Goal: Information Seeking & Learning: Learn about a topic

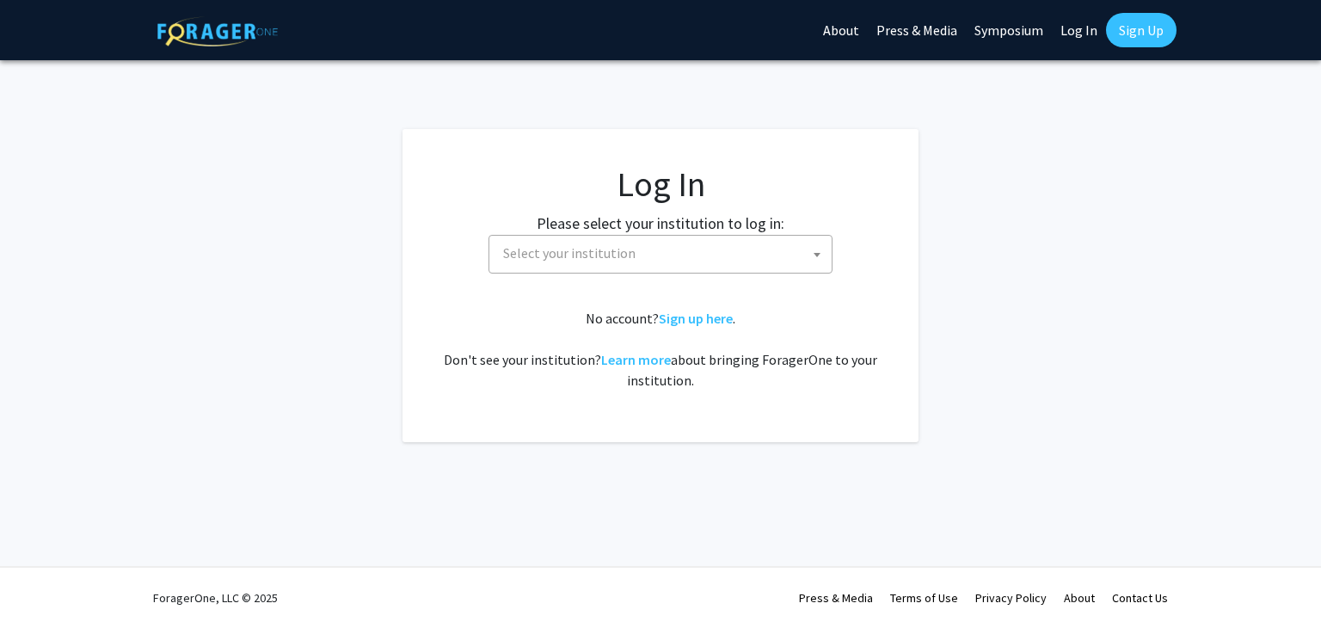
click at [661, 260] on span "Select your institution" at bounding box center [663, 253] width 335 height 35
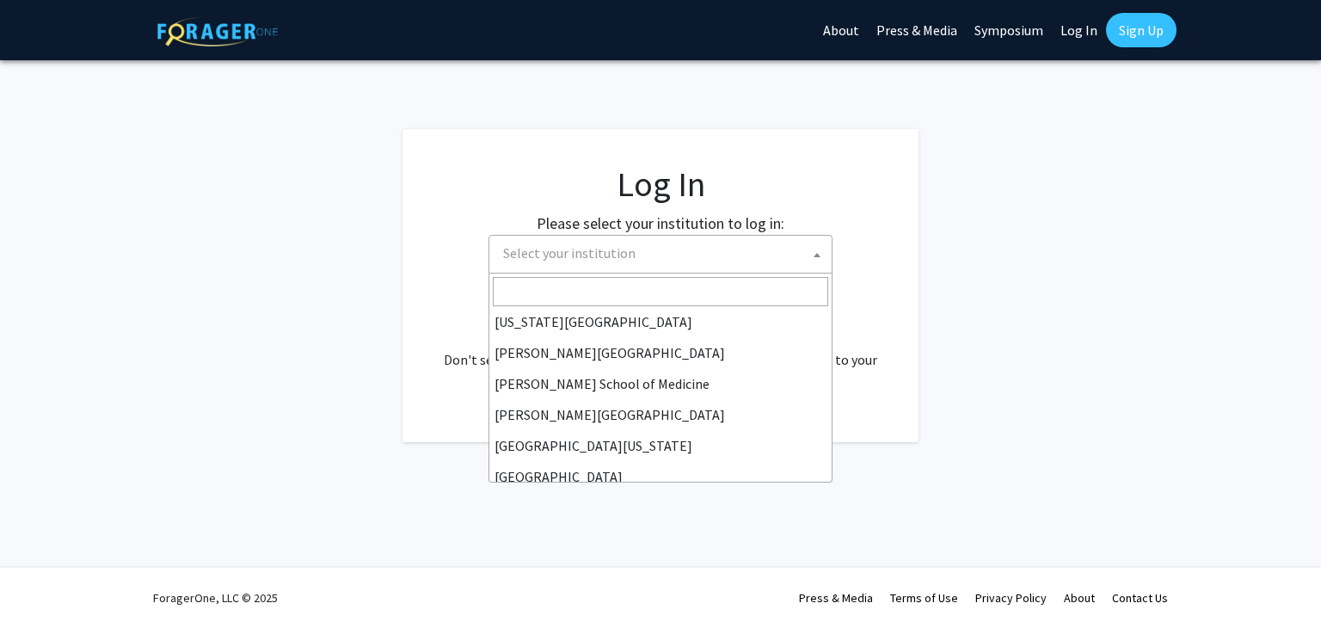
scroll to position [602, 0]
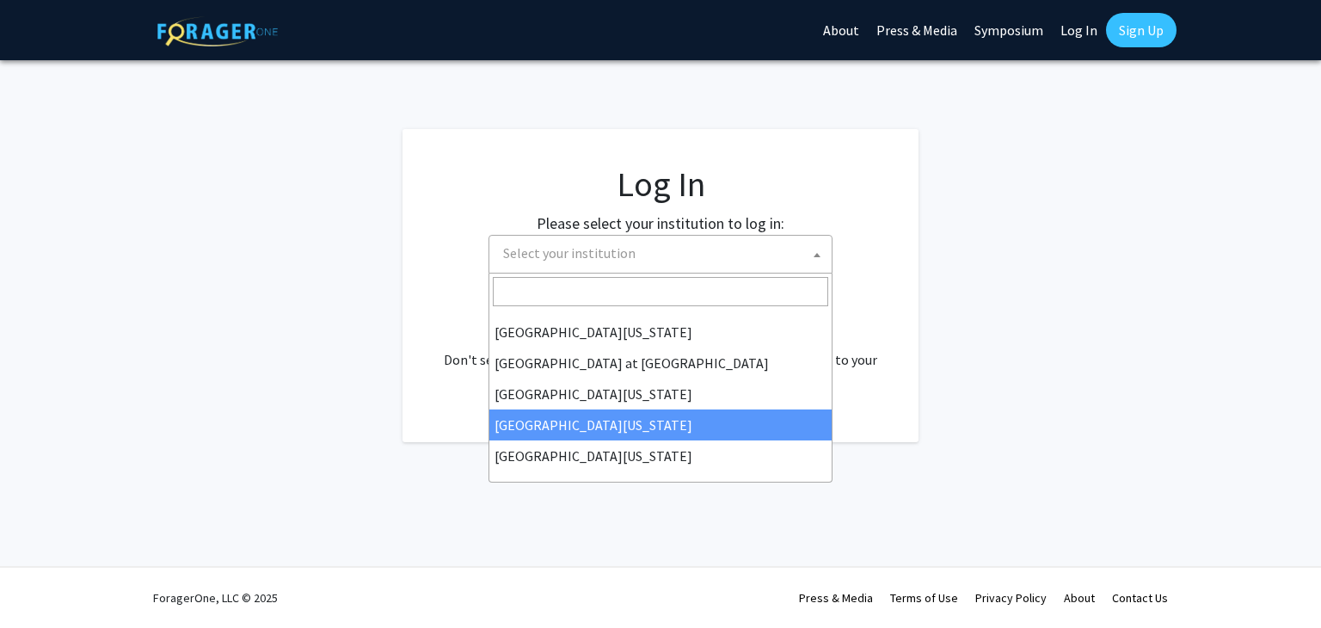
select select "31"
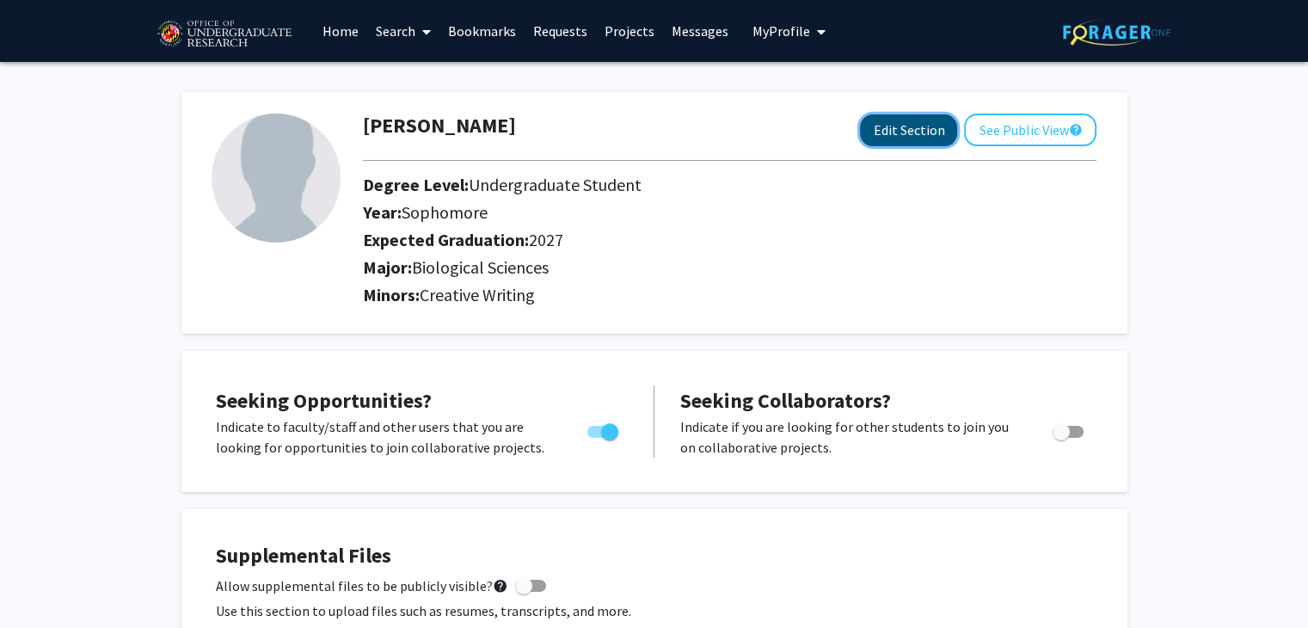
click at [894, 125] on button "Edit Section" at bounding box center [908, 130] width 97 height 32
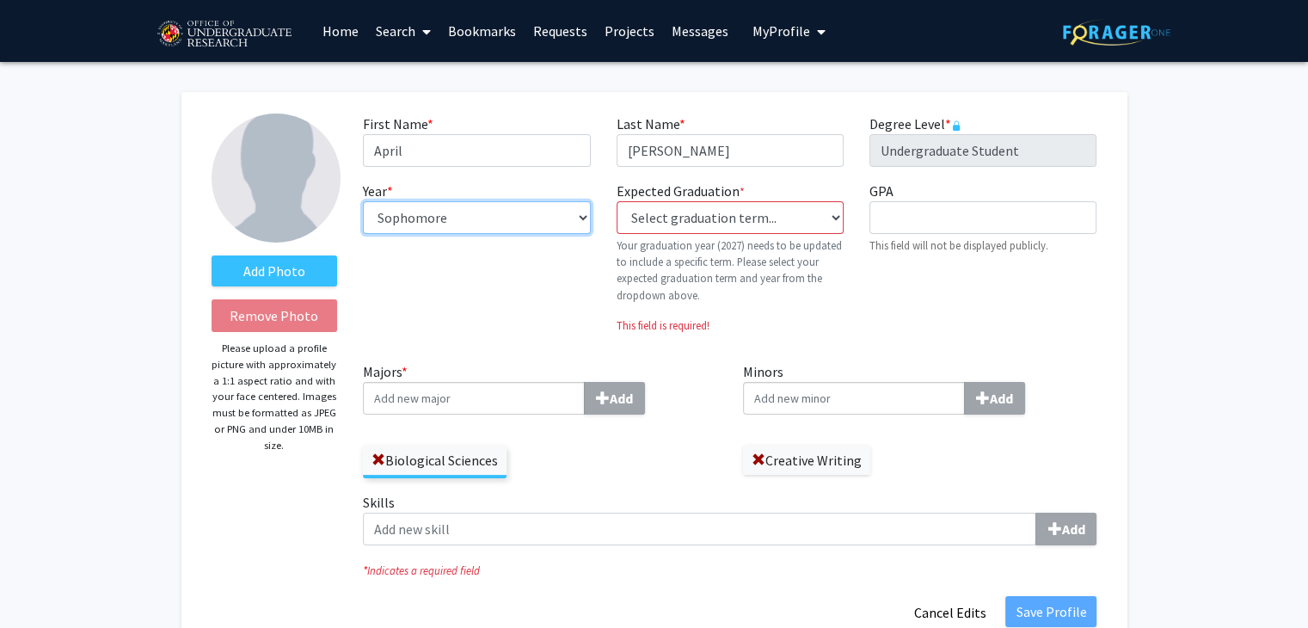
click at [466, 224] on select "--- First-year Sophomore Junior Senior Postbaccalaureate Certificate" at bounding box center [476, 217] width 227 height 33
select select "junior"
click at [363, 201] on select "--- First-year Sophomore Junior Senior Postbaccalaureate Certificate" at bounding box center [476, 217] width 227 height 33
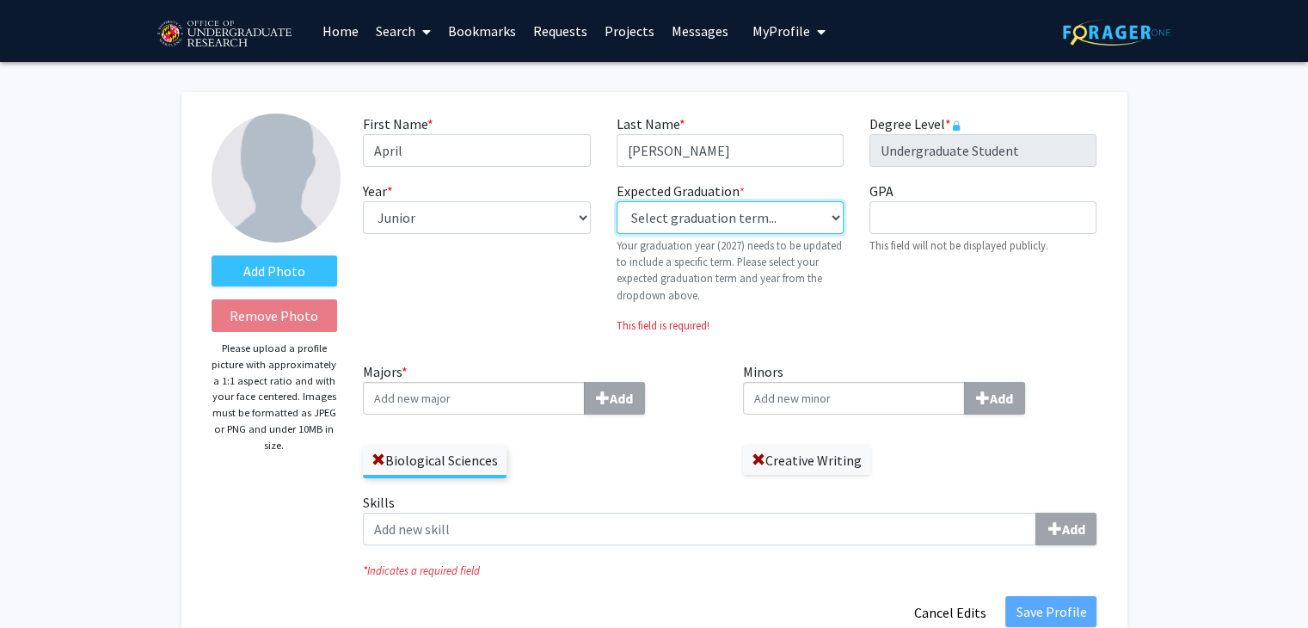
click at [702, 219] on select "Select graduation term... Previous: 2027 (Please select a specific term) Spring…" at bounding box center [730, 217] width 227 height 33
select select "38: spring_2027"
click at [617, 201] on select "Select graduation term... Previous: 2027 (Please select a specific term) Spring…" at bounding box center [730, 217] width 227 height 33
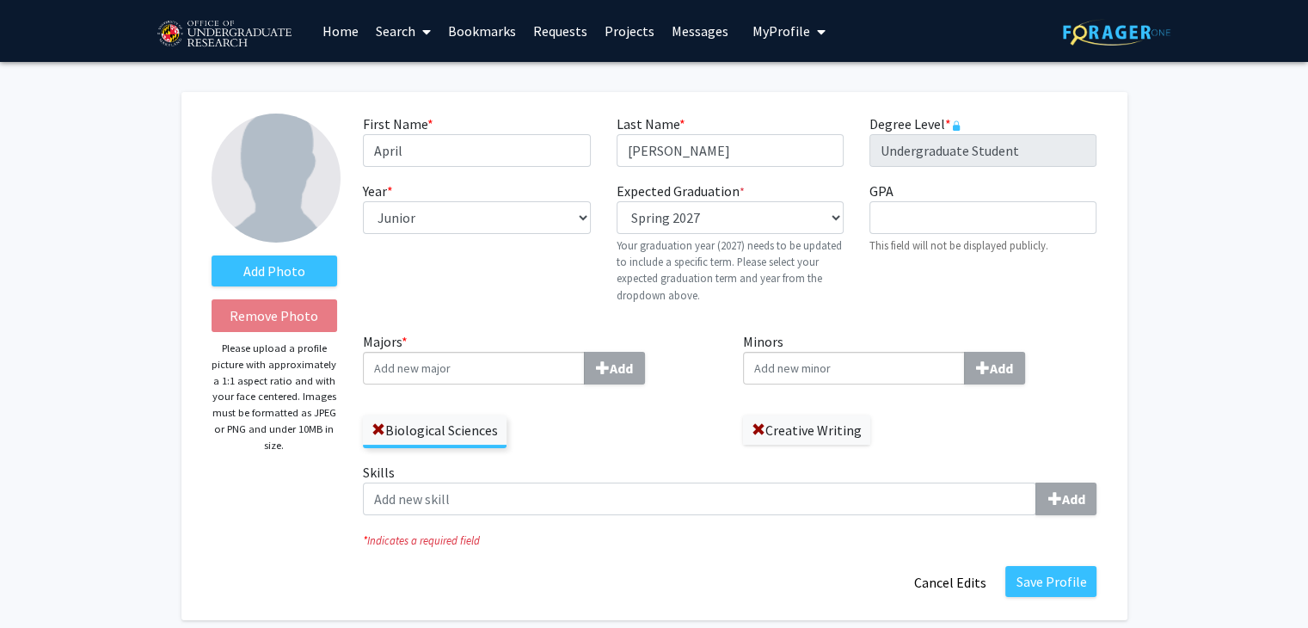
click at [514, 371] on input "Majors * Add" at bounding box center [474, 368] width 222 height 33
click at [378, 433] on span at bounding box center [378, 430] width 14 height 14
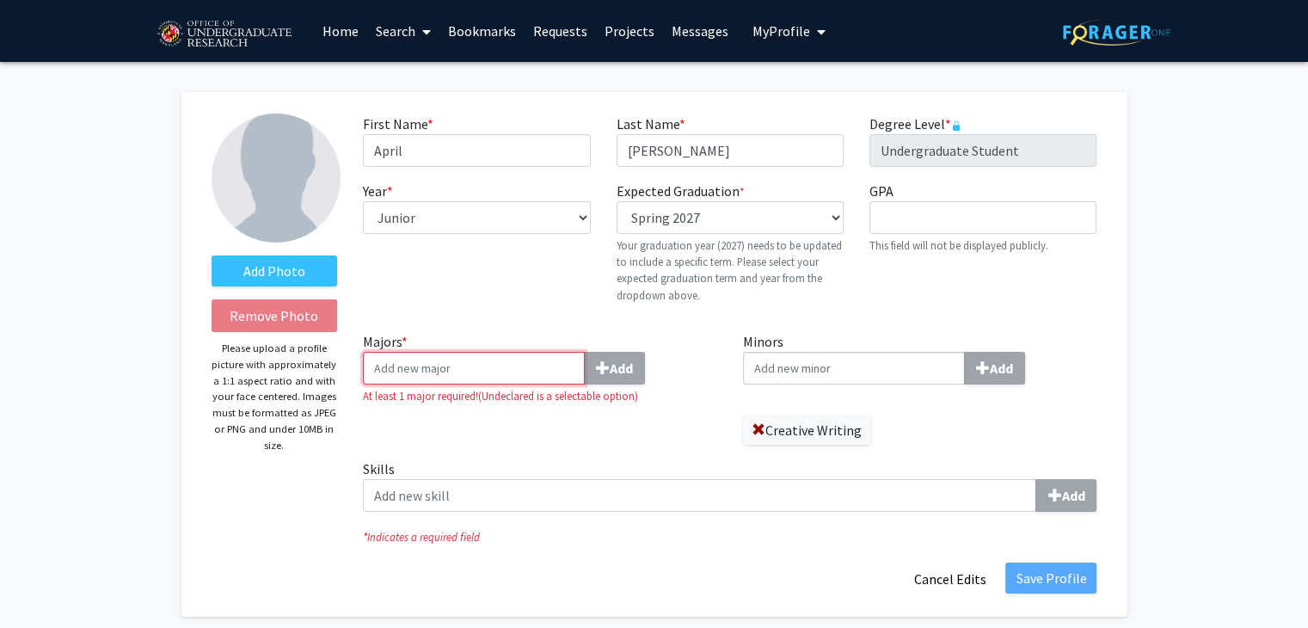
click at [520, 362] on input "Majors * Add" at bounding box center [474, 368] width 222 height 33
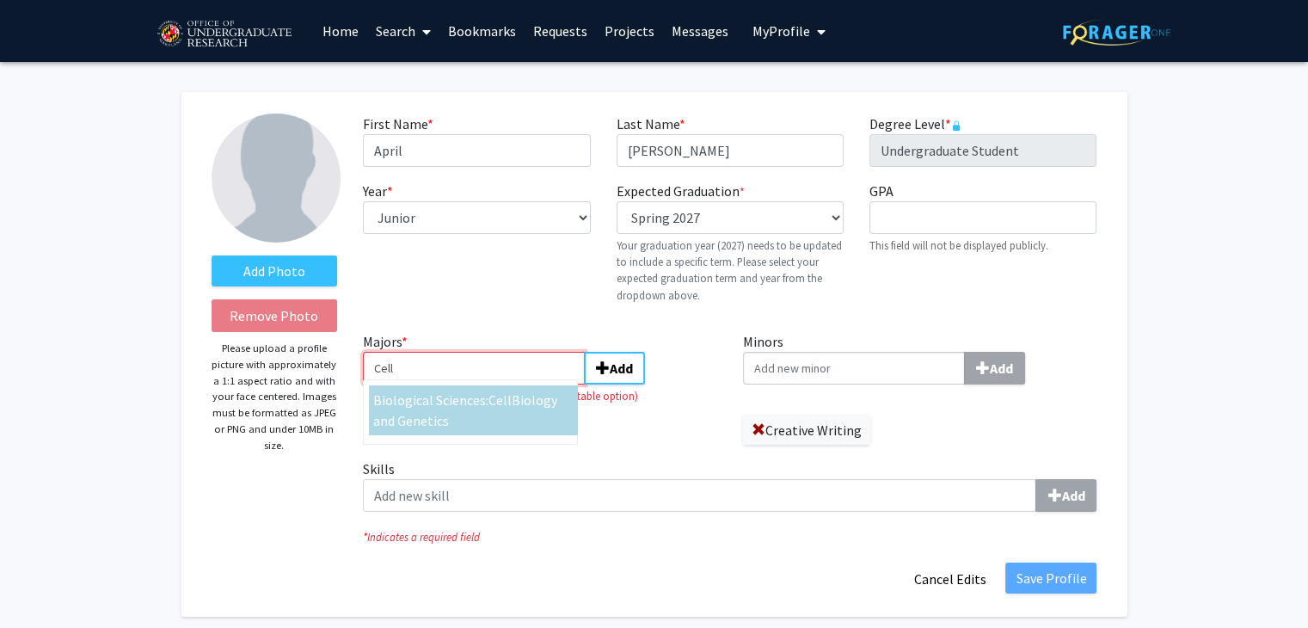
type input "Cell"
click at [491, 408] on div "Biological Sciences: Cell Biology and Genetics" at bounding box center [473, 410] width 200 height 41
click at [491, 384] on input "Cell" at bounding box center [474, 368] width 222 height 33
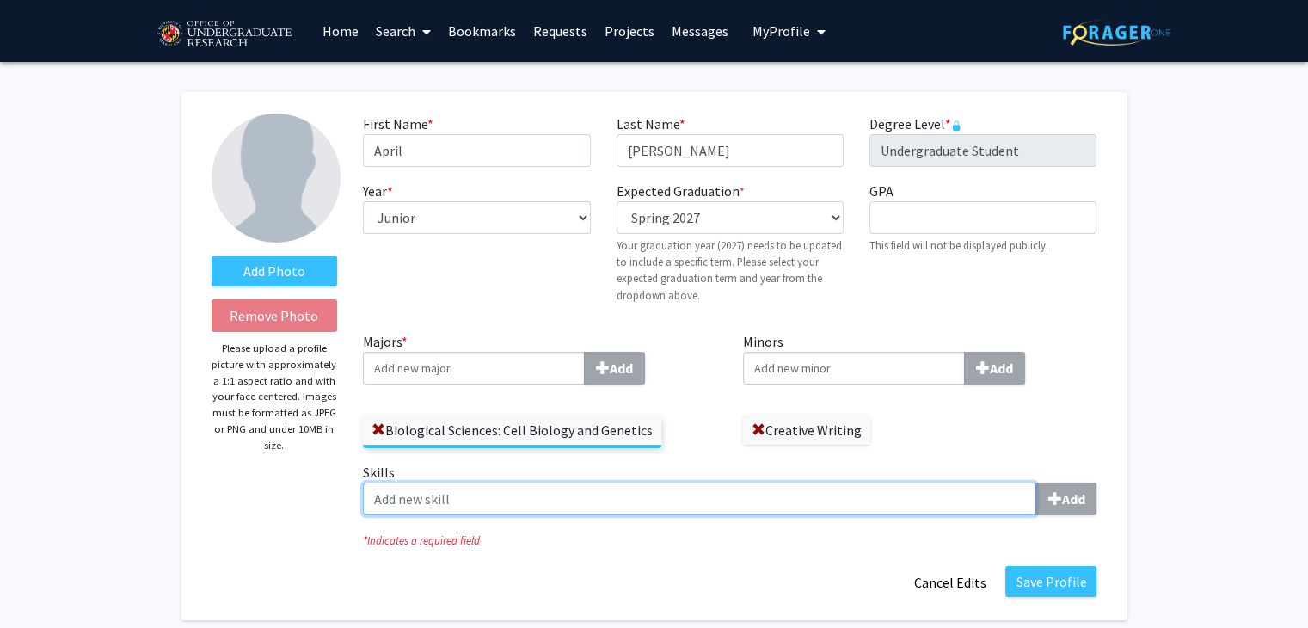
click at [941, 497] on input "Skills Add" at bounding box center [699, 498] width 673 height 33
type input "L"
type input "Qualtrics"
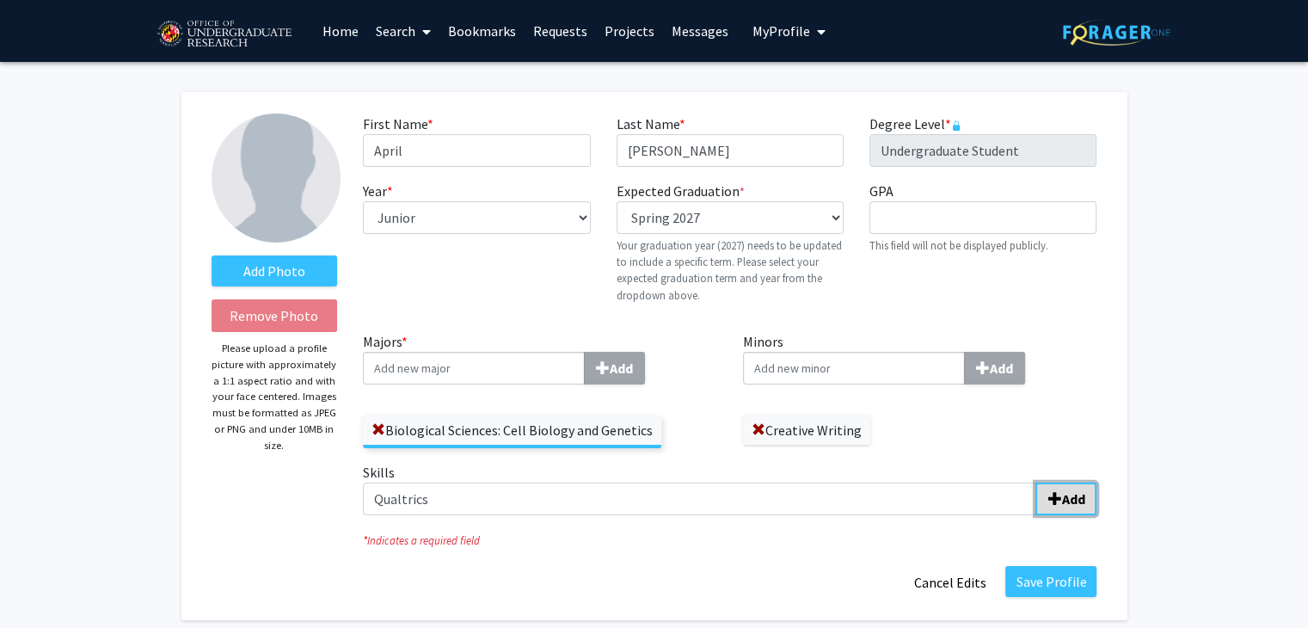
click at [1071, 503] on b "Add" at bounding box center [1072, 498] width 23 height 17
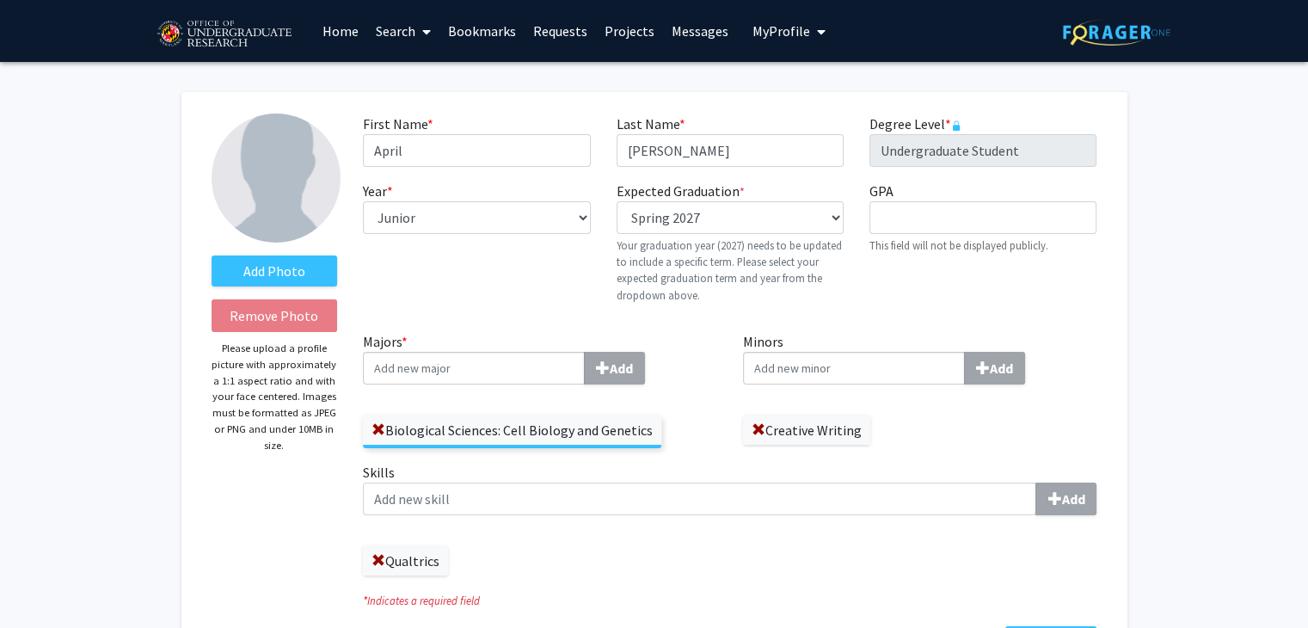
click at [744, 518] on div "Skills Add Qualtrics" at bounding box center [730, 519] width 734 height 114
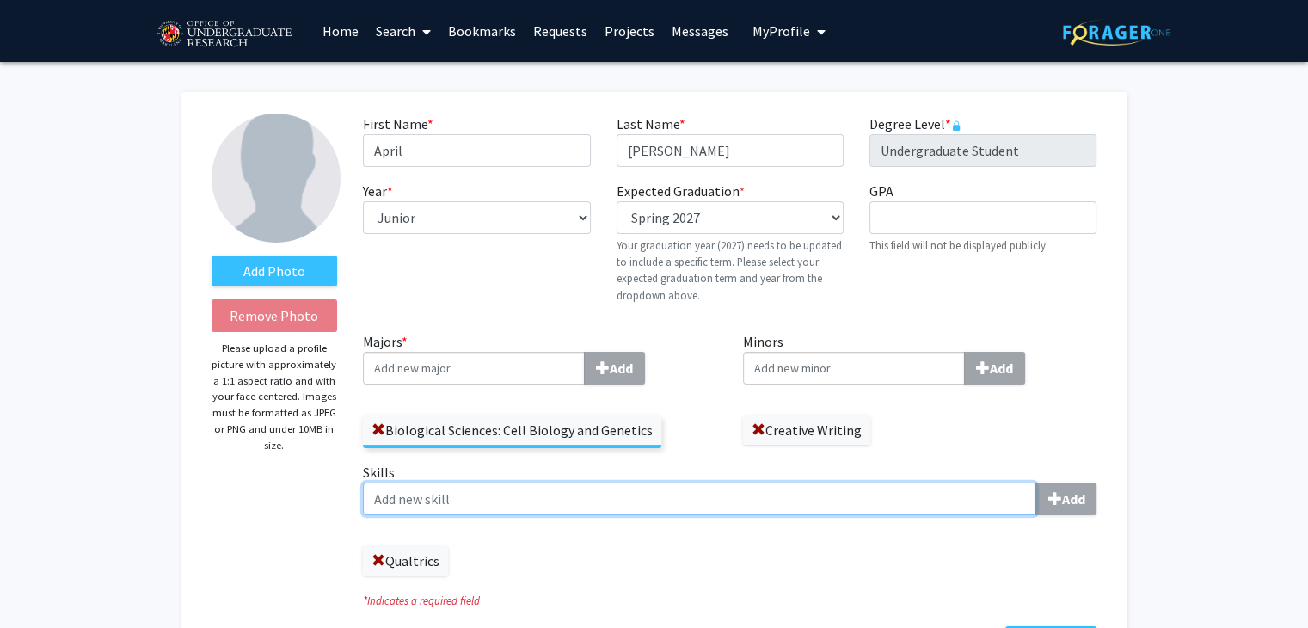
click at [734, 492] on input "Skills Add" at bounding box center [699, 498] width 673 height 33
type input "R"
type input "Excel"
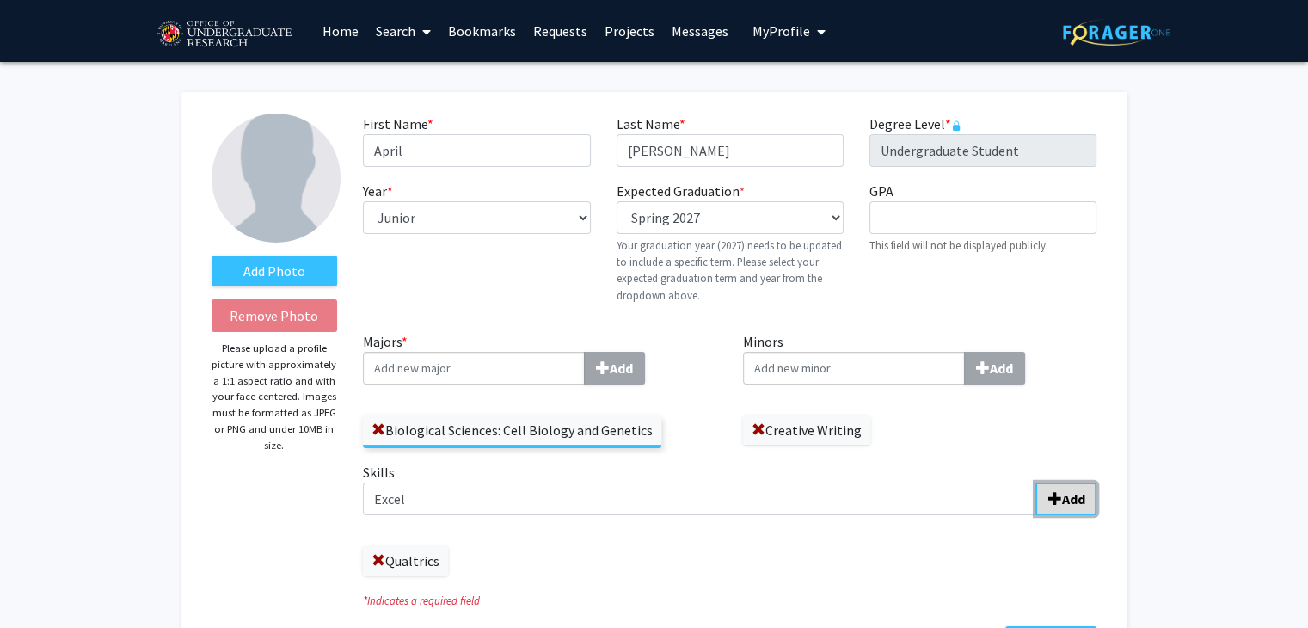
click at [1060, 510] on button "Add" at bounding box center [1065, 498] width 61 height 33
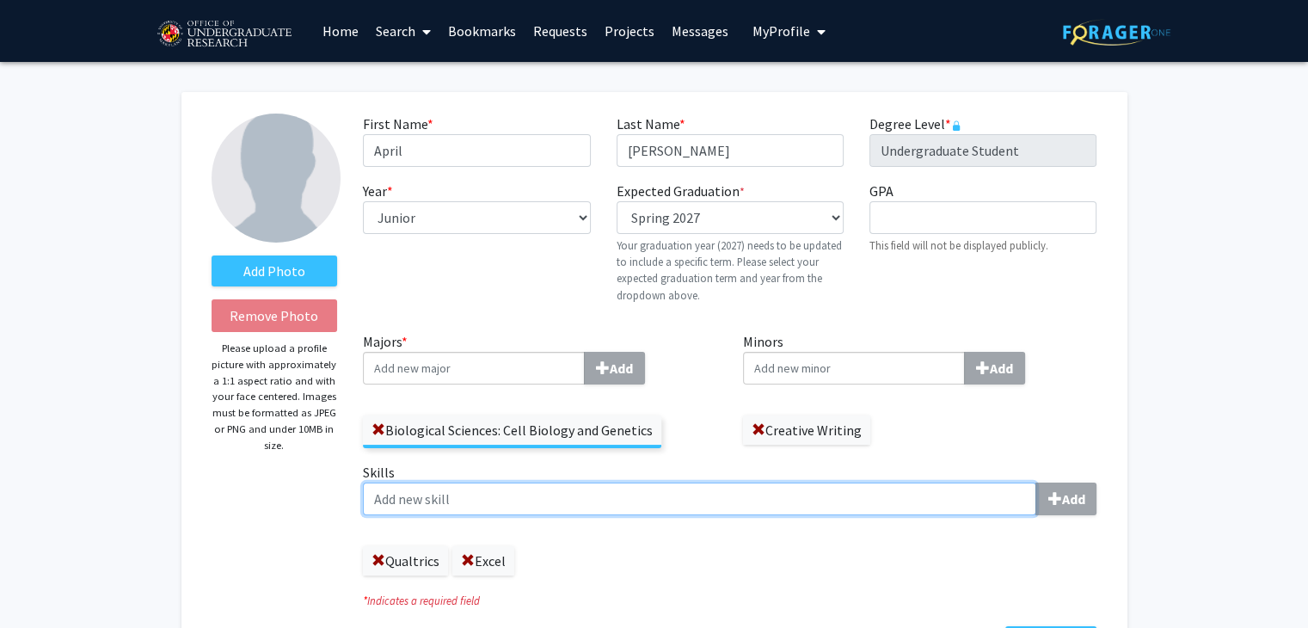
click at [932, 494] on input "Skills Add" at bounding box center [699, 498] width 673 height 33
type input "G"
type input "Microsoft Word"
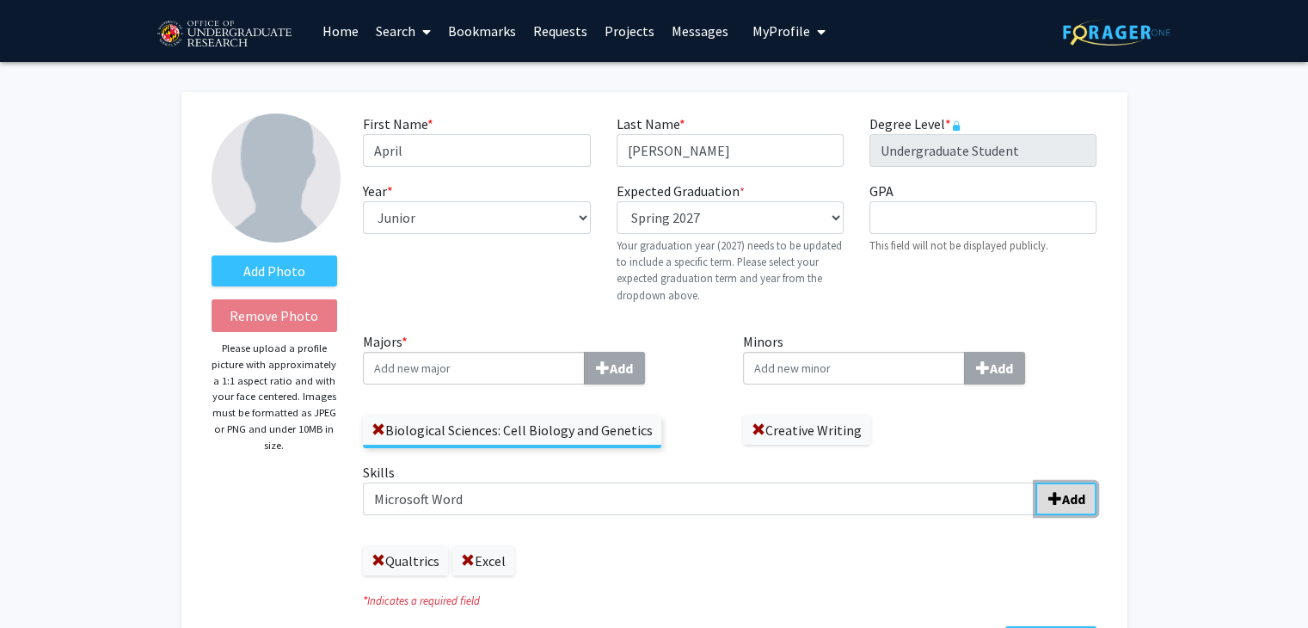
click at [1081, 506] on b "Add" at bounding box center [1072, 498] width 23 height 17
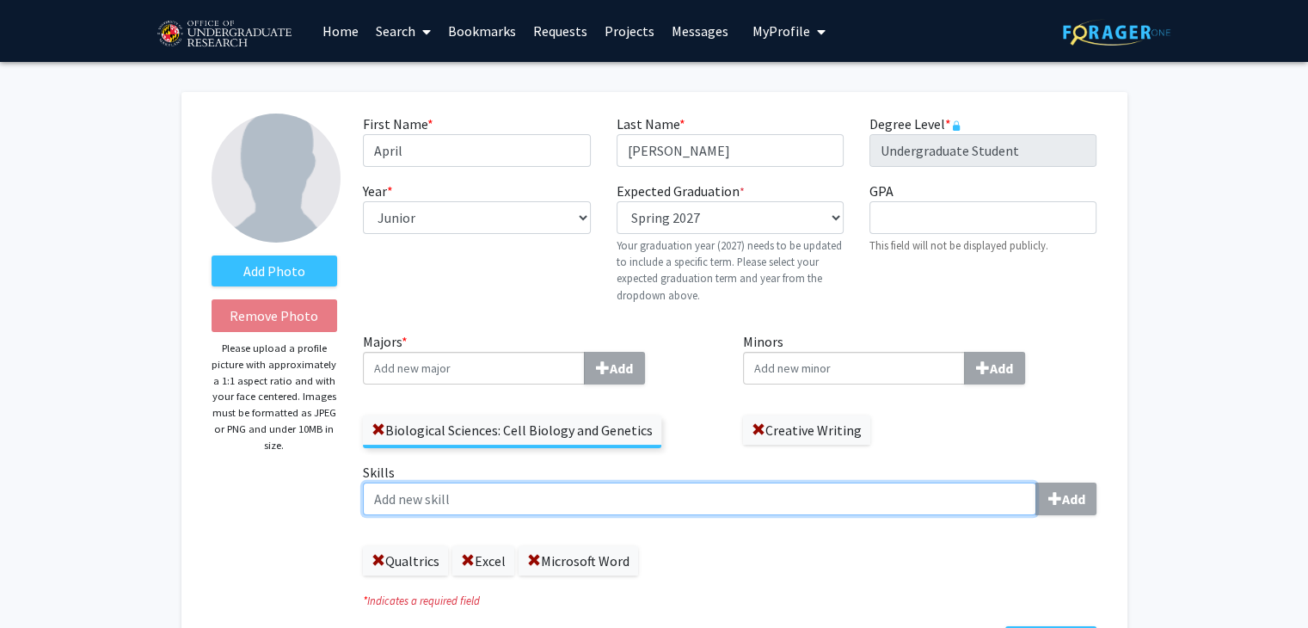
click at [918, 509] on input "Skills Add" at bounding box center [699, 498] width 673 height 33
type input "Google Docs"
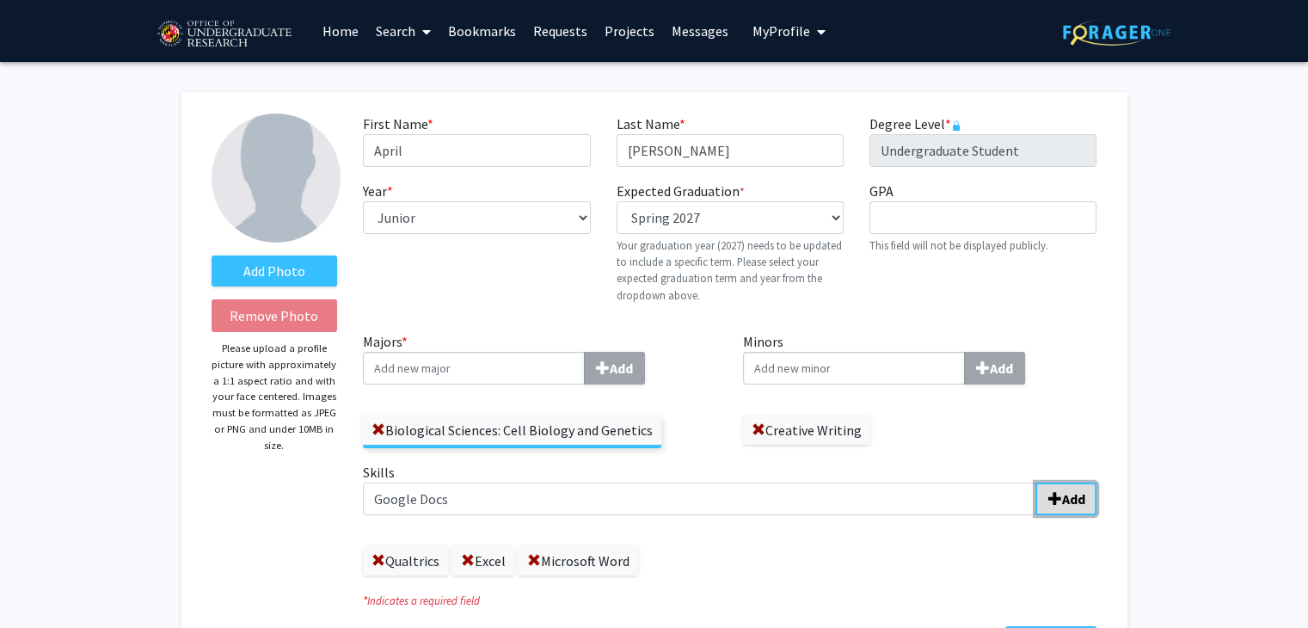
click at [1053, 496] on span "submit" at bounding box center [1054, 499] width 14 height 14
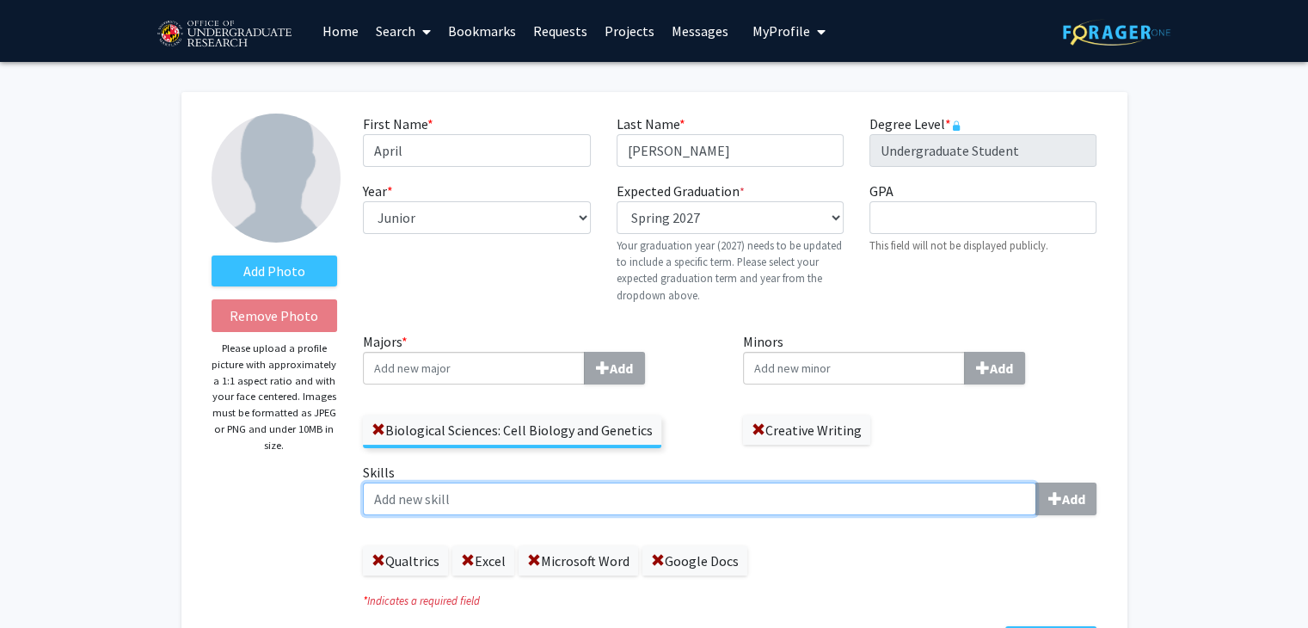
click at [963, 496] on input "Skills Add" at bounding box center [699, 498] width 673 height 33
type input "Canva"
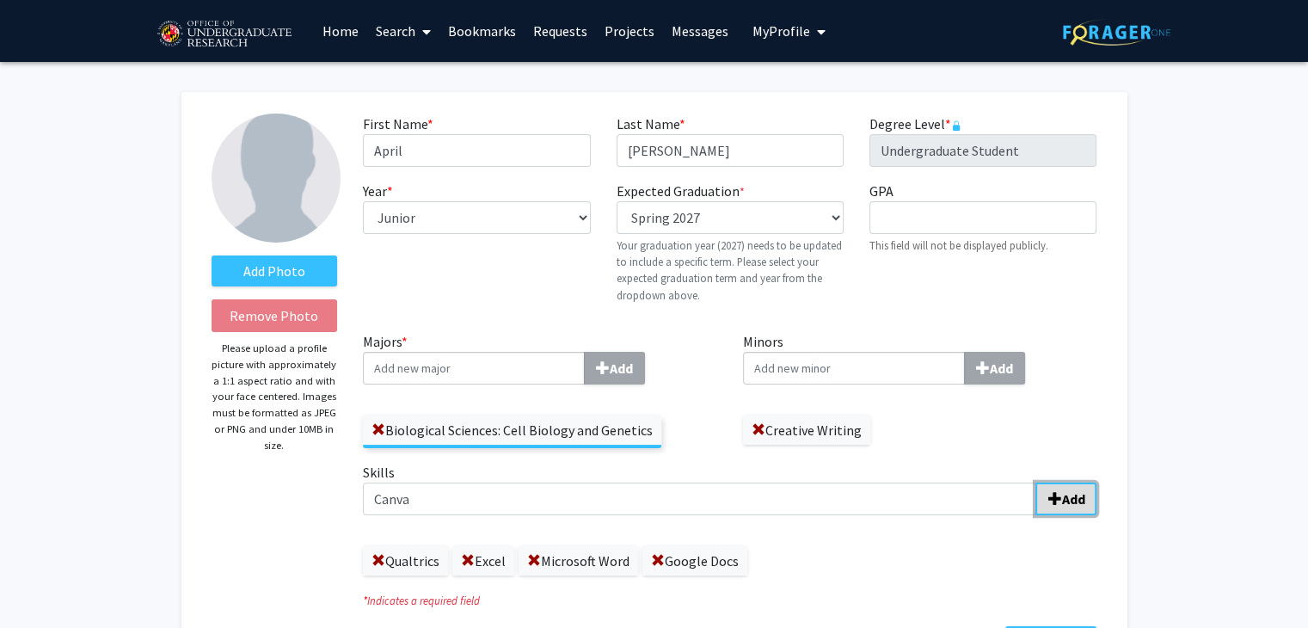
click at [1083, 494] on b "Add" at bounding box center [1072, 498] width 23 height 17
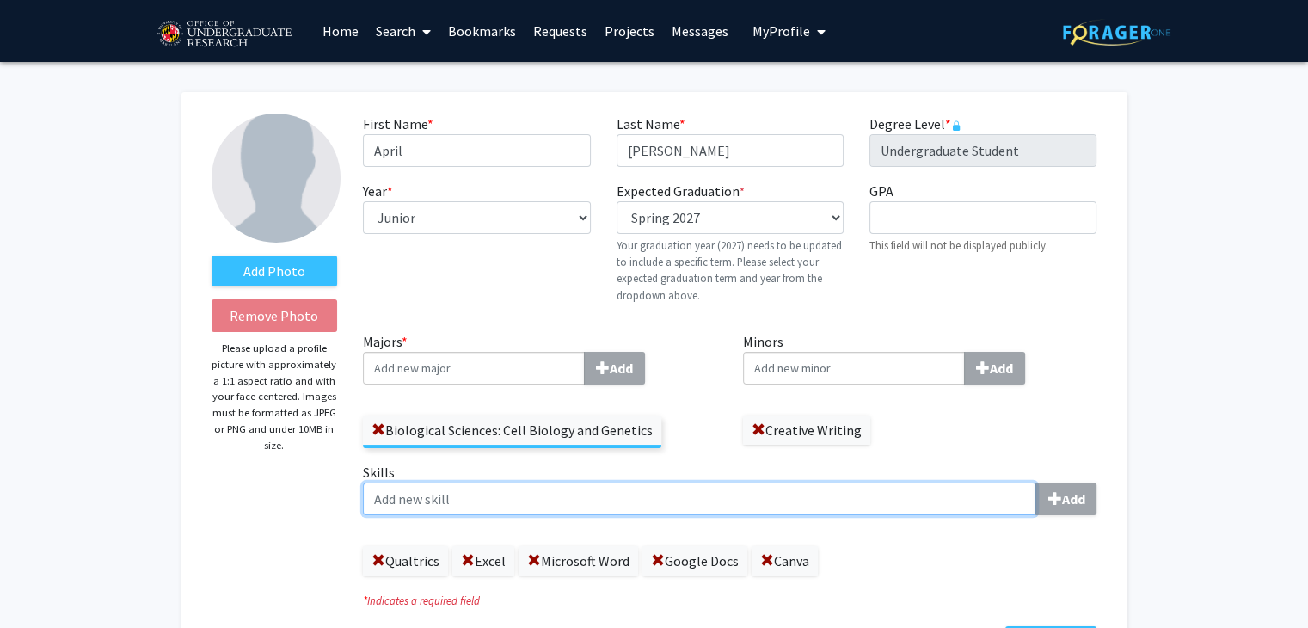
click at [875, 503] on input "Skills Add" at bounding box center [699, 498] width 673 height 33
type input "RStudio"
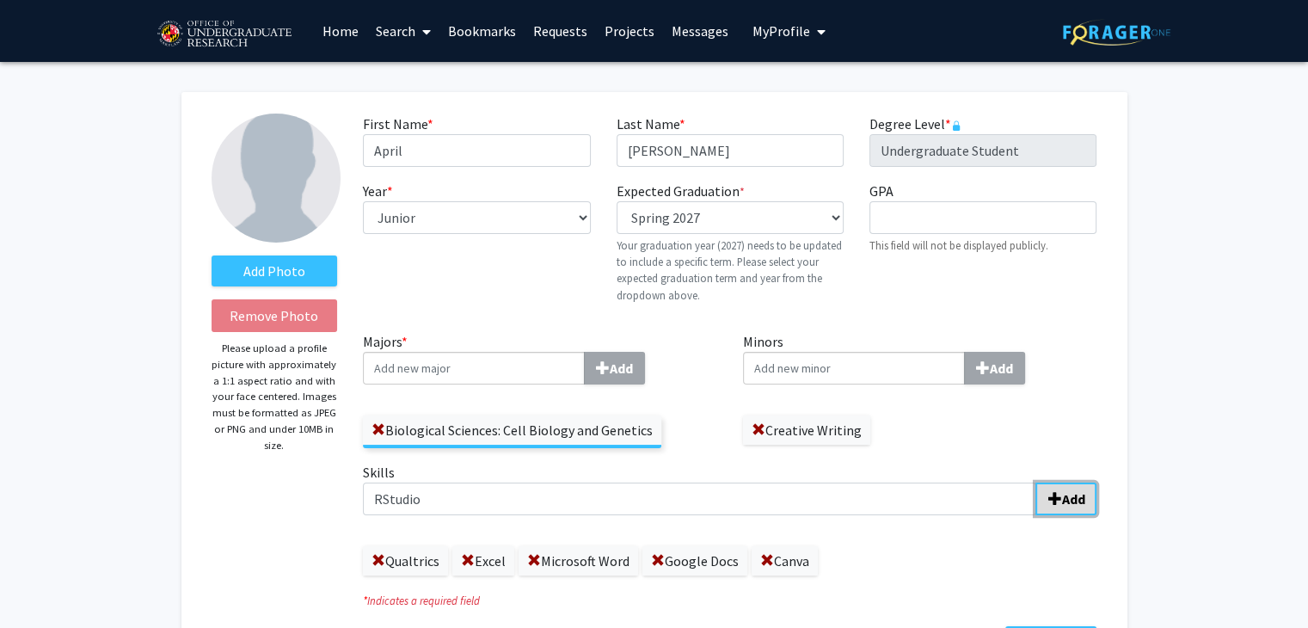
click at [1050, 492] on span "submit" at bounding box center [1054, 499] width 14 height 14
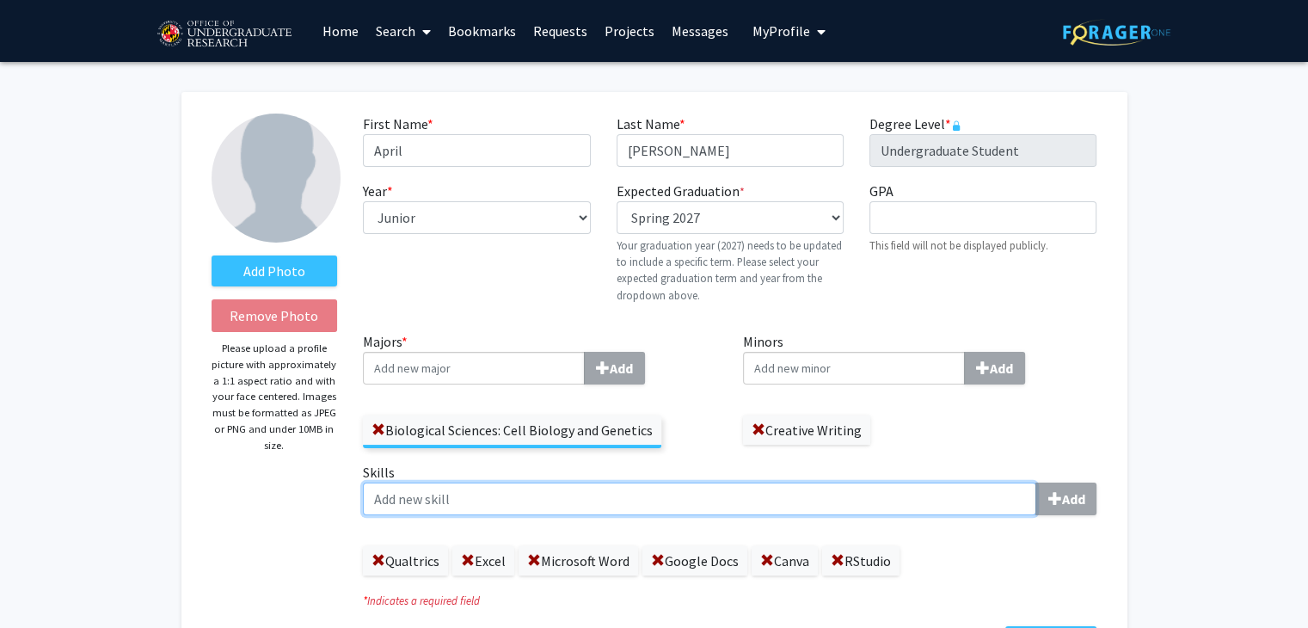
click at [967, 503] on input "Skills Add" at bounding box center [699, 498] width 673 height 33
type input "ImageJ"
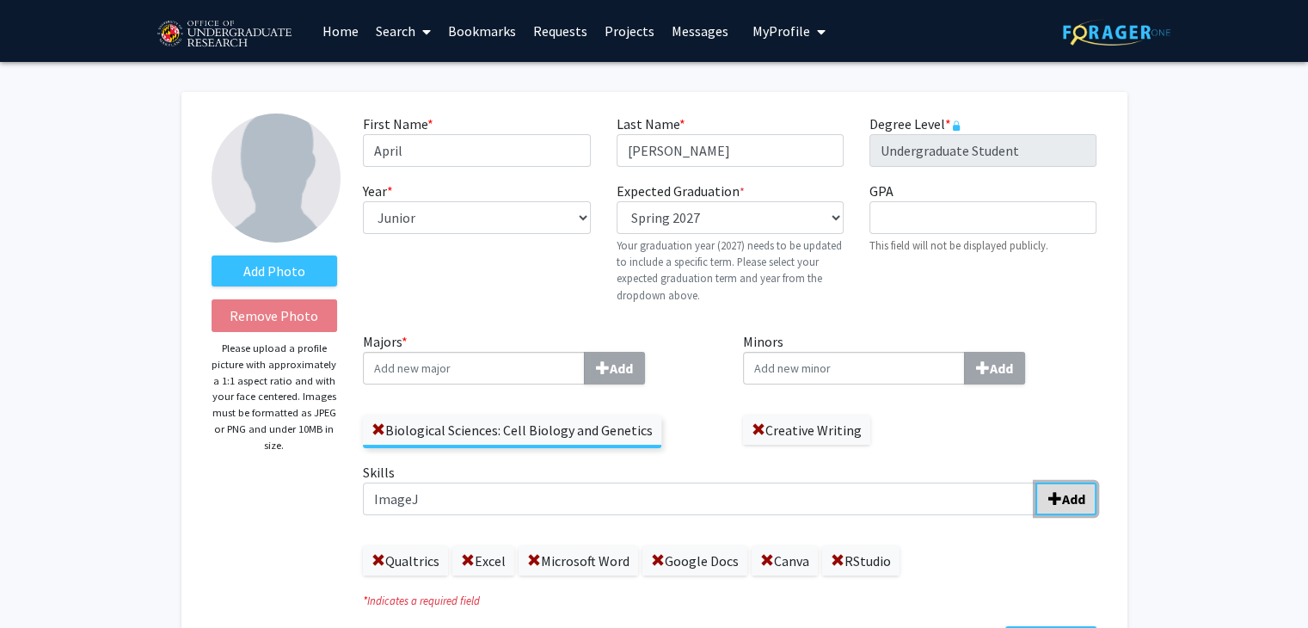
click at [1049, 503] on span "submit" at bounding box center [1054, 499] width 14 height 14
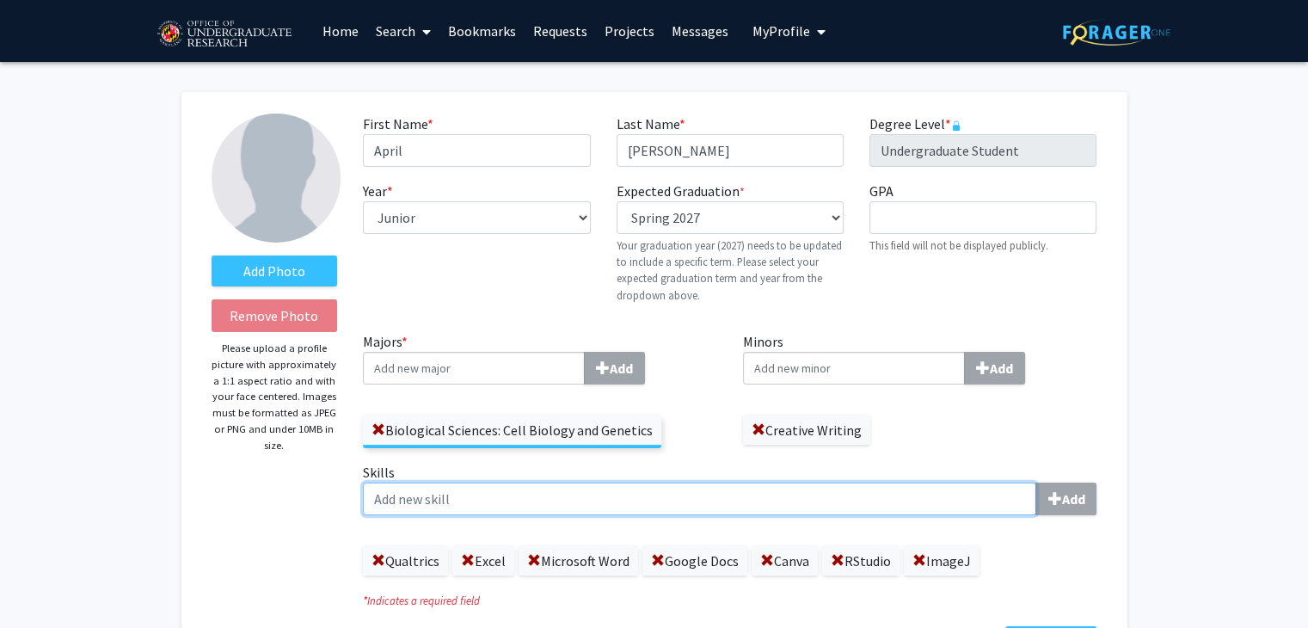
click at [930, 504] on input "Skills Add" at bounding box center [699, 498] width 673 height 33
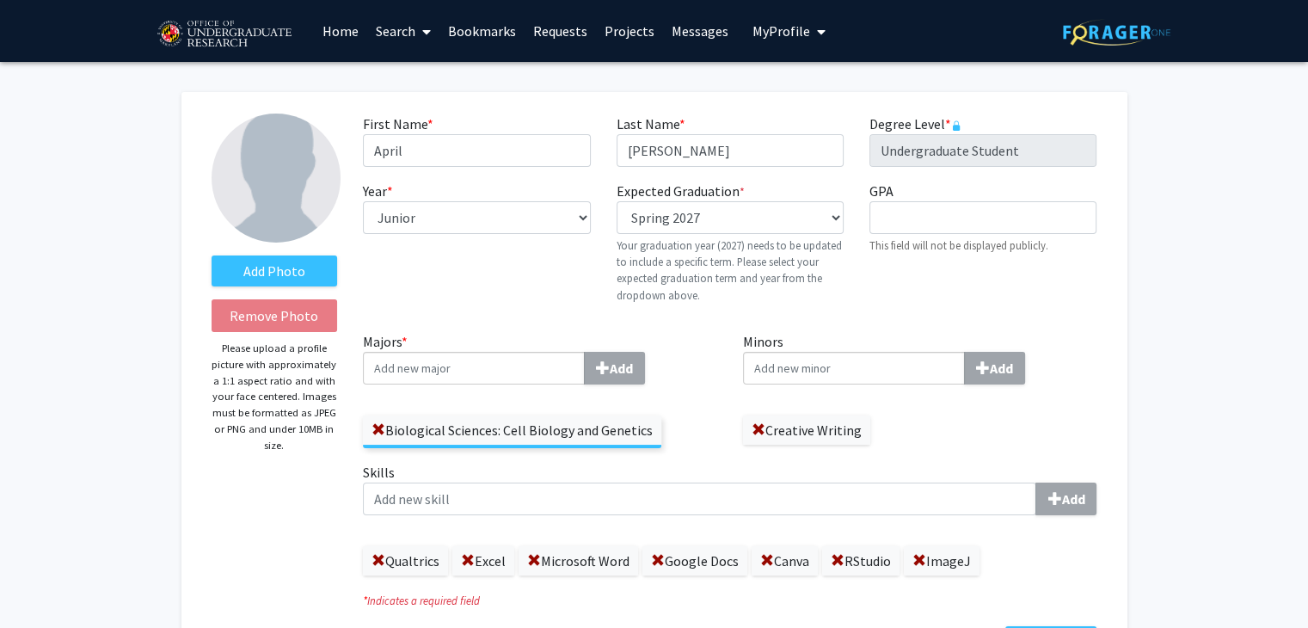
click at [707, 390] on div "Majors * Add Biological Sciences: Cell Biology and Genetics" at bounding box center [540, 389] width 354 height 117
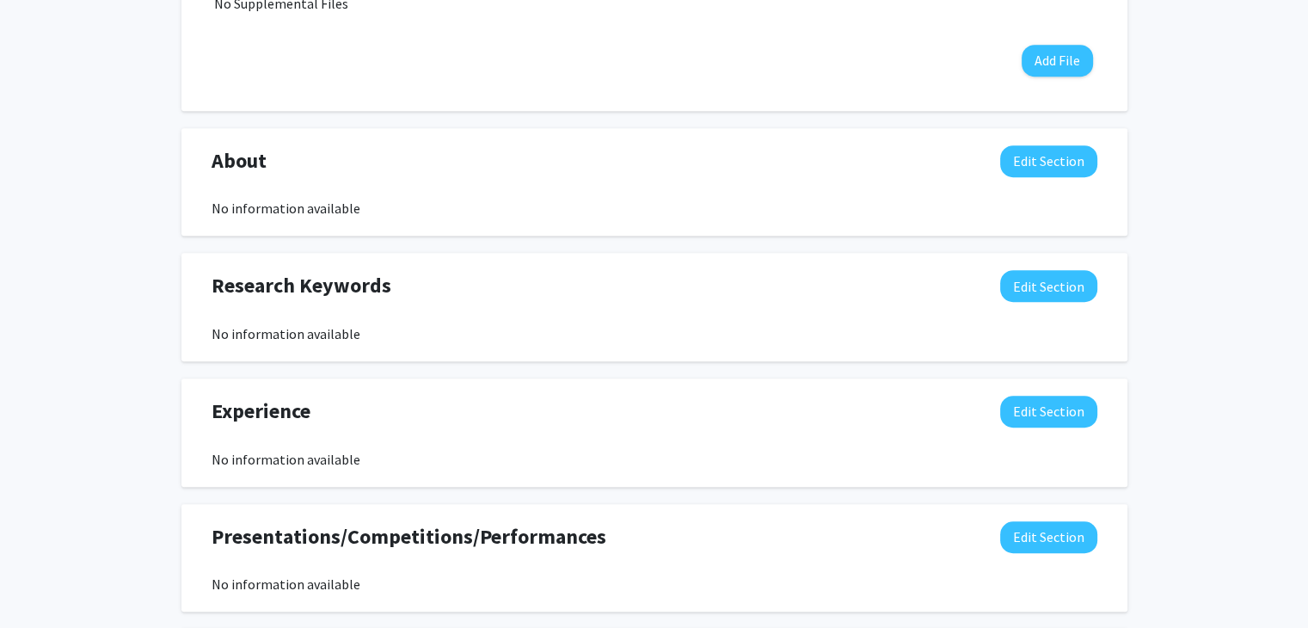
scroll to position [1032, 0]
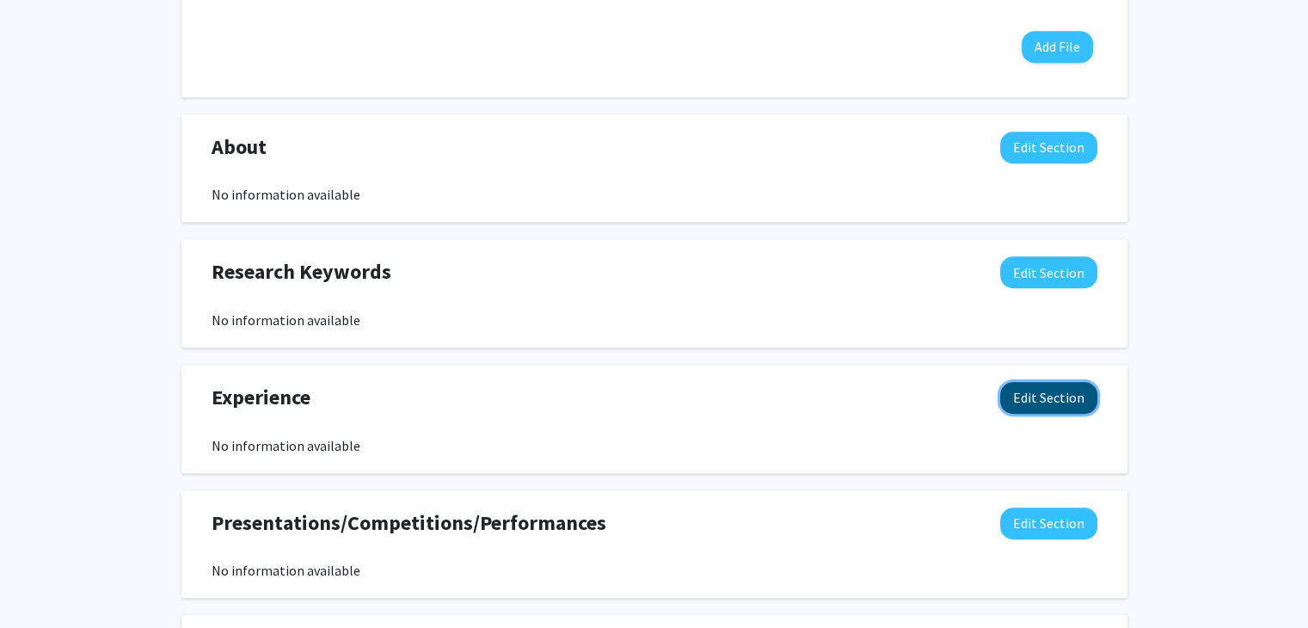
click at [1058, 402] on button "Edit Section" at bounding box center [1048, 398] width 97 height 32
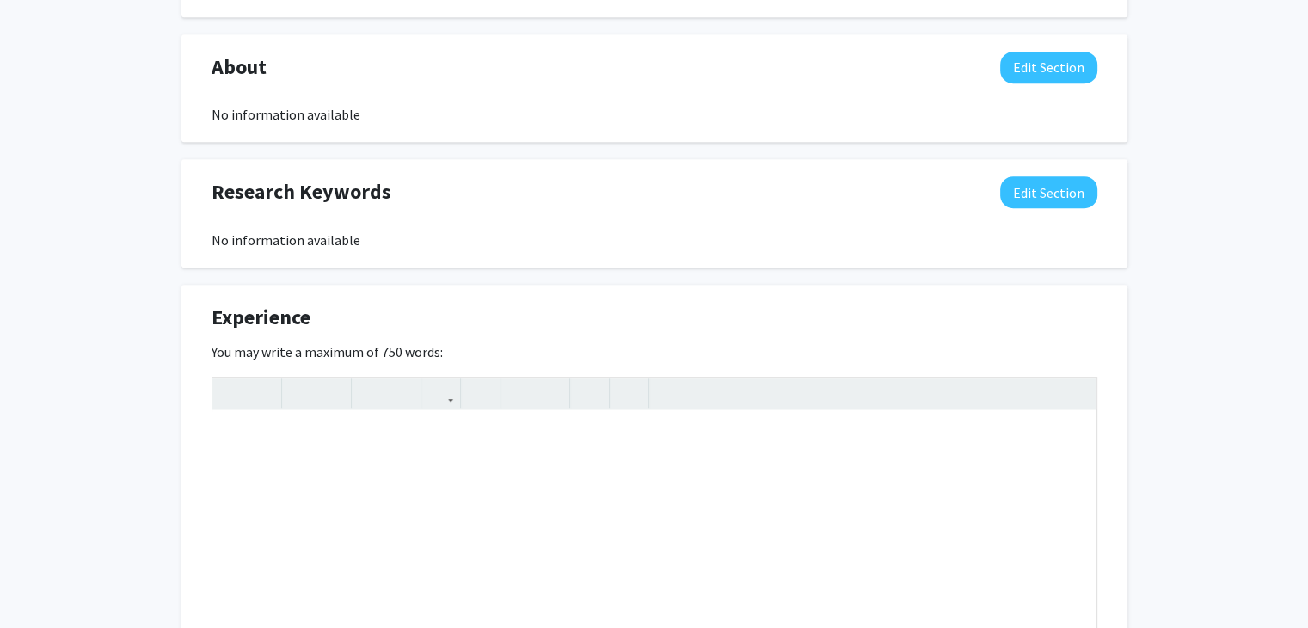
scroll to position [1290, 0]
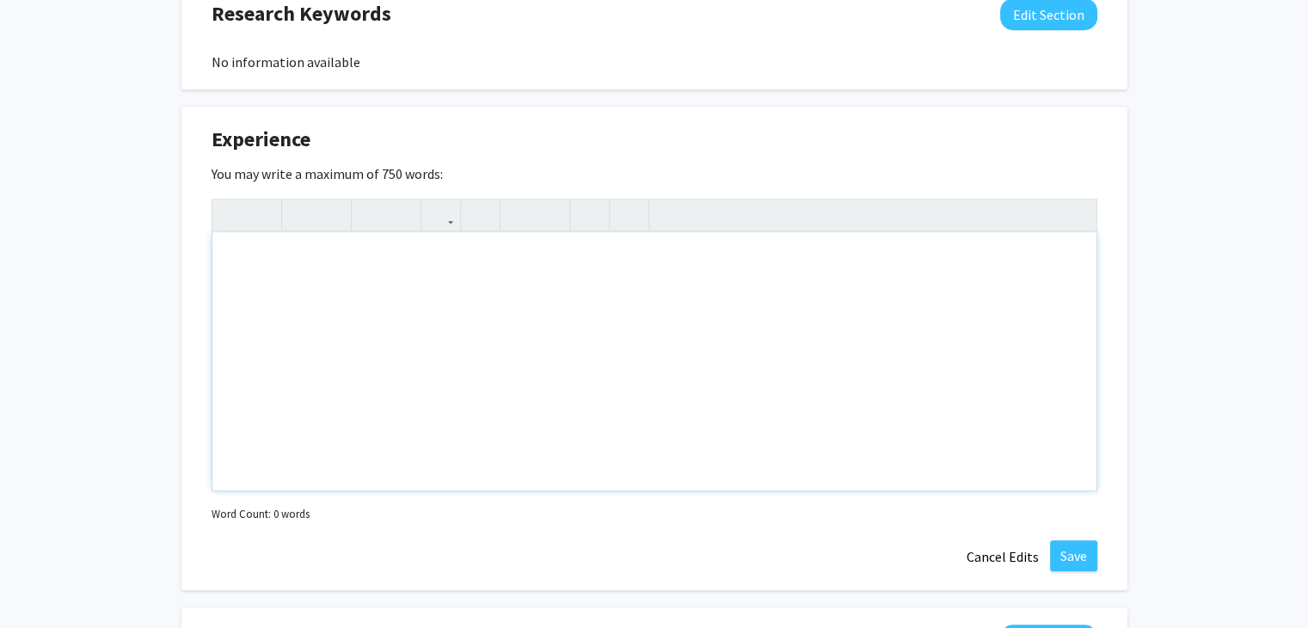
click at [546, 322] on div "Note to users with screen readers: Please deactivate our accessibility plugin f…" at bounding box center [654, 361] width 884 height 258
click at [502, 253] on div "Note to users with screen readers: Please deactivate our accessibility plugin f…" at bounding box center [654, 361] width 884 height 258
paste div "Note to users with screen readers: Please deactivate our accessibility plugin f…"
type textarea "<l>Ipsumdol Sitame Consect Adipiscinge Seddoeiu Tempori–Ut-laboree, Dolo Magnaa…"
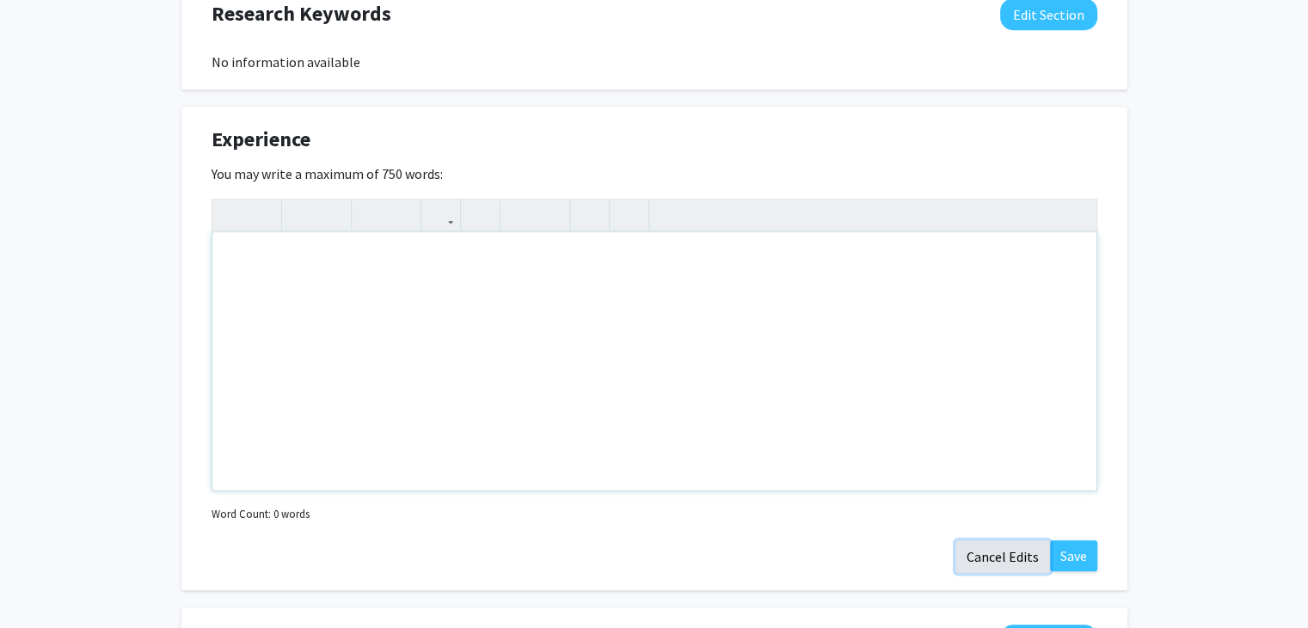
click at [1015, 553] on button "Cancel Edits" at bounding box center [1002, 556] width 95 height 33
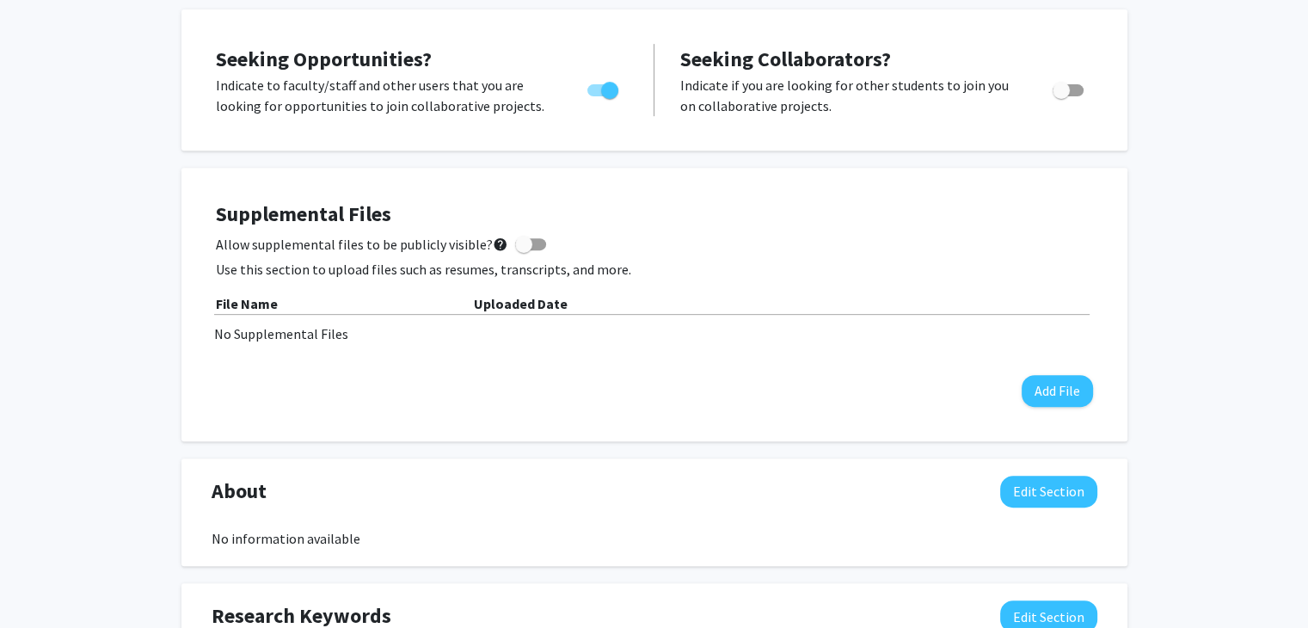
scroll to position [86, 0]
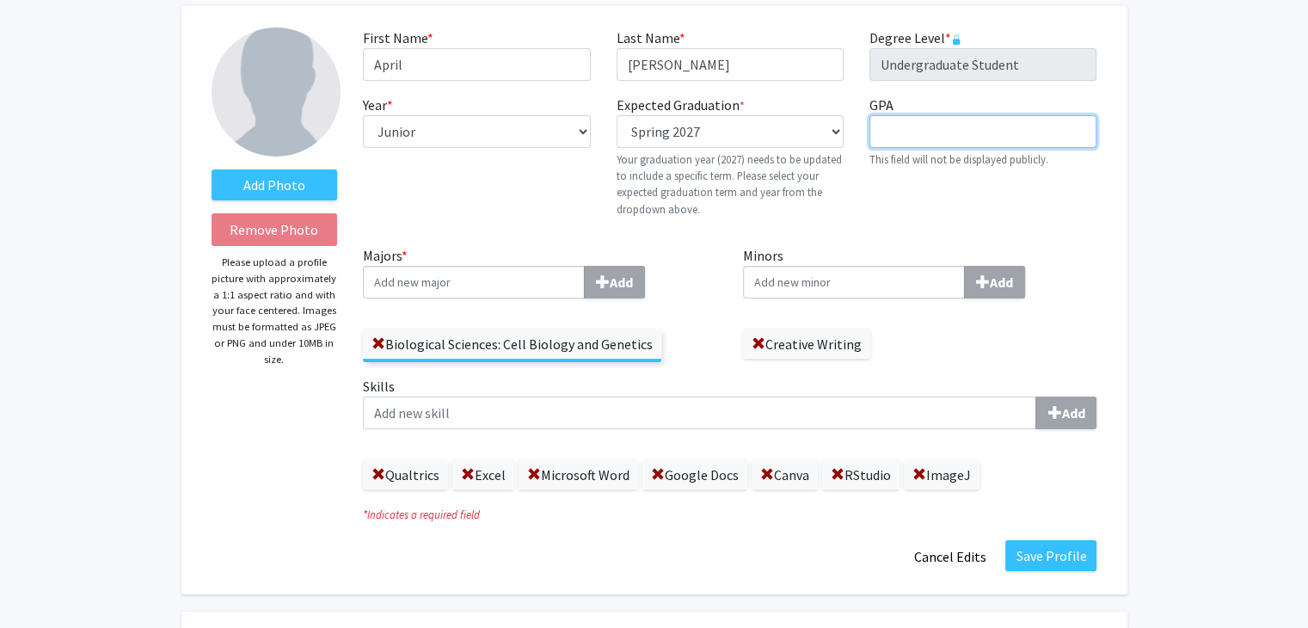
click at [943, 138] on input "GPA required" at bounding box center [982, 131] width 227 height 33
type input "3.779"
click at [893, 211] on div "GPA required 3.779 This field will not be displayed publicly." at bounding box center [982, 163] width 253 height 137
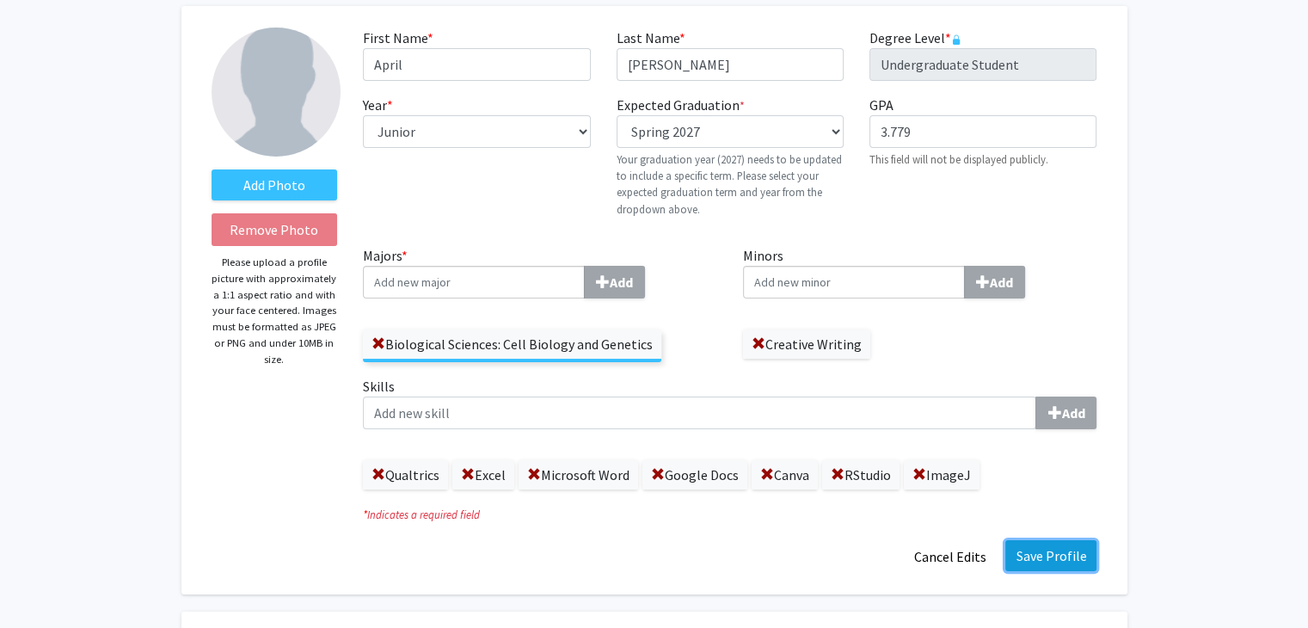
click at [1028, 556] on button "Save Profile" at bounding box center [1050, 555] width 91 height 31
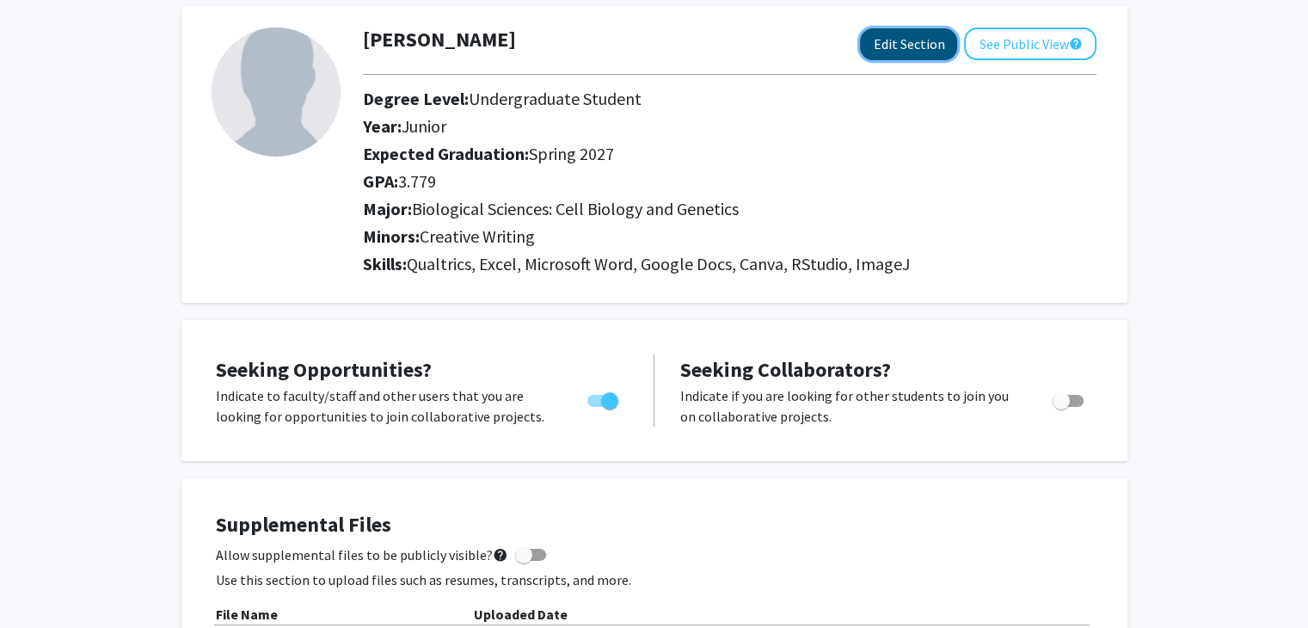
click at [912, 49] on button "Edit Section" at bounding box center [908, 44] width 97 height 32
select select "junior"
select select "37: spring_2027"
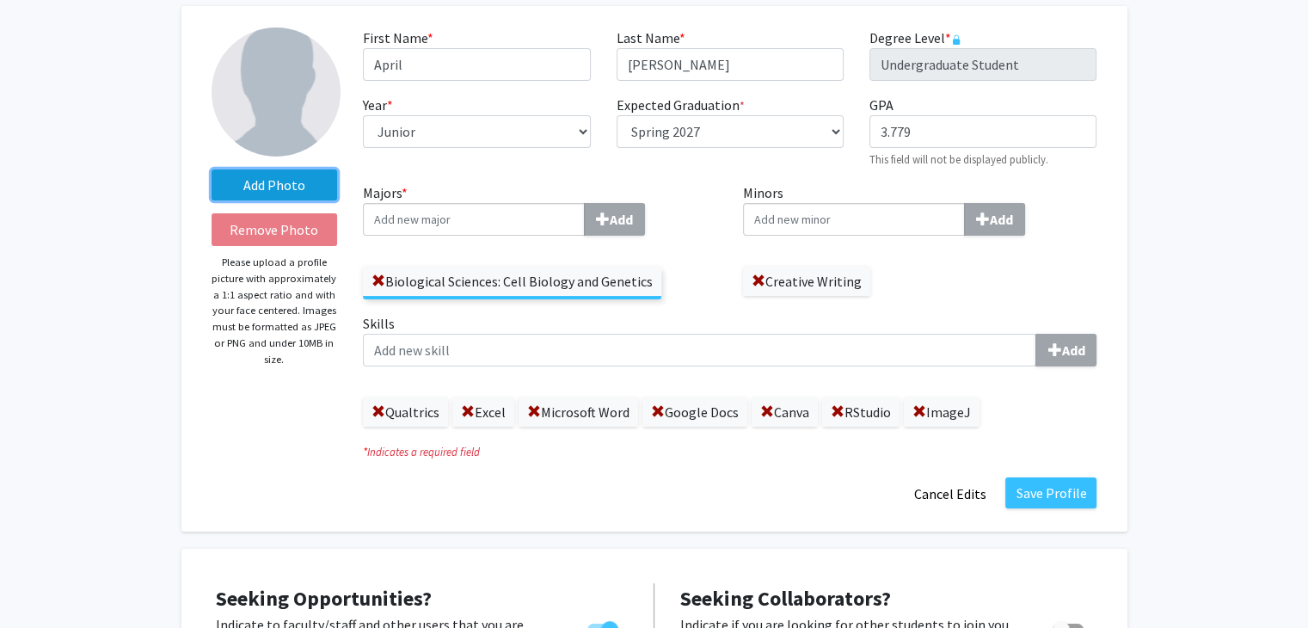
click at [287, 186] on label "Add Photo" at bounding box center [275, 184] width 126 height 31
click at [0, 0] on input "Add Photo" at bounding box center [0, 0] width 0 height 0
click at [1064, 488] on button "Save Profile" at bounding box center [1050, 492] width 91 height 31
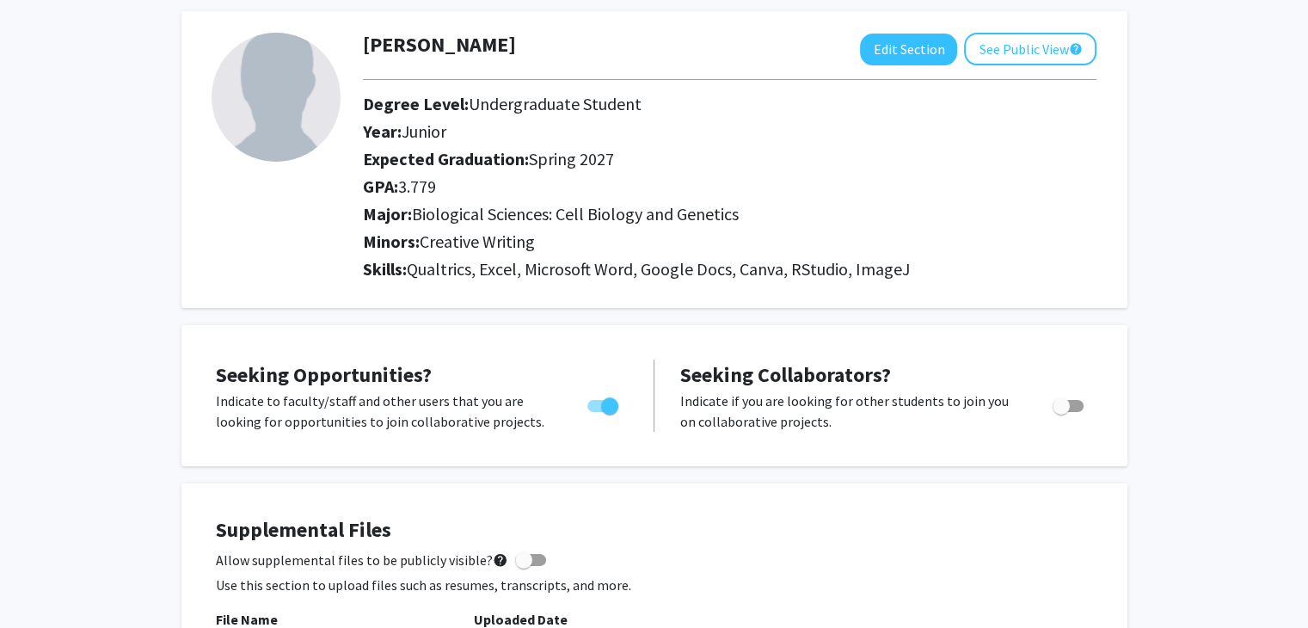
scroll to position [0, 0]
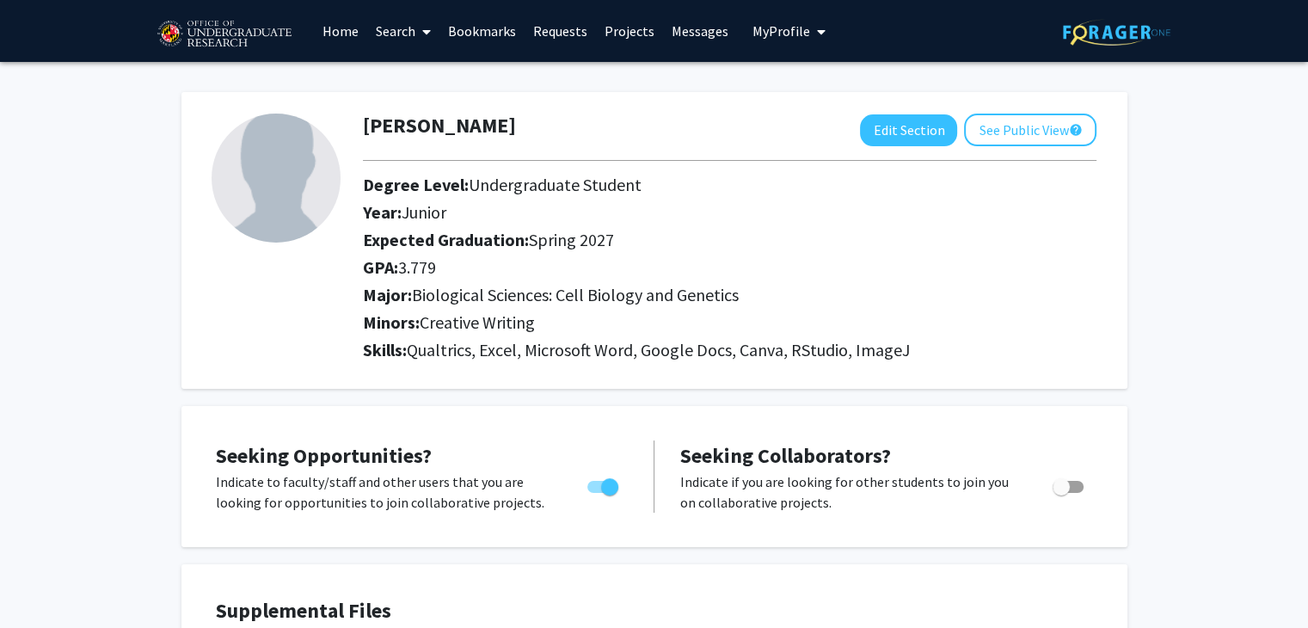
click at [345, 34] on link "Home" at bounding box center [340, 31] width 53 height 60
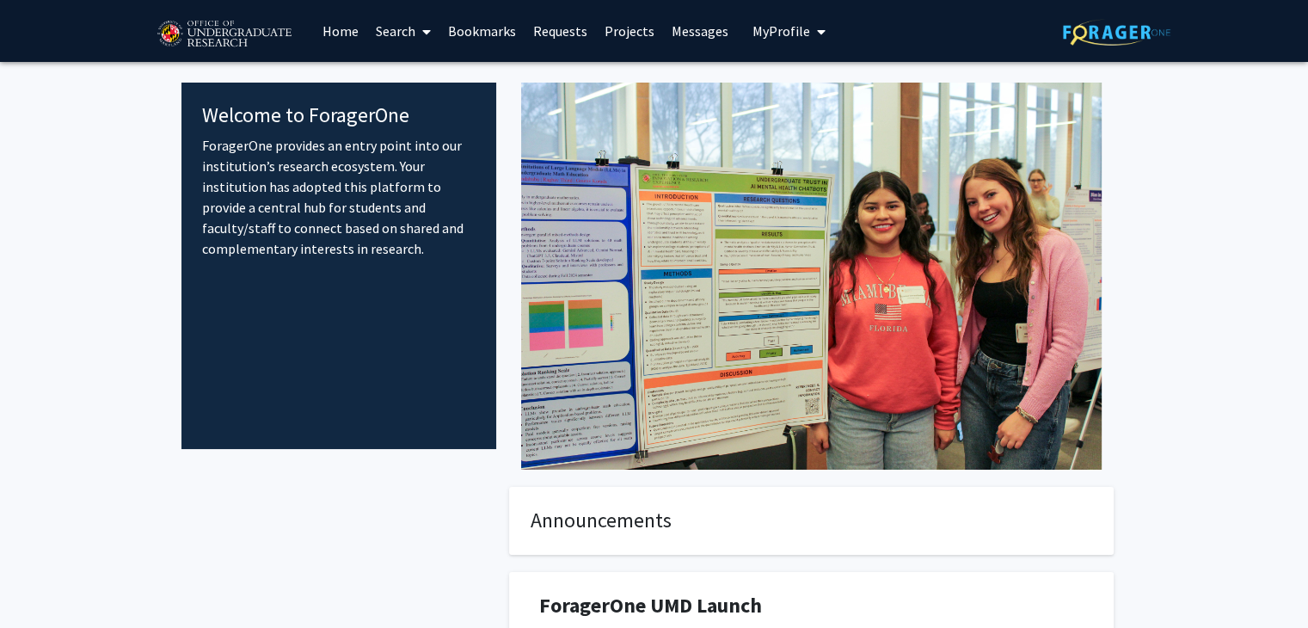
click at [399, 39] on link "Search" at bounding box center [403, 31] width 72 height 60
click at [425, 80] on span "Faculty/Staff" at bounding box center [430, 79] width 126 height 34
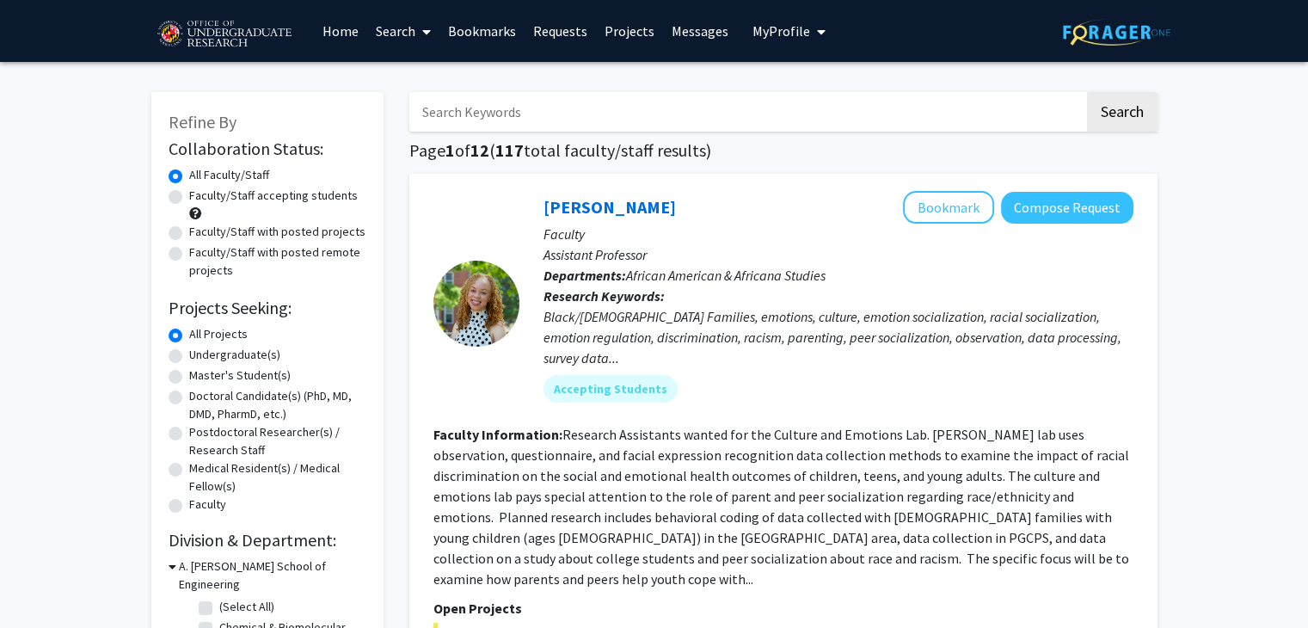
click at [249, 195] on label "Faculty/Staff accepting students" at bounding box center [273, 196] width 169 height 18
click at [200, 195] on input "Faculty/Staff accepting students" at bounding box center [194, 192] width 11 height 11
radio input "true"
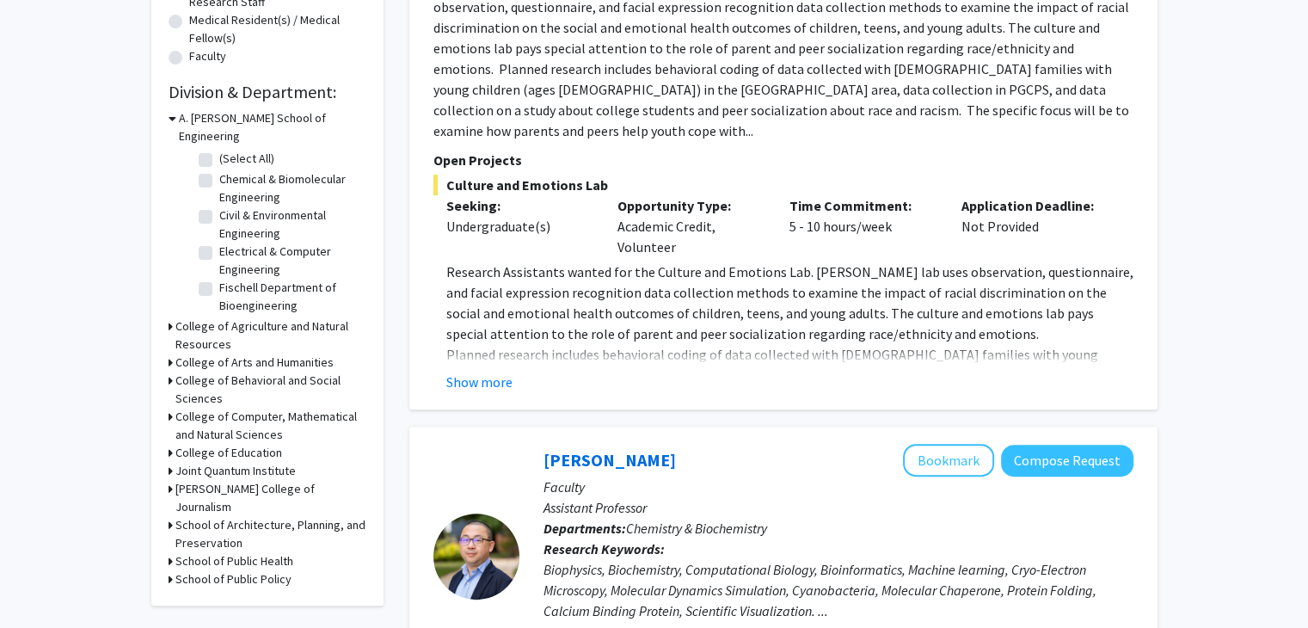
scroll to position [430, 0]
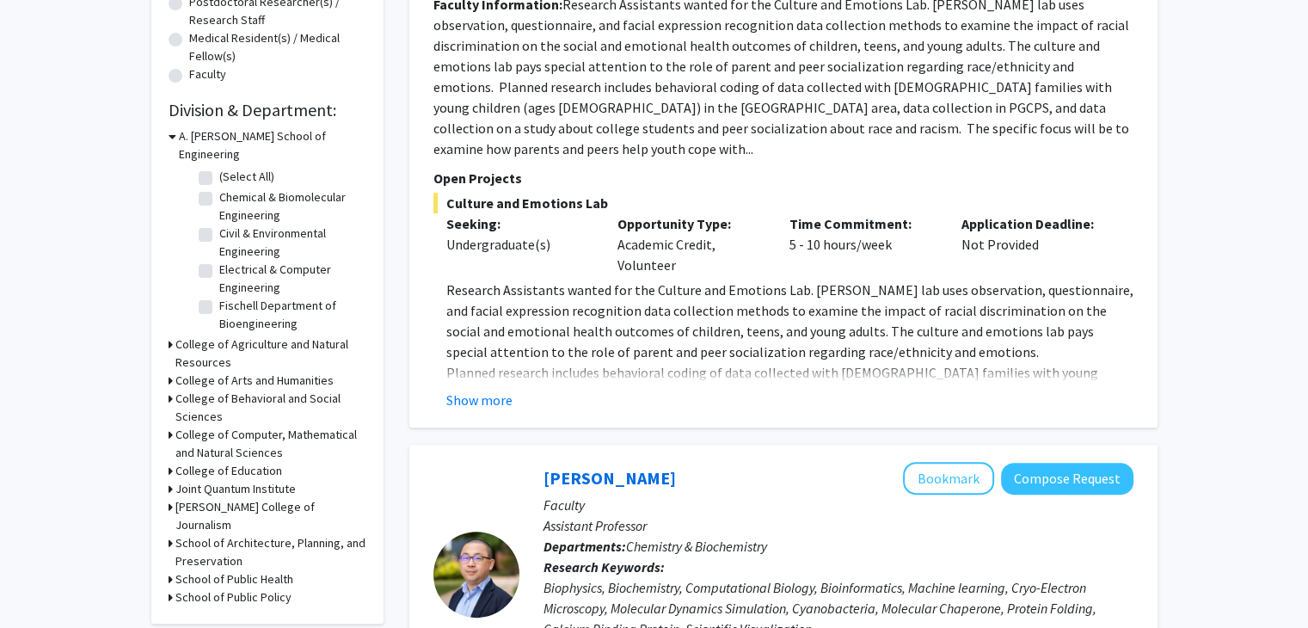
click at [219, 188] on label "Chemical & Biomolecular Engineering" at bounding box center [290, 206] width 143 height 36
click at [219, 188] on input "Chemical & Biomolecular Engineering" at bounding box center [224, 193] width 11 height 11
checkbox input "true"
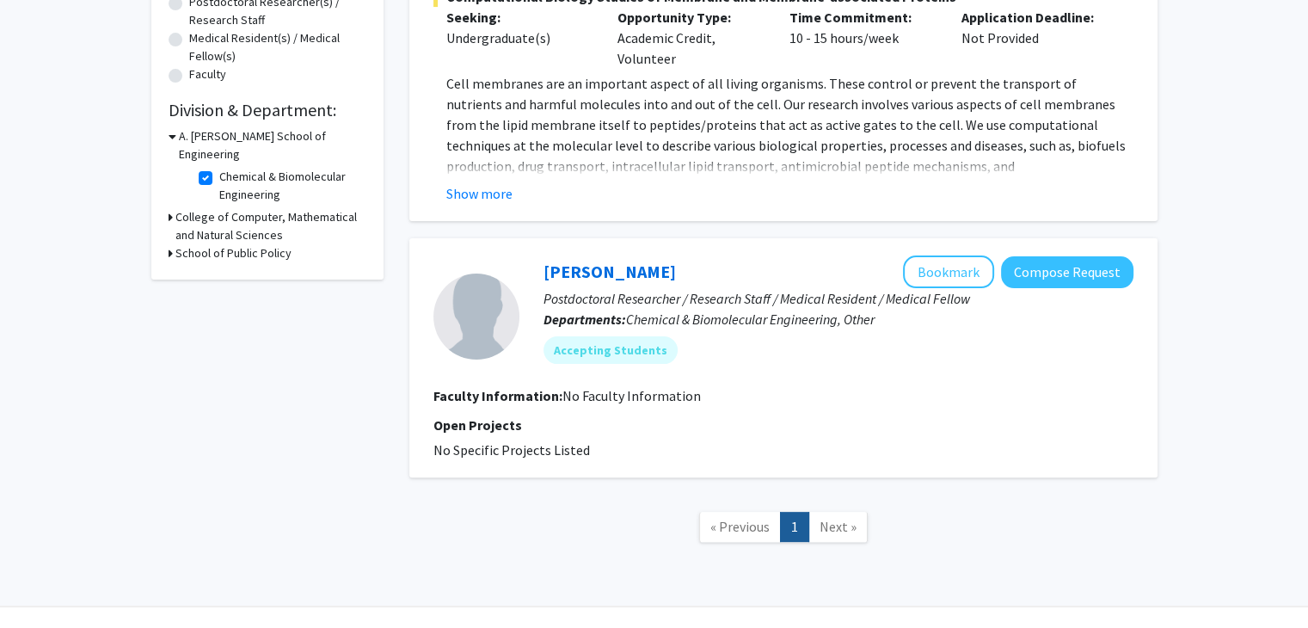
scroll to position [344, 0]
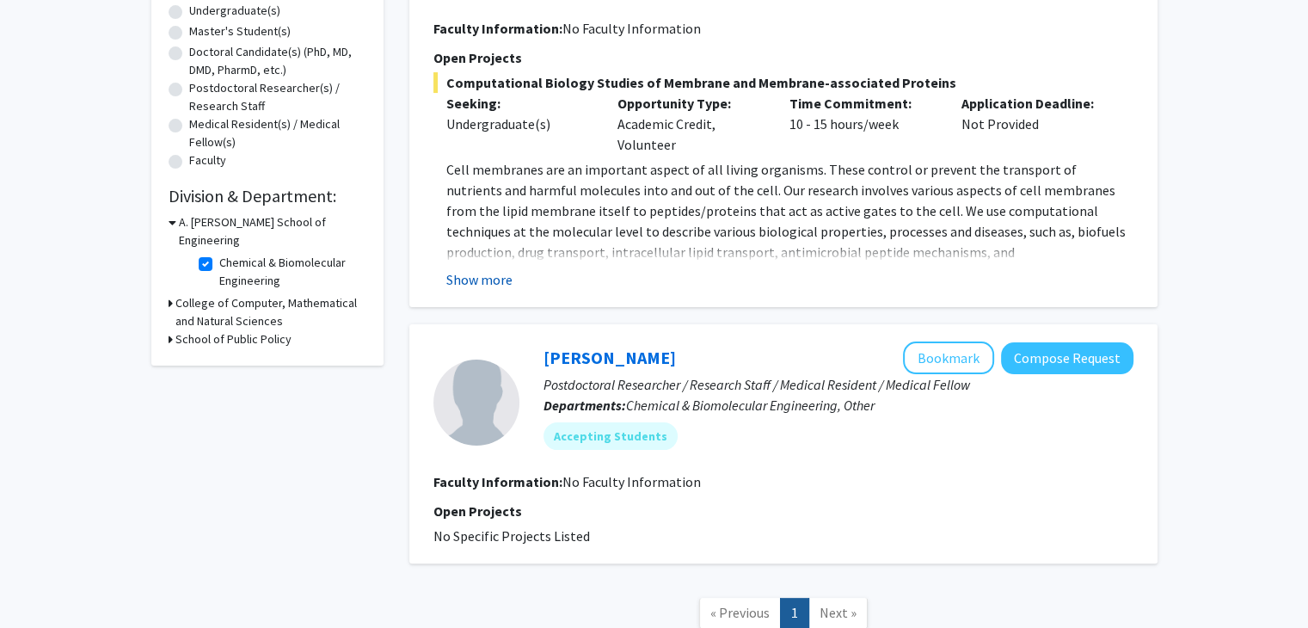
click at [477, 279] on button "Show more" at bounding box center [479, 279] width 66 height 21
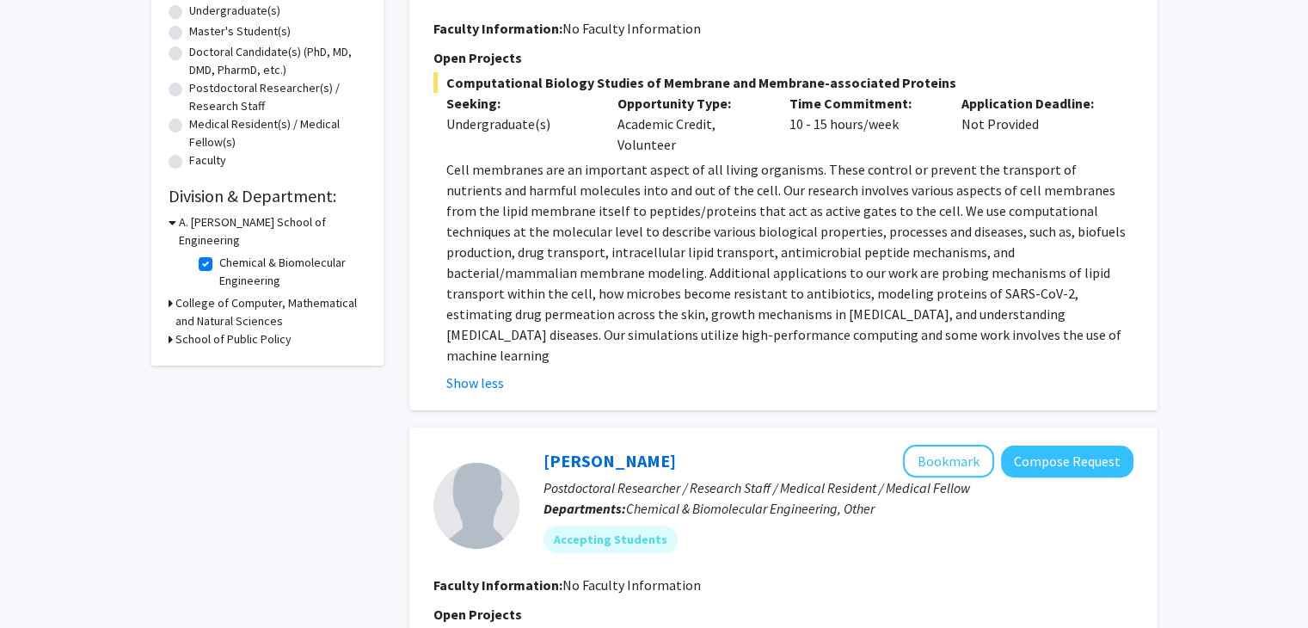
click at [219, 254] on label "Chemical & Biomolecular Engineering" at bounding box center [290, 272] width 143 height 36
click at [219, 254] on input "Chemical & Biomolecular Engineering" at bounding box center [224, 259] width 11 height 11
checkbox input "false"
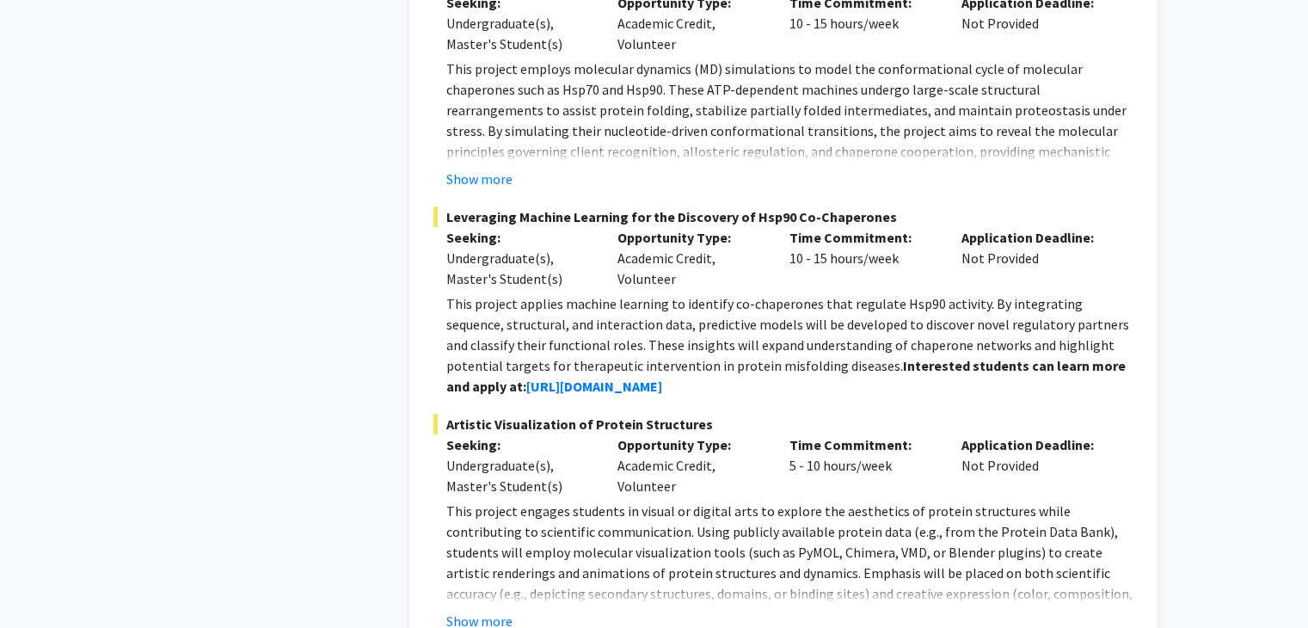
scroll to position [1204, 0]
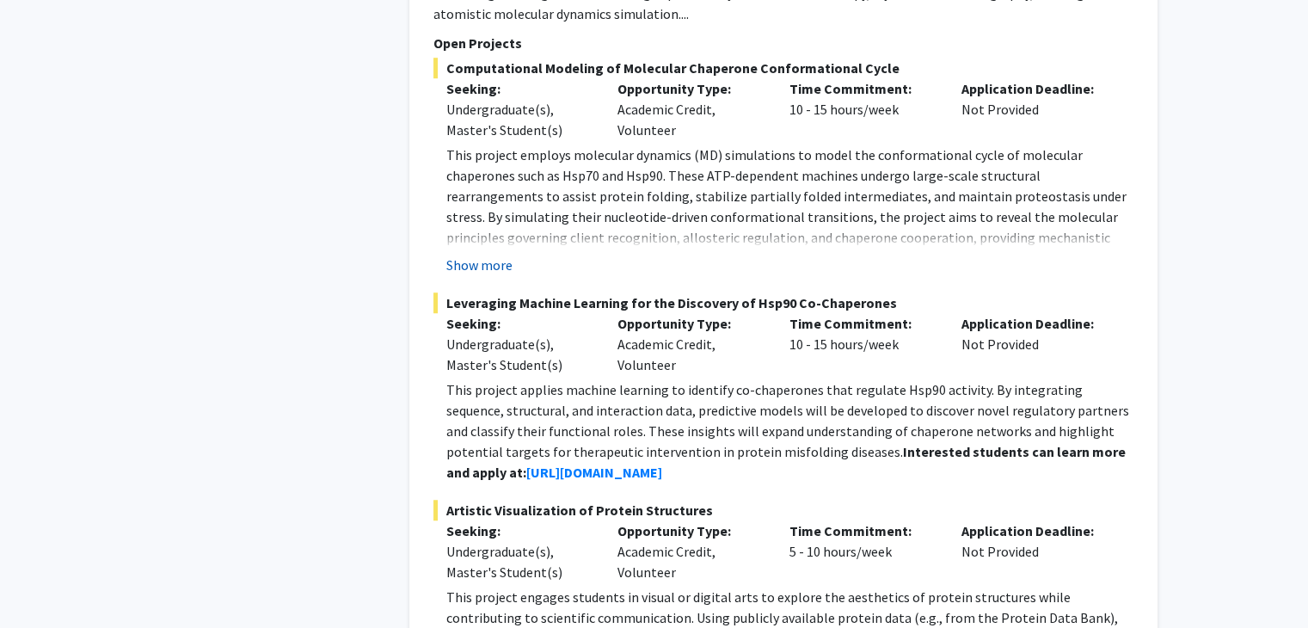
click at [476, 255] on button "Show more" at bounding box center [479, 265] width 66 height 21
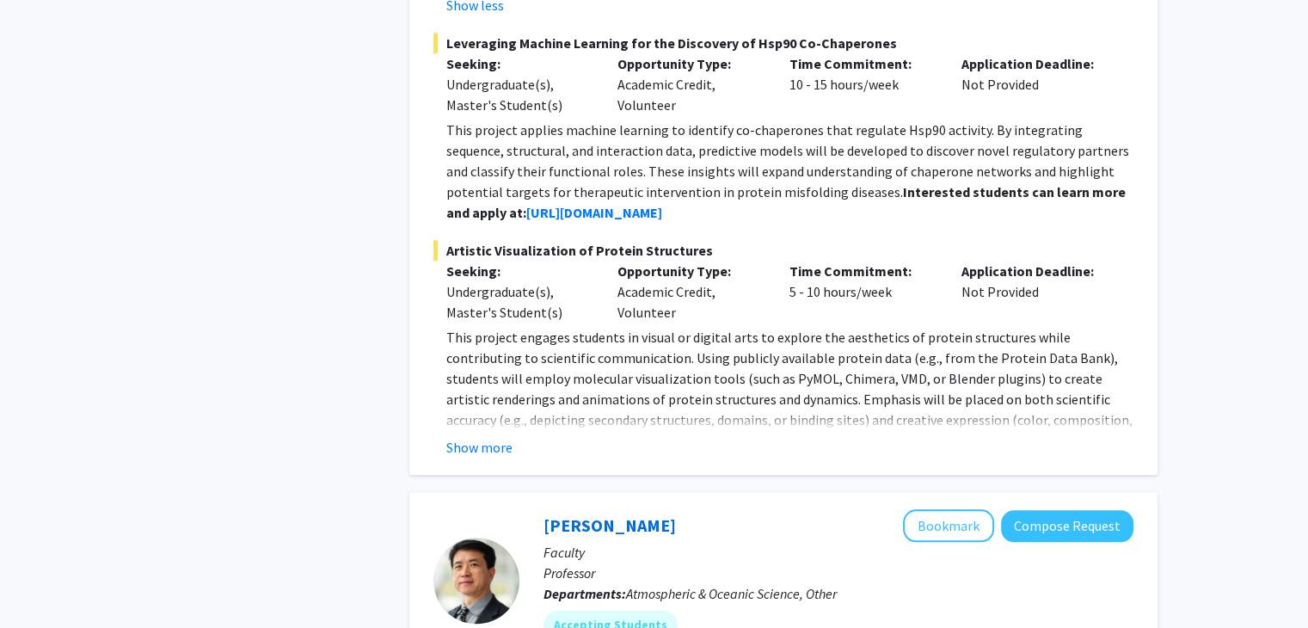
scroll to position [1548, 0]
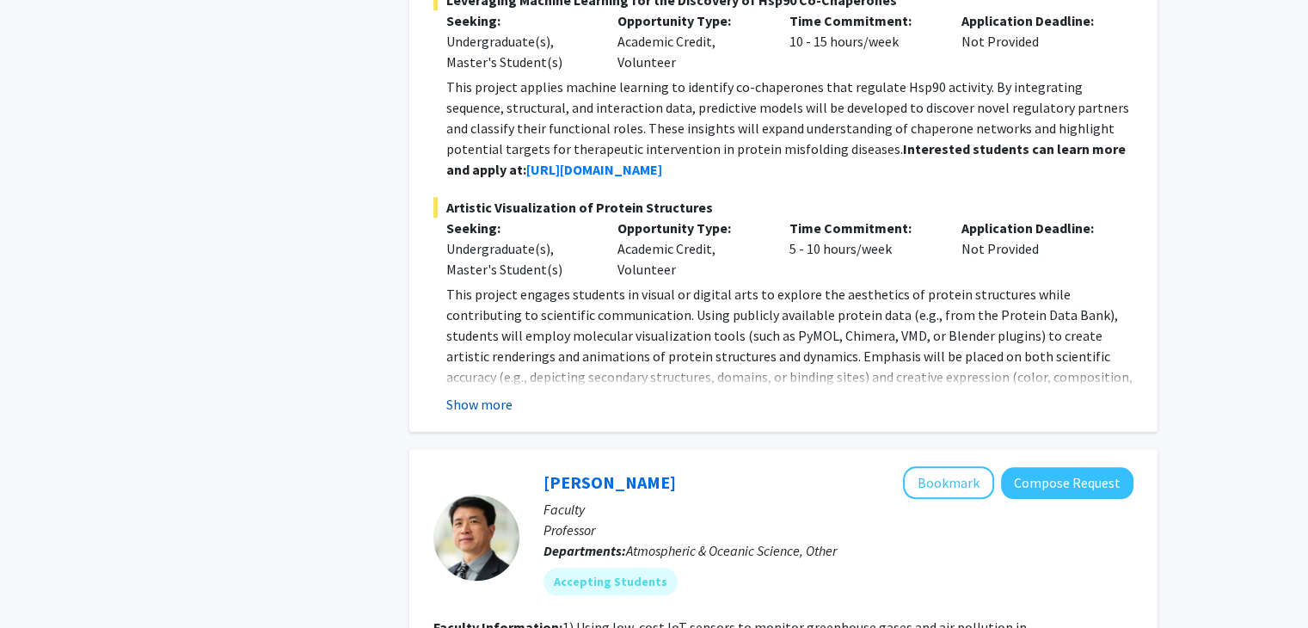
click at [499, 394] on button "Show more" at bounding box center [479, 404] width 66 height 21
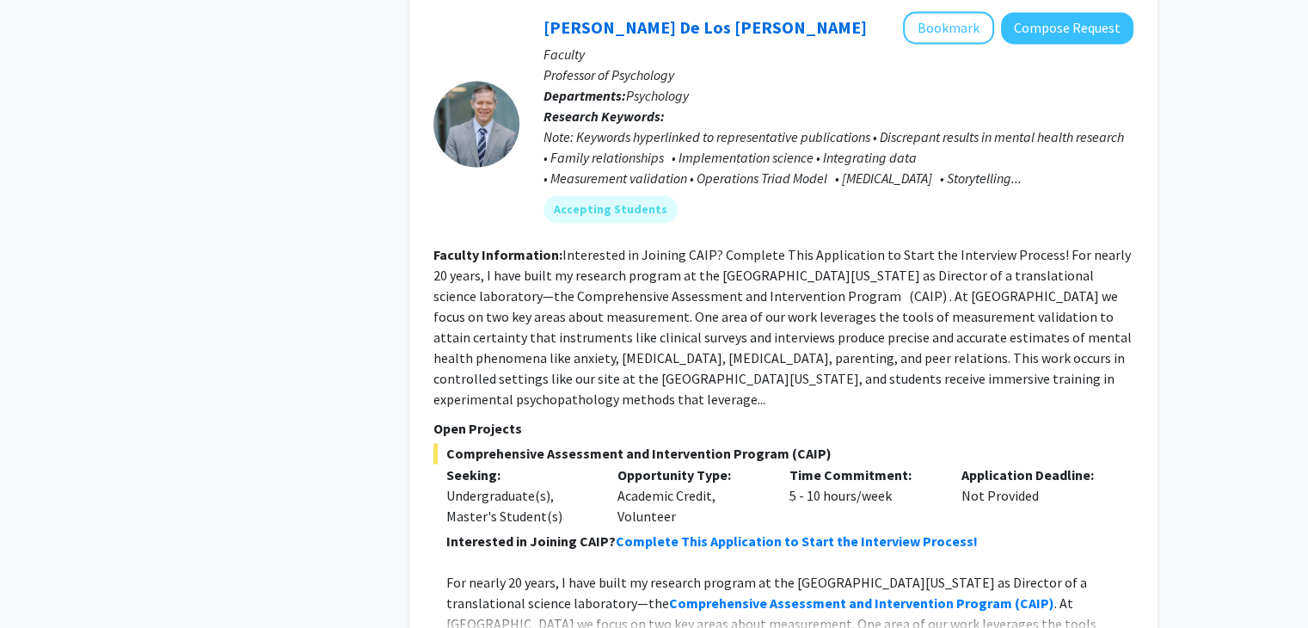
scroll to position [2838, 0]
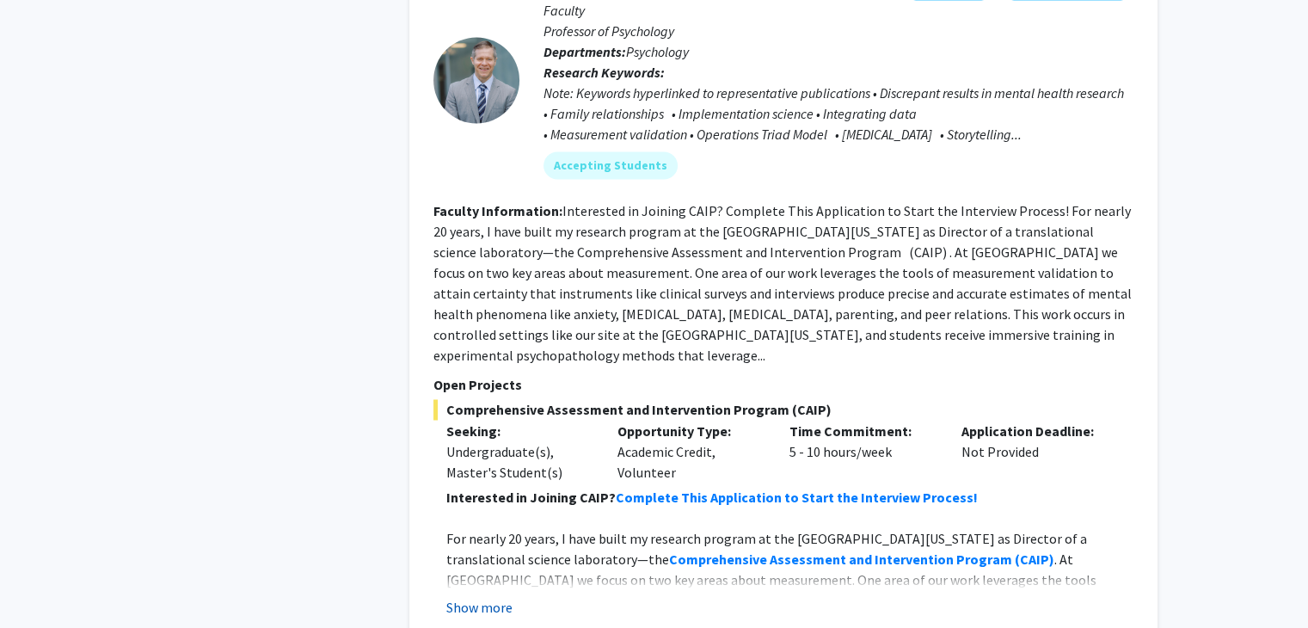
click at [494, 596] on button "Show more" at bounding box center [479, 606] width 66 height 21
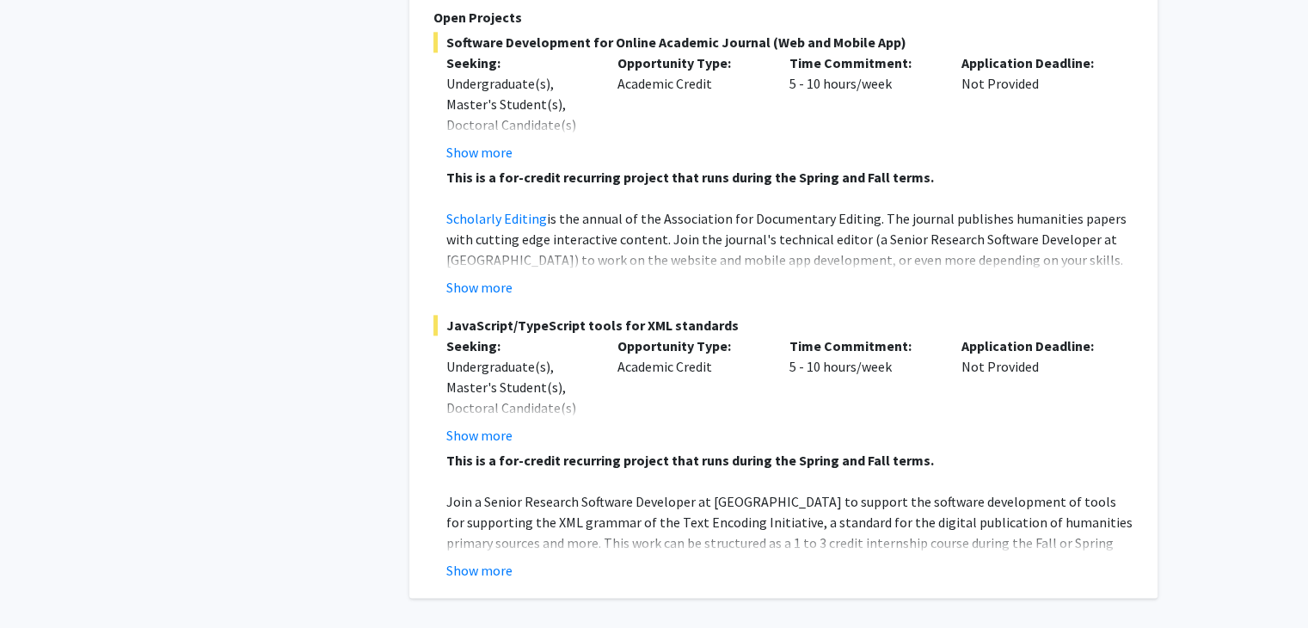
scroll to position [8535, 0]
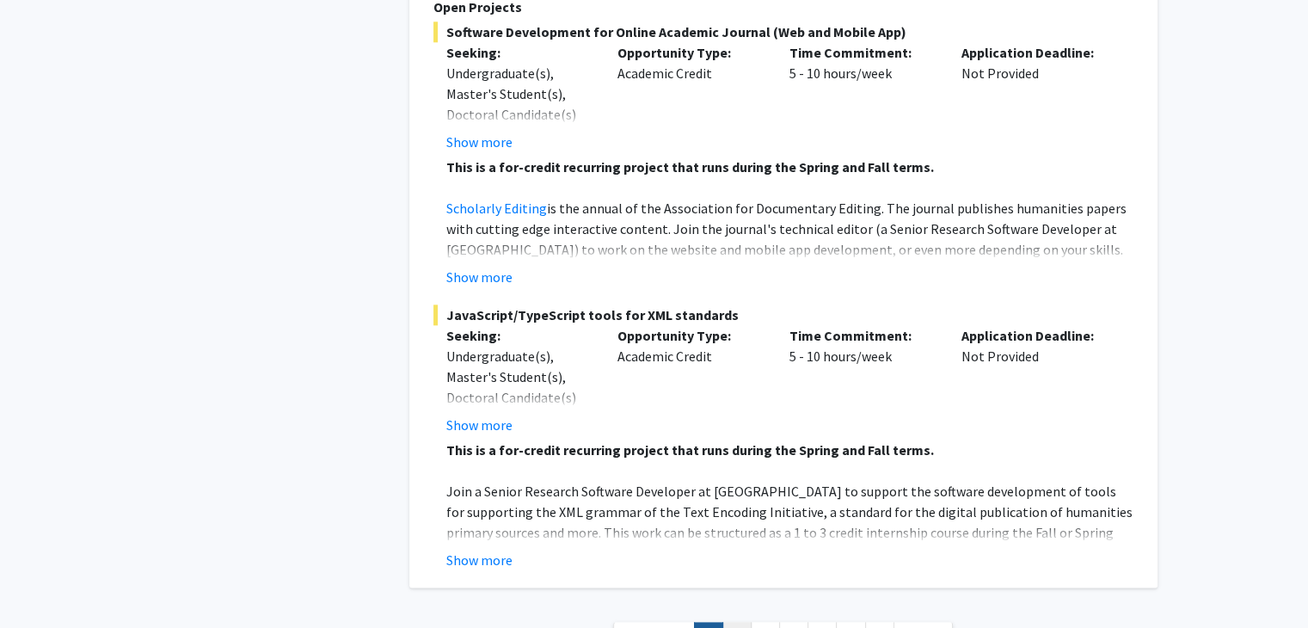
click at [746, 622] on link "2" at bounding box center [736, 637] width 29 height 30
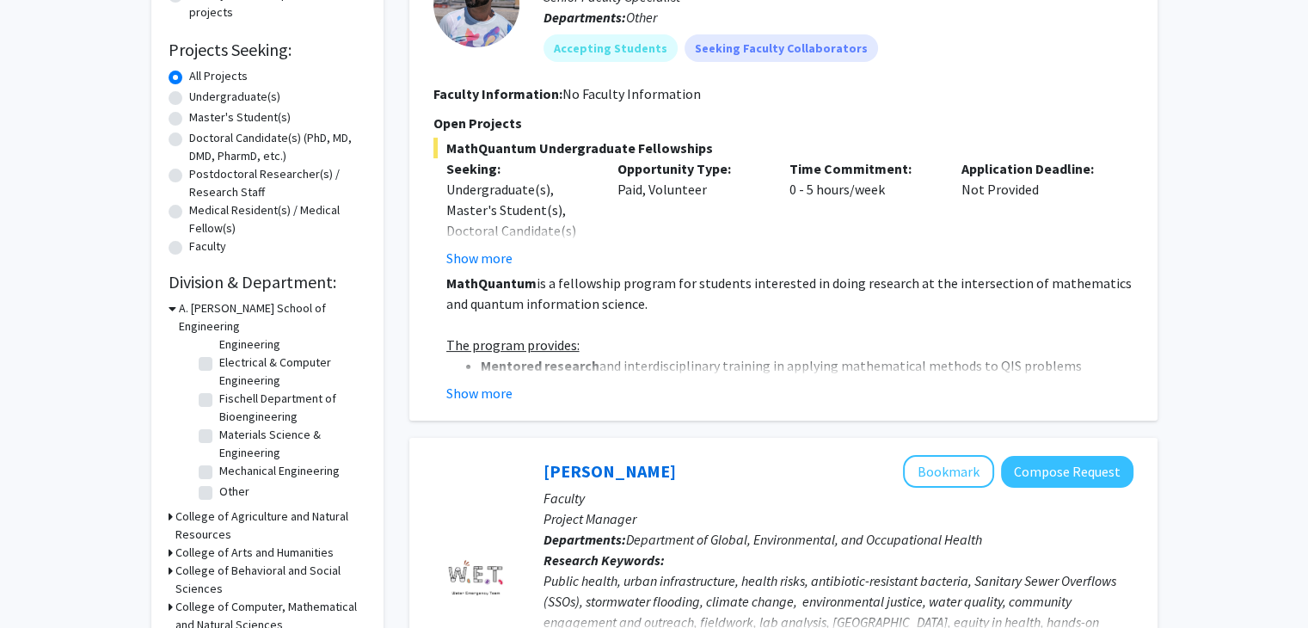
scroll to position [430, 0]
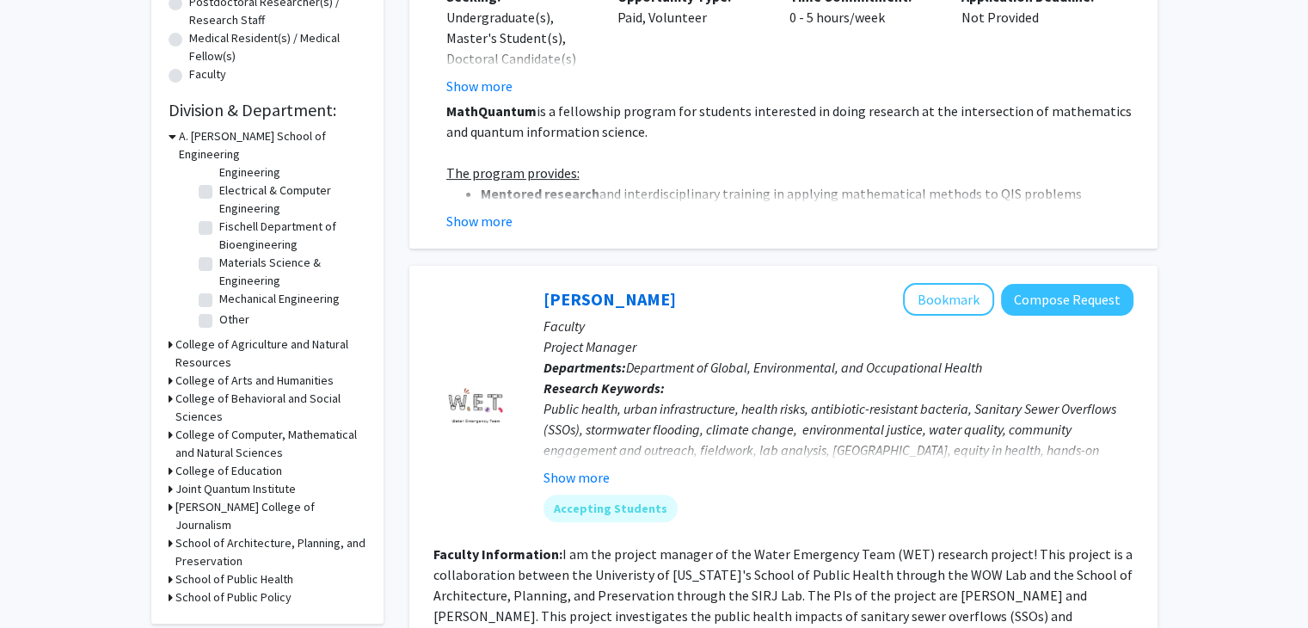
click at [270, 426] on h3 "College of Computer, Mathematical and Natural Sciences" at bounding box center [270, 444] width 191 height 36
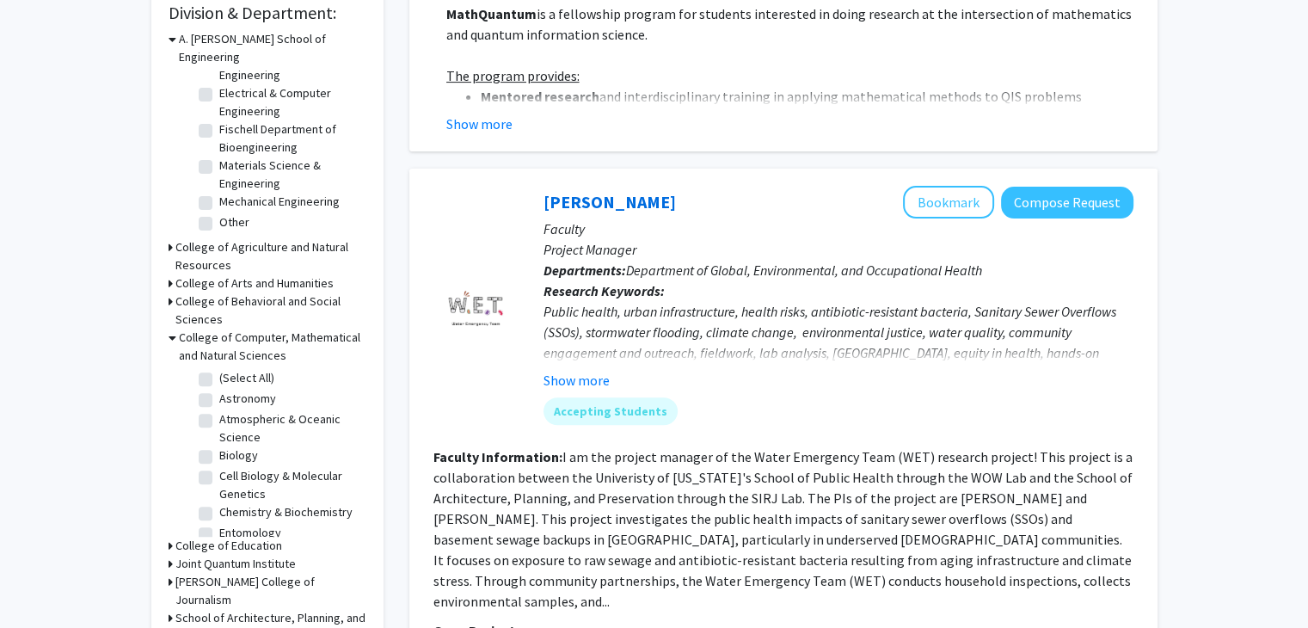
scroll to position [602, 0]
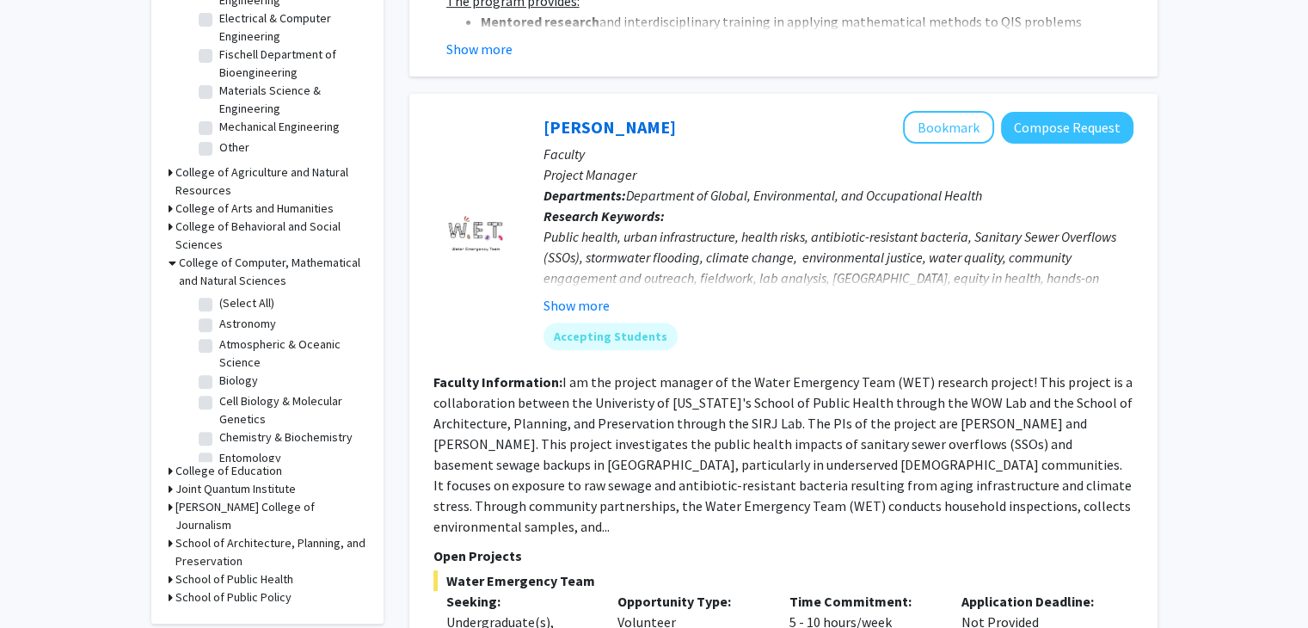
click at [292, 392] on label "Cell Biology & Molecular Genetics" at bounding box center [290, 410] width 143 height 36
click at [230, 392] on input "Cell Biology & Molecular Genetics" at bounding box center [224, 397] width 11 height 11
checkbox input "true"
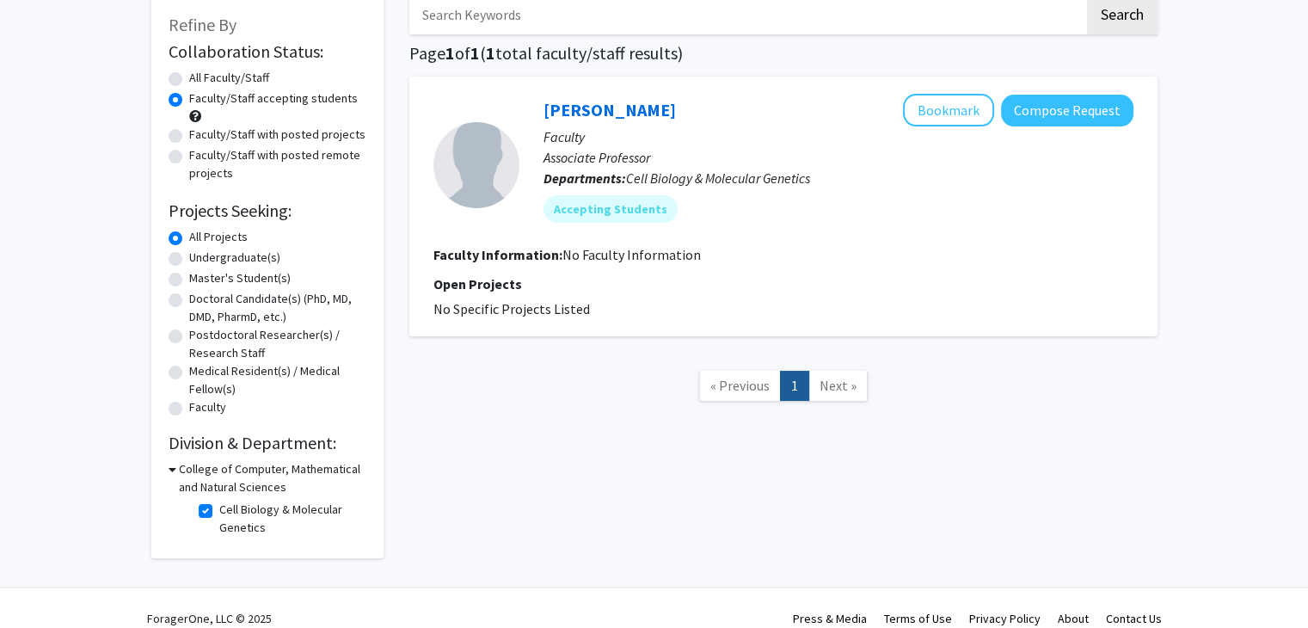
scroll to position [118, 0]
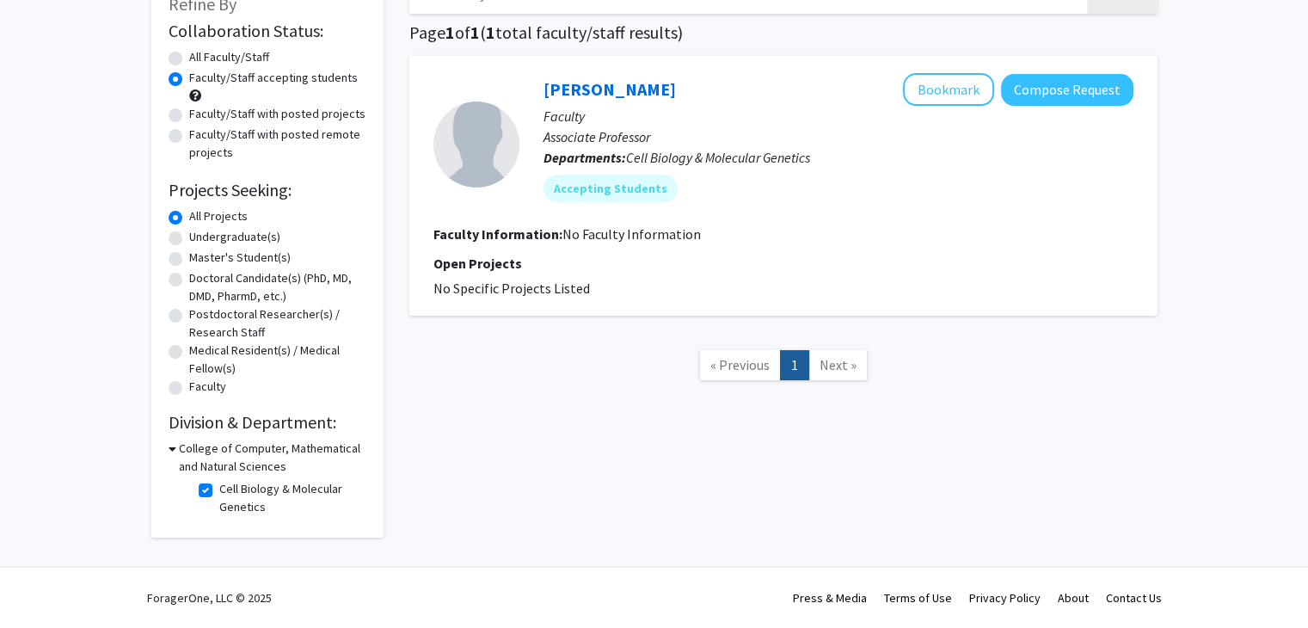
click at [208, 503] on fg-checkbox "Cell Biology & Molecular Genetics Cell Biology & Molecular Genetics" at bounding box center [280, 498] width 163 height 36
click at [219, 486] on label "Cell Biology & Molecular Genetics" at bounding box center [290, 498] width 143 height 36
click at [219, 486] on input "Cell Biology & Molecular Genetics" at bounding box center [224, 485] width 11 height 11
checkbox input "false"
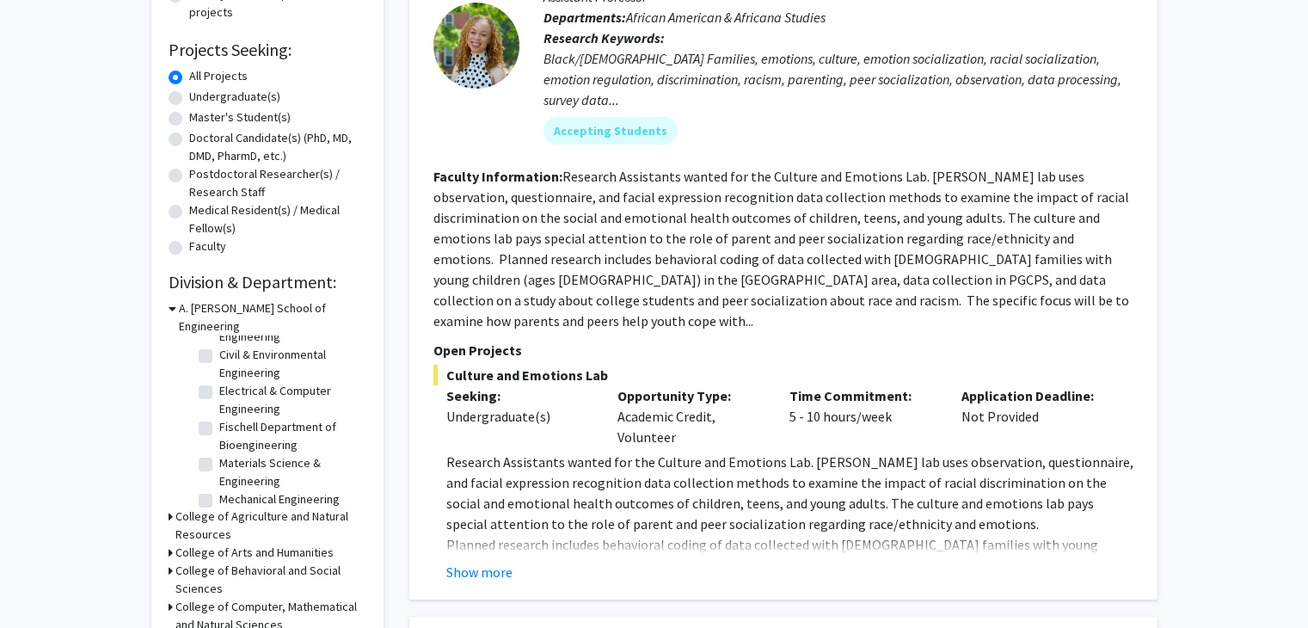
scroll to position [79, 0]
click at [169, 307] on icon at bounding box center [173, 308] width 8 height 18
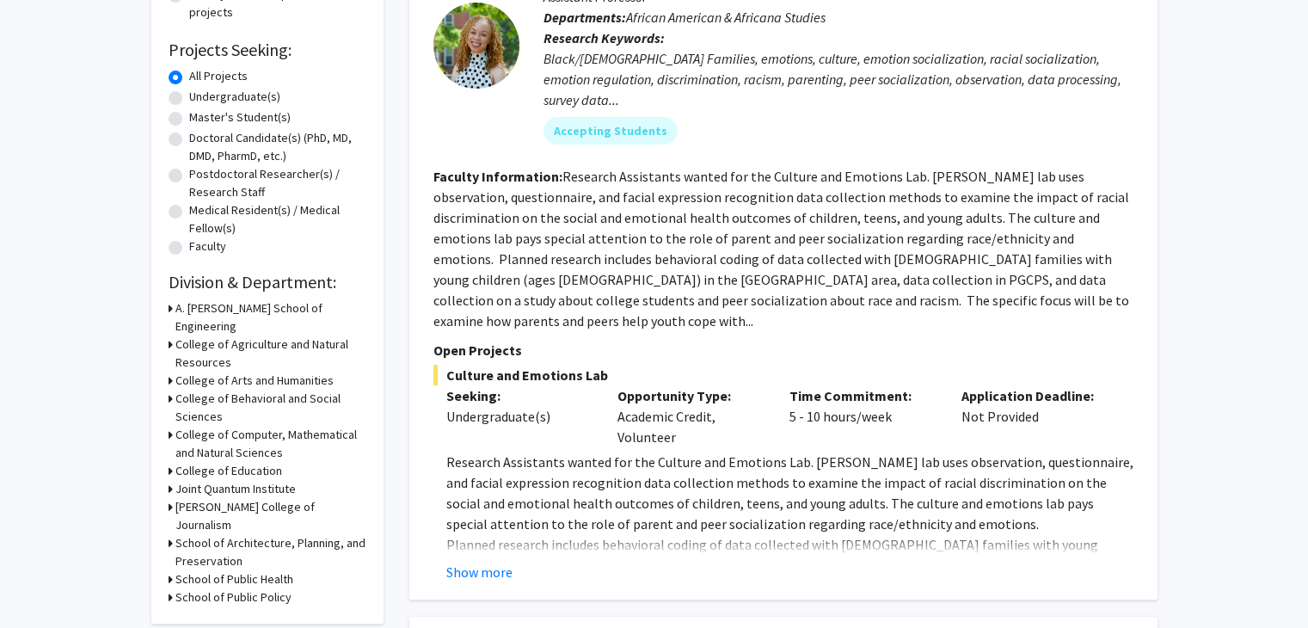
click at [165, 419] on div "Refine By Collaboration Status: Collaboration Status All Faculty/Staff Collabor…" at bounding box center [267, 228] width 232 height 789
click at [173, 426] on div "College of Computer, Mathematical and Natural Sciences" at bounding box center [268, 444] width 198 height 36
click at [181, 426] on h3 "College of Computer, Mathematical and Natural Sciences" at bounding box center [270, 444] width 191 height 36
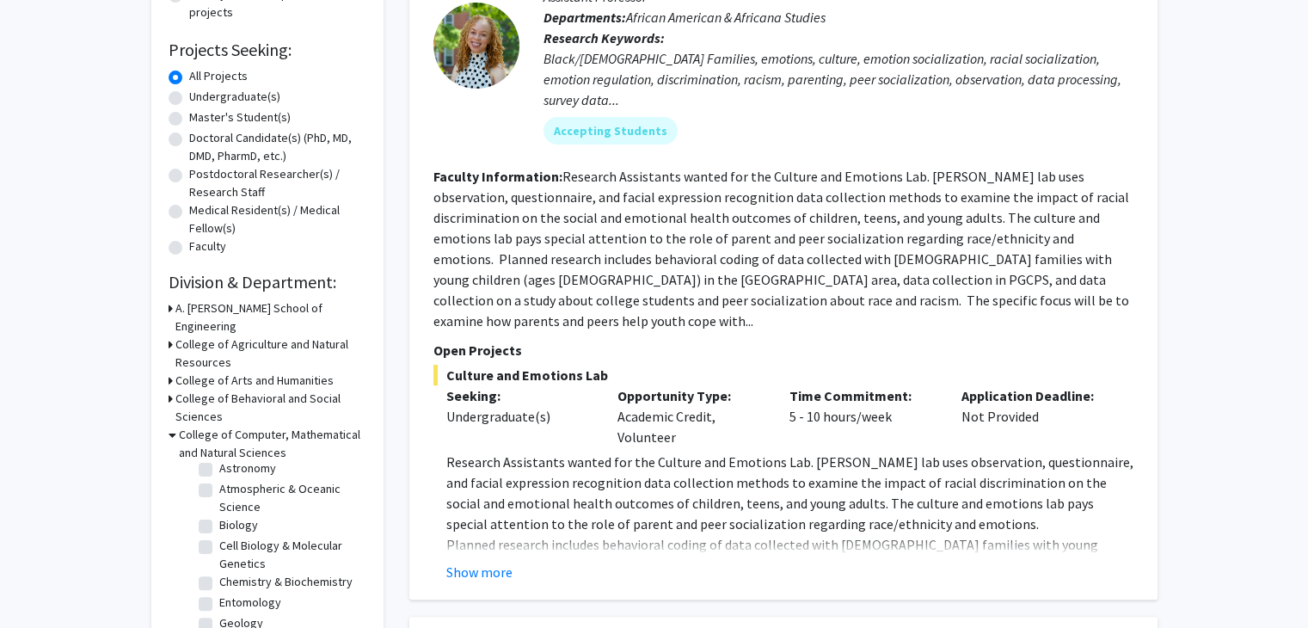
scroll to position [0, 0]
click at [219, 466] on label "(Select All)" at bounding box center [246, 475] width 55 height 18
click at [219, 466] on input "(Select All)" at bounding box center [224, 471] width 11 height 11
checkbox input "true"
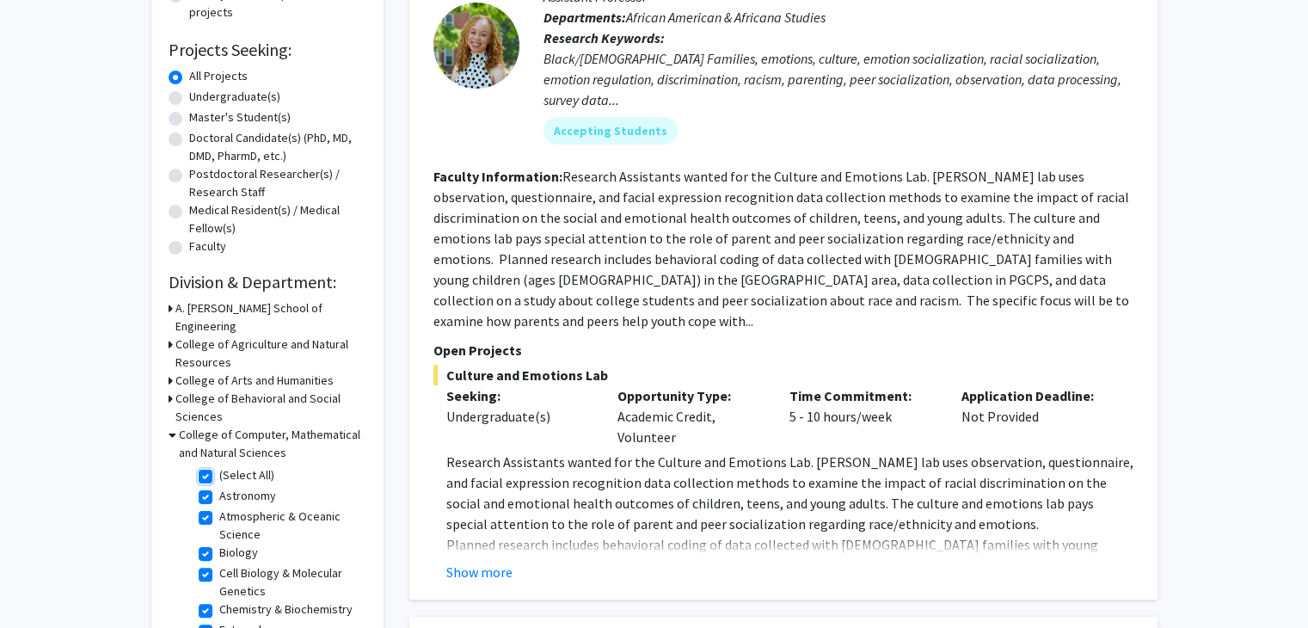
checkbox input "true"
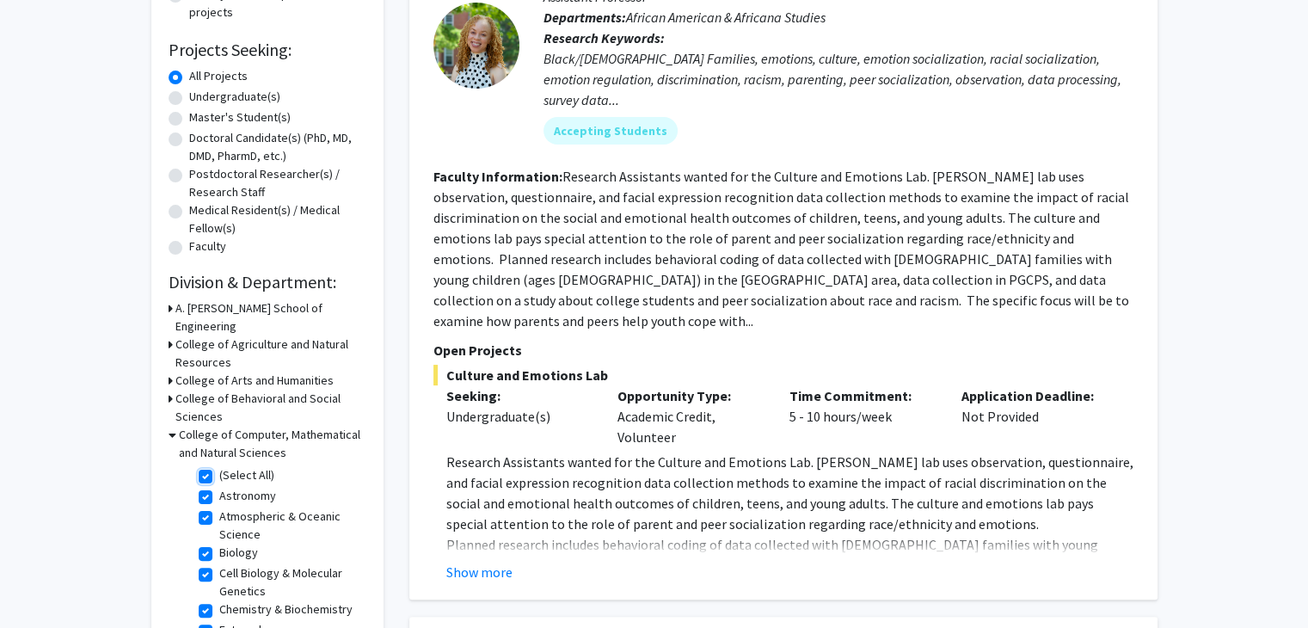
checkbox input "true"
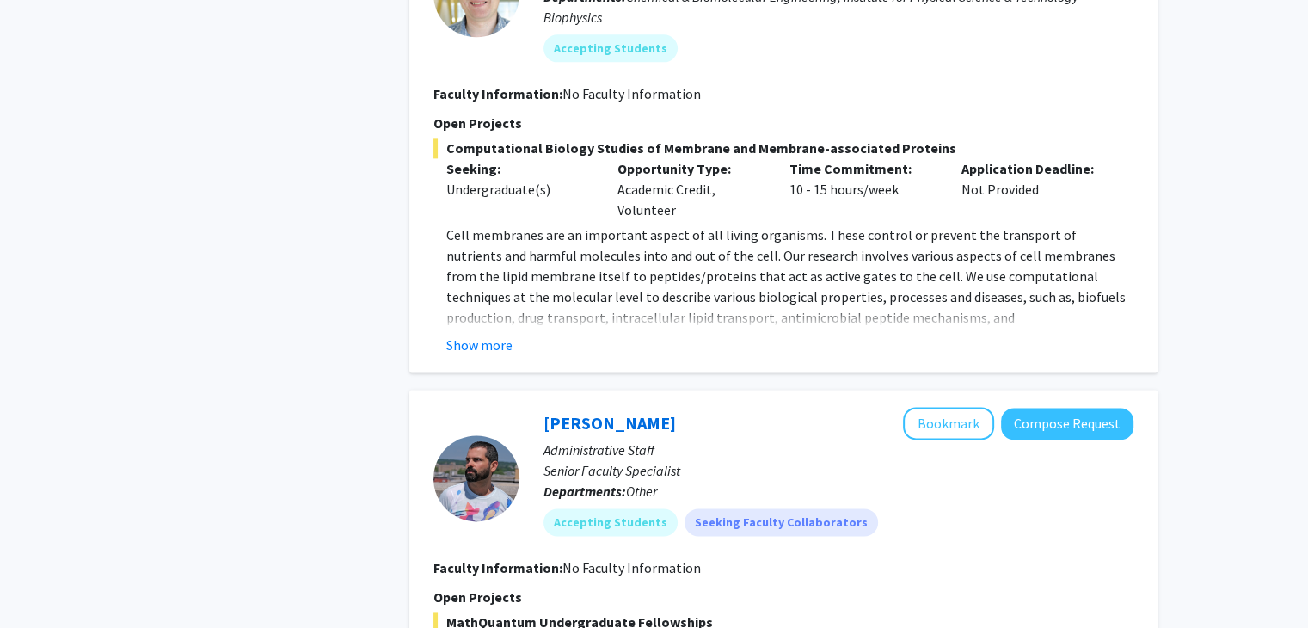
scroll to position [2236, 0]
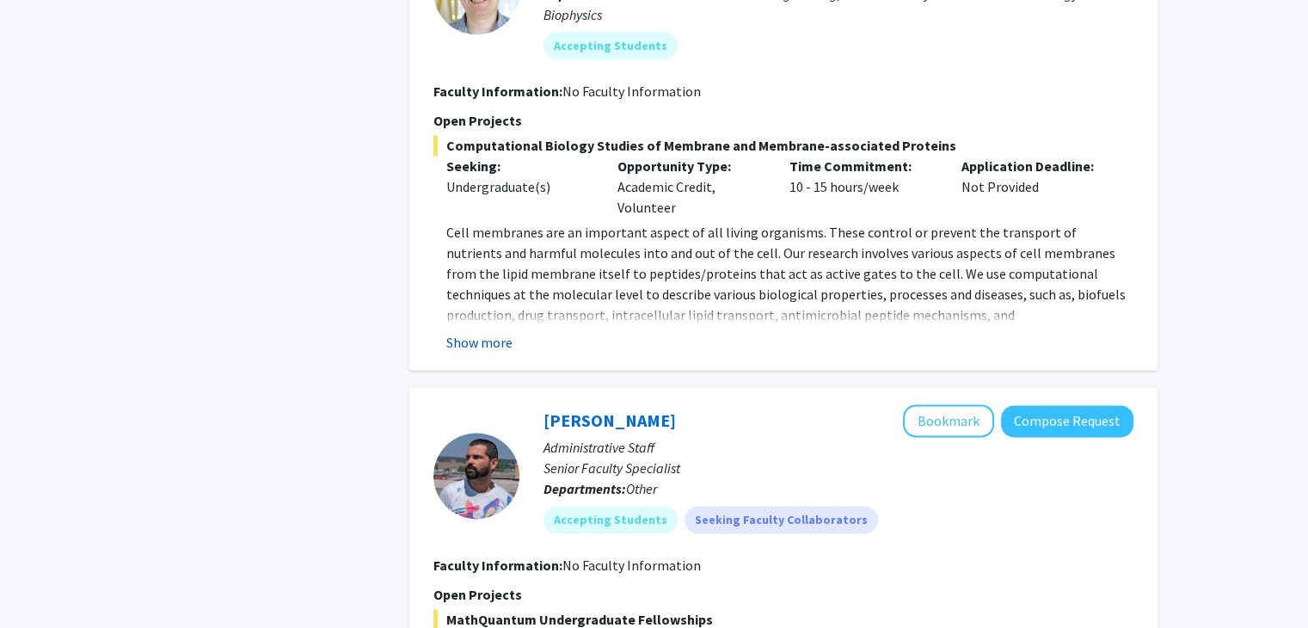
click at [461, 332] on button "Show more" at bounding box center [479, 342] width 66 height 21
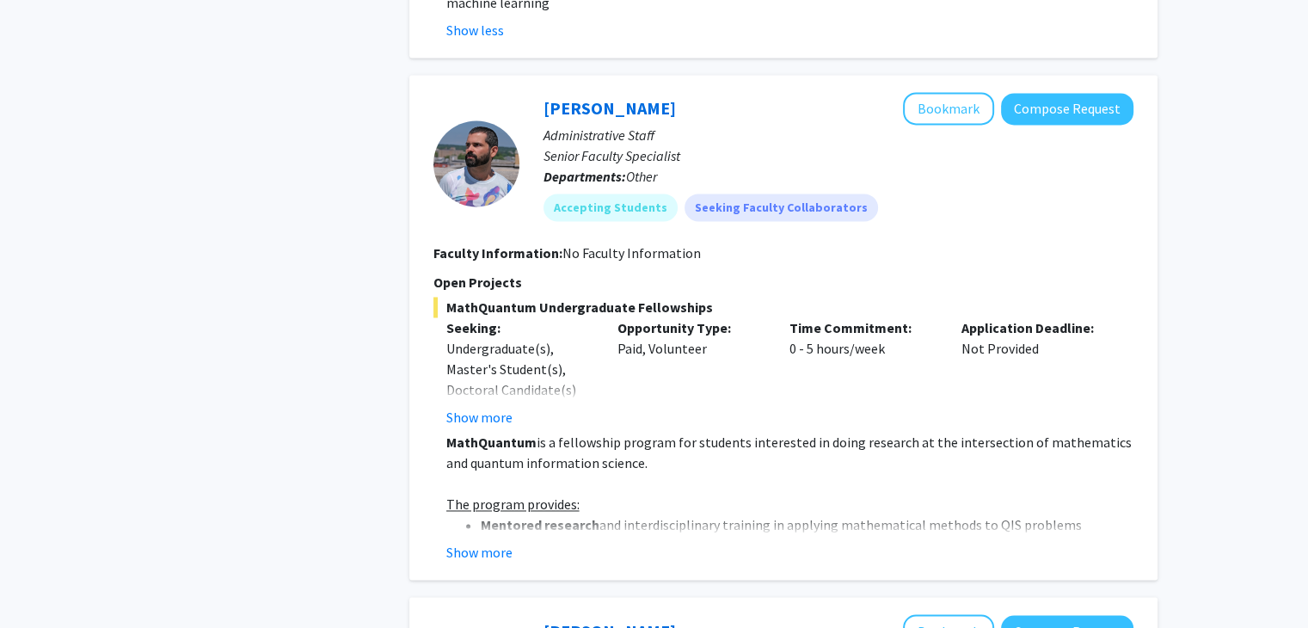
scroll to position [2752, 0]
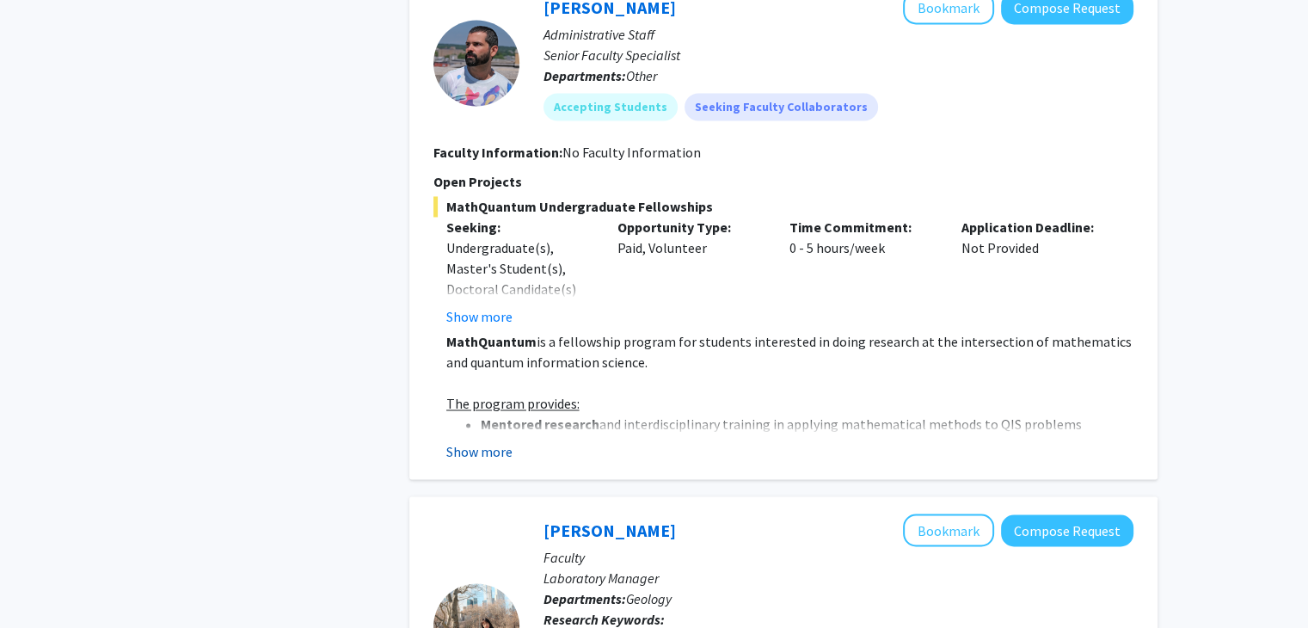
click at [479, 441] on button "Show more" at bounding box center [479, 451] width 66 height 21
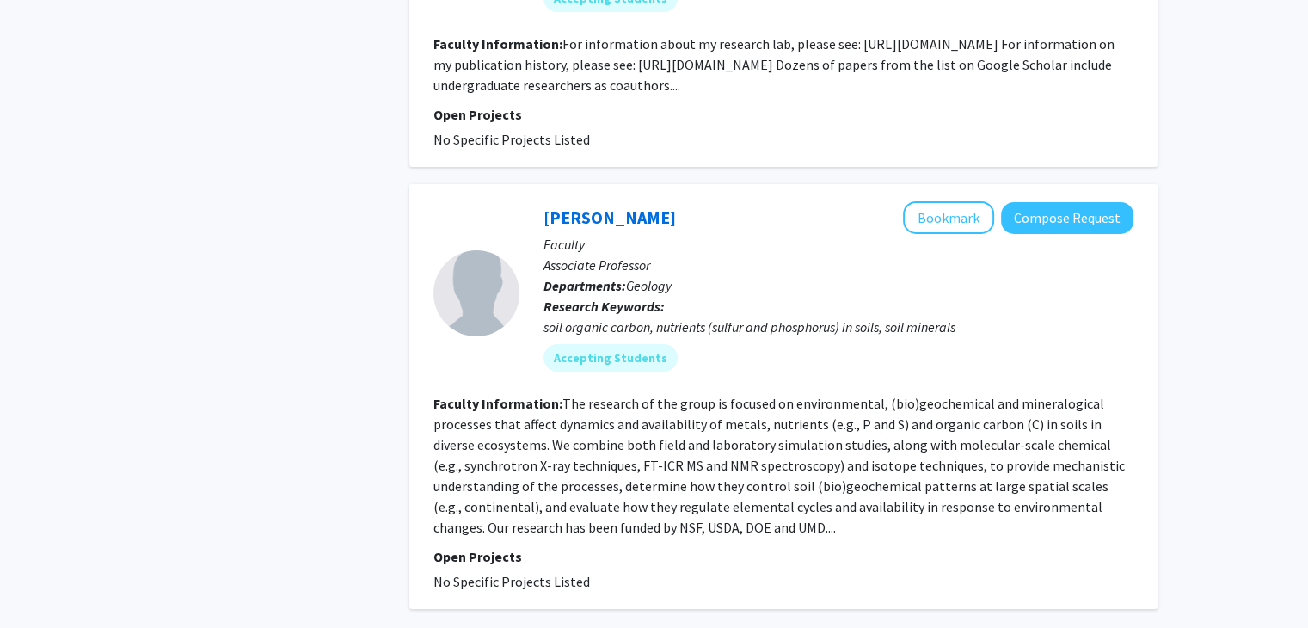
scroll to position [6274, 0]
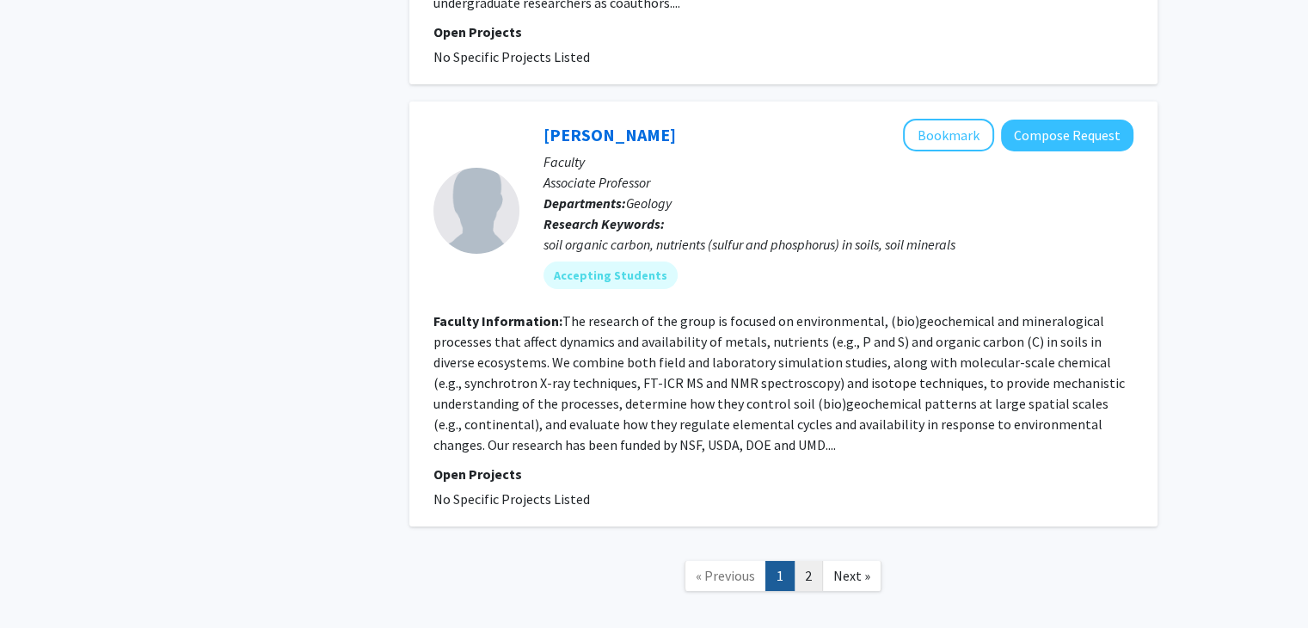
click at [799, 561] on link "2" at bounding box center [808, 576] width 29 height 30
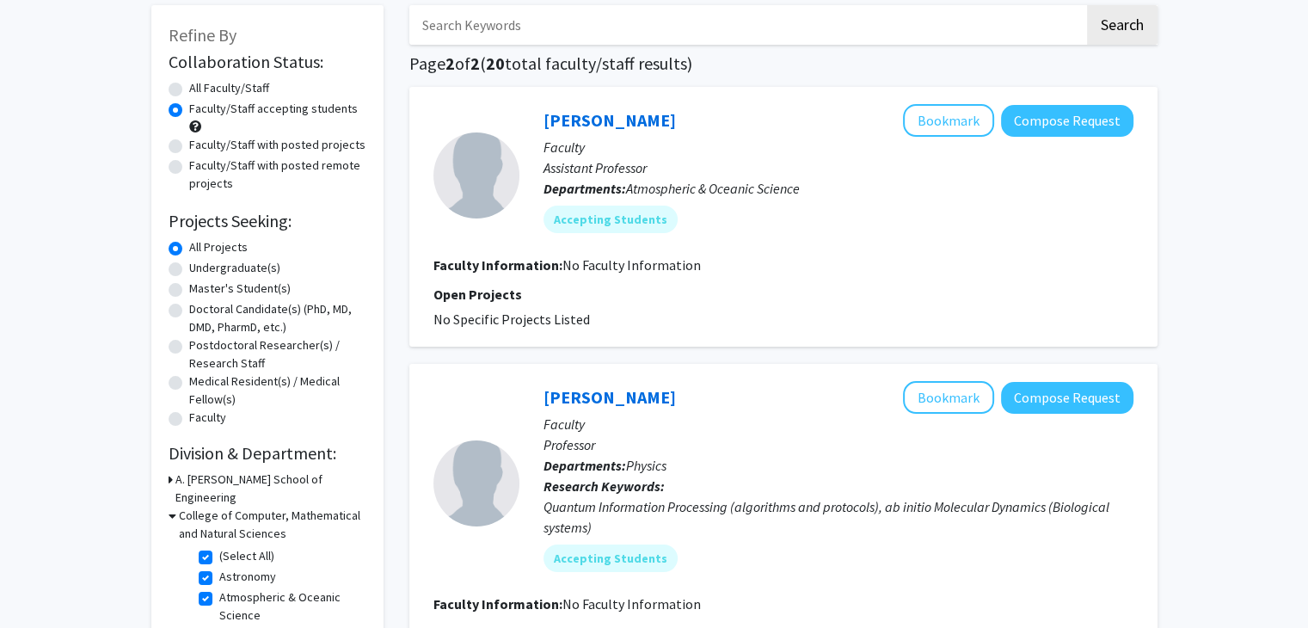
click at [219, 547] on label "(Select All)" at bounding box center [246, 556] width 55 height 18
click at [219, 547] on input "(Select All)" at bounding box center [224, 552] width 11 height 11
checkbox input "false"
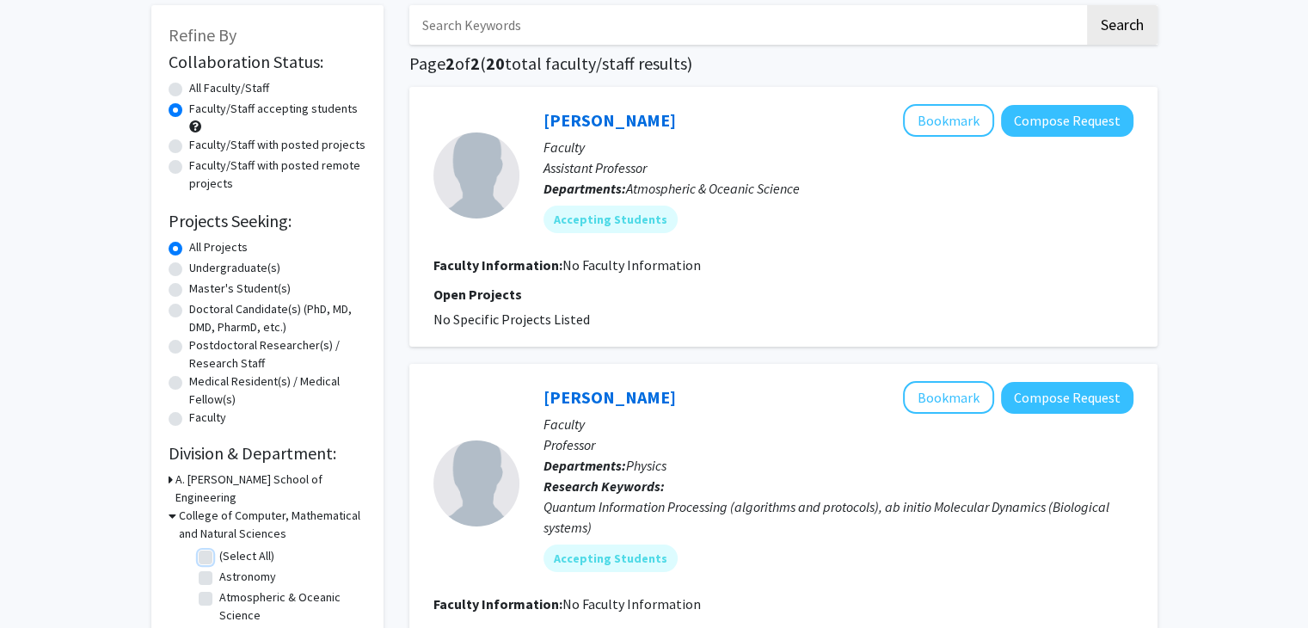
checkbox input "false"
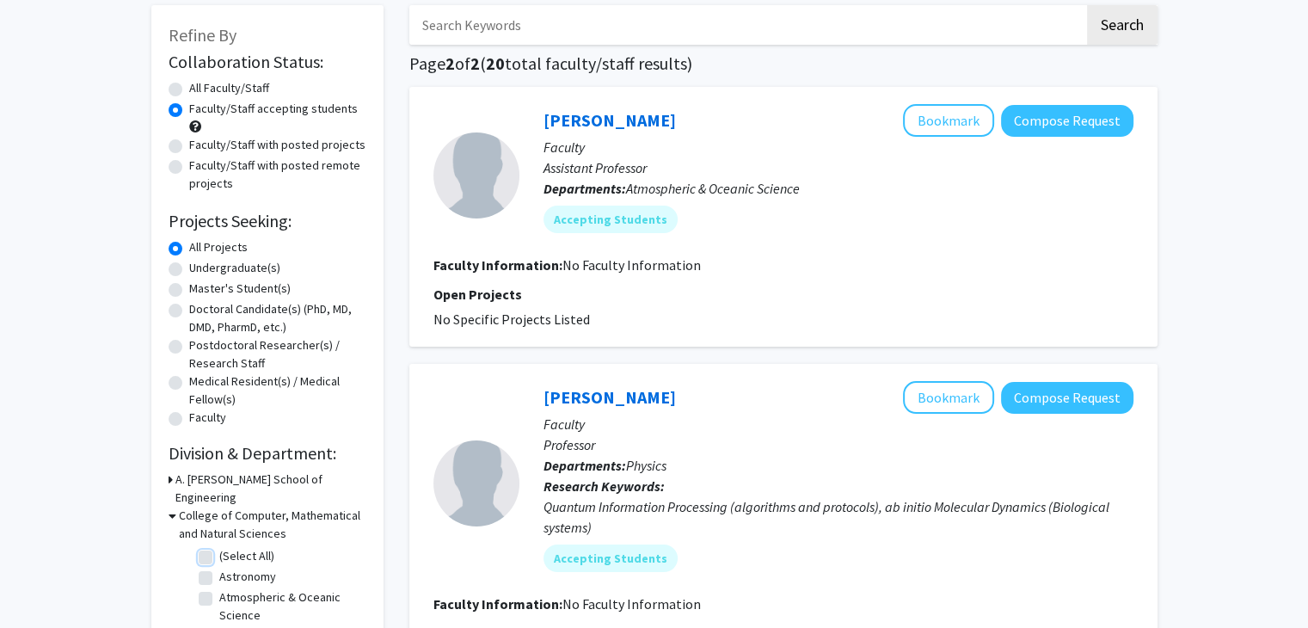
checkbox input "false"
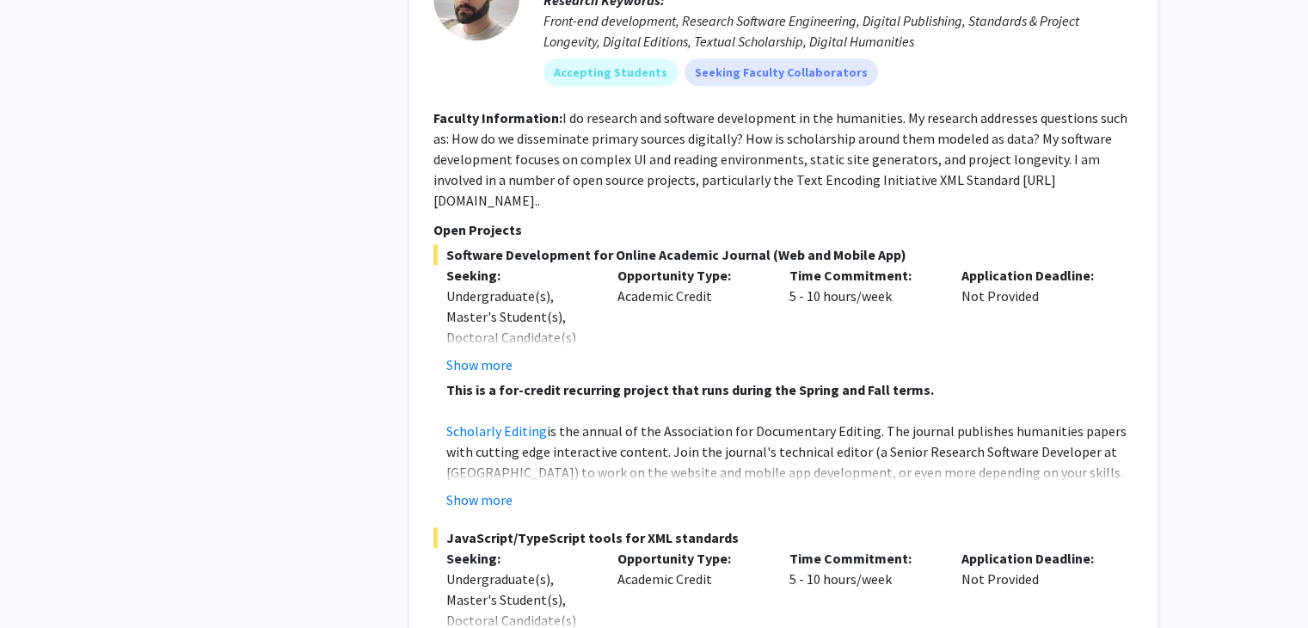
scroll to position [8204, 0]
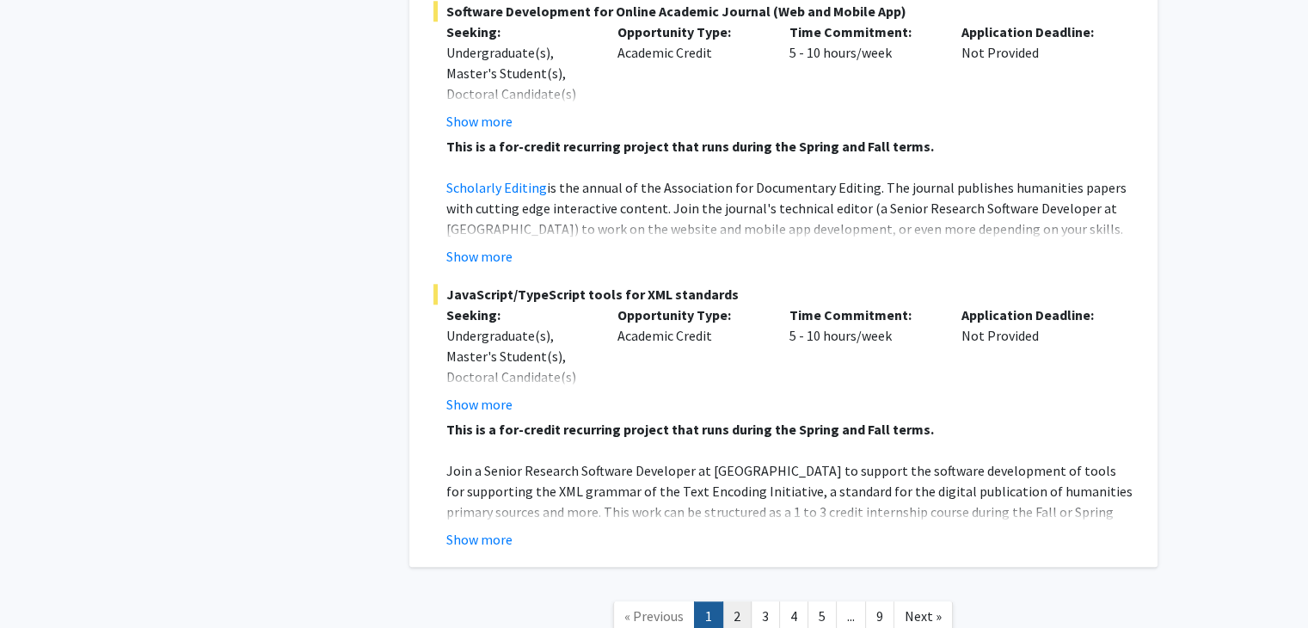
click at [742, 601] on link "2" at bounding box center [736, 616] width 29 height 30
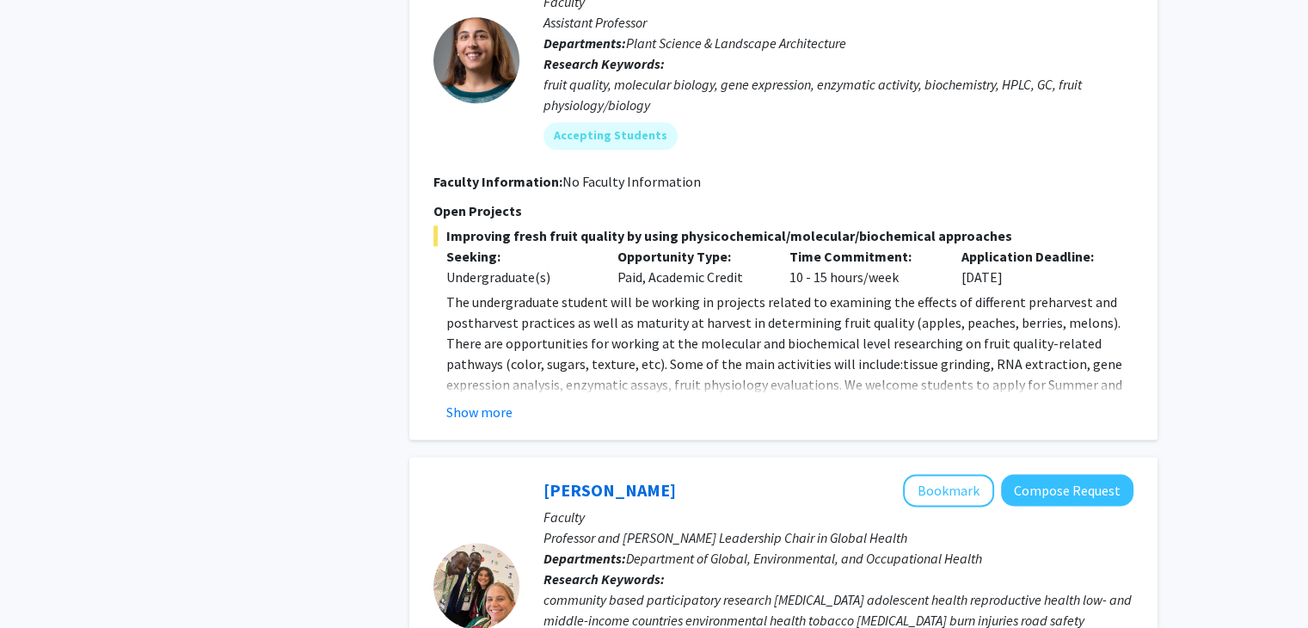
scroll to position [2150, 0]
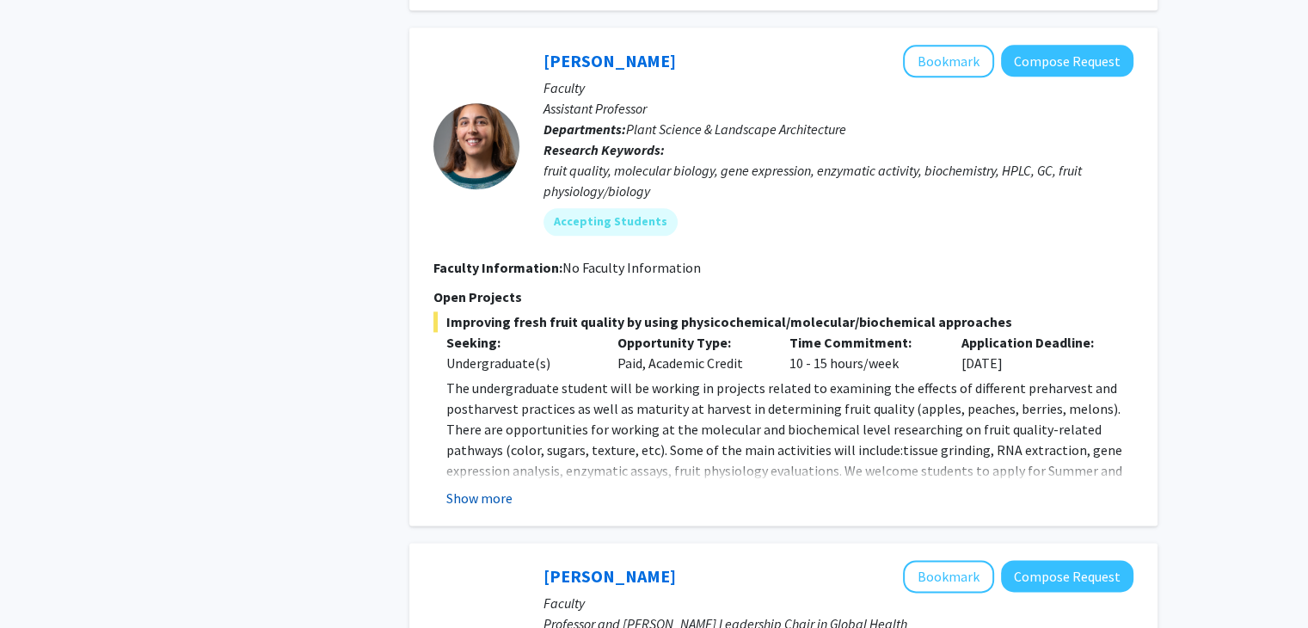
click at [471, 494] on button "Show more" at bounding box center [479, 498] width 66 height 21
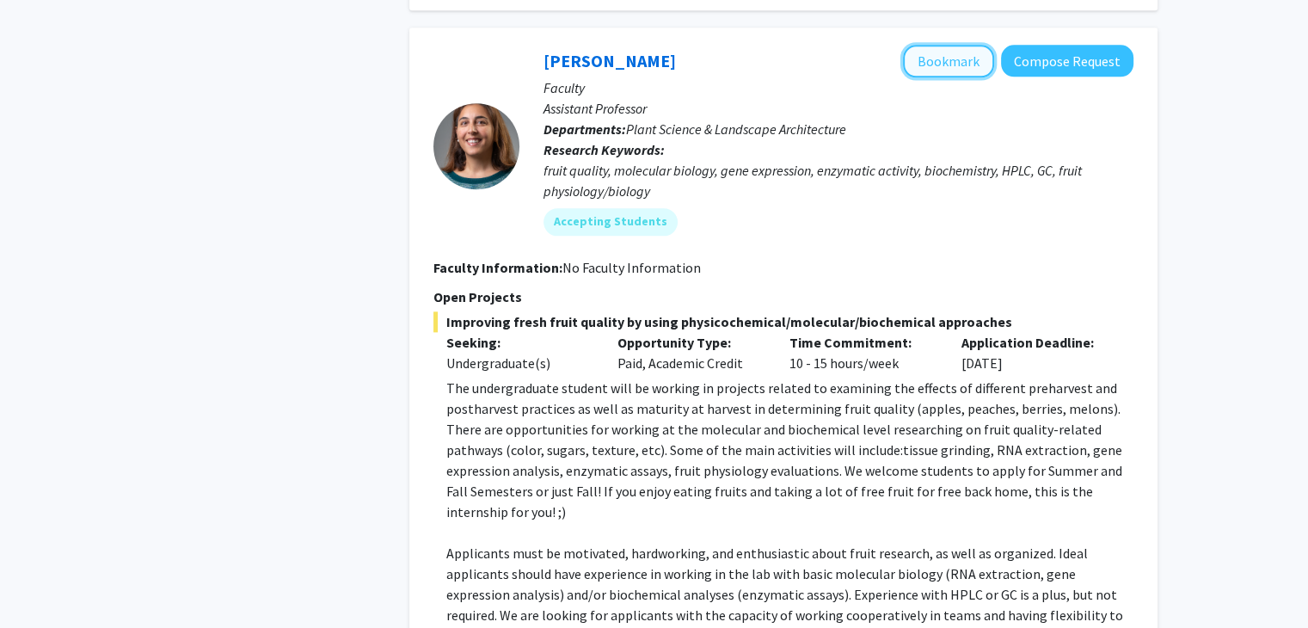
click at [958, 70] on button "Bookmark" at bounding box center [948, 61] width 91 height 33
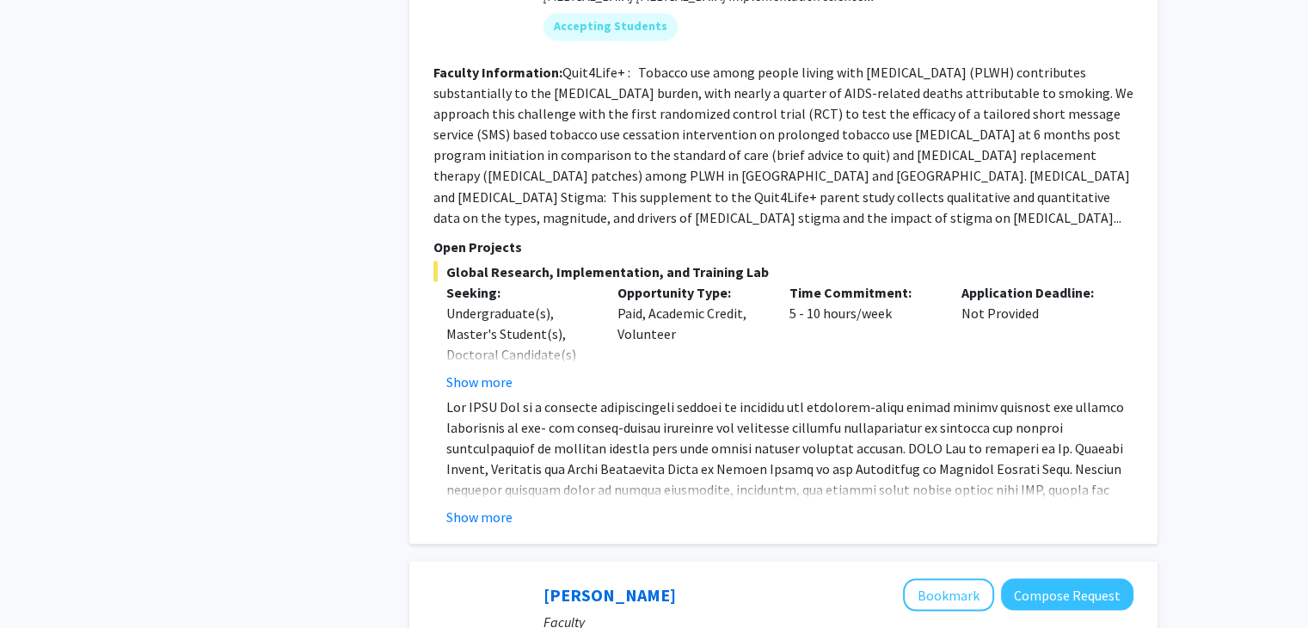
scroll to position [3096, 0]
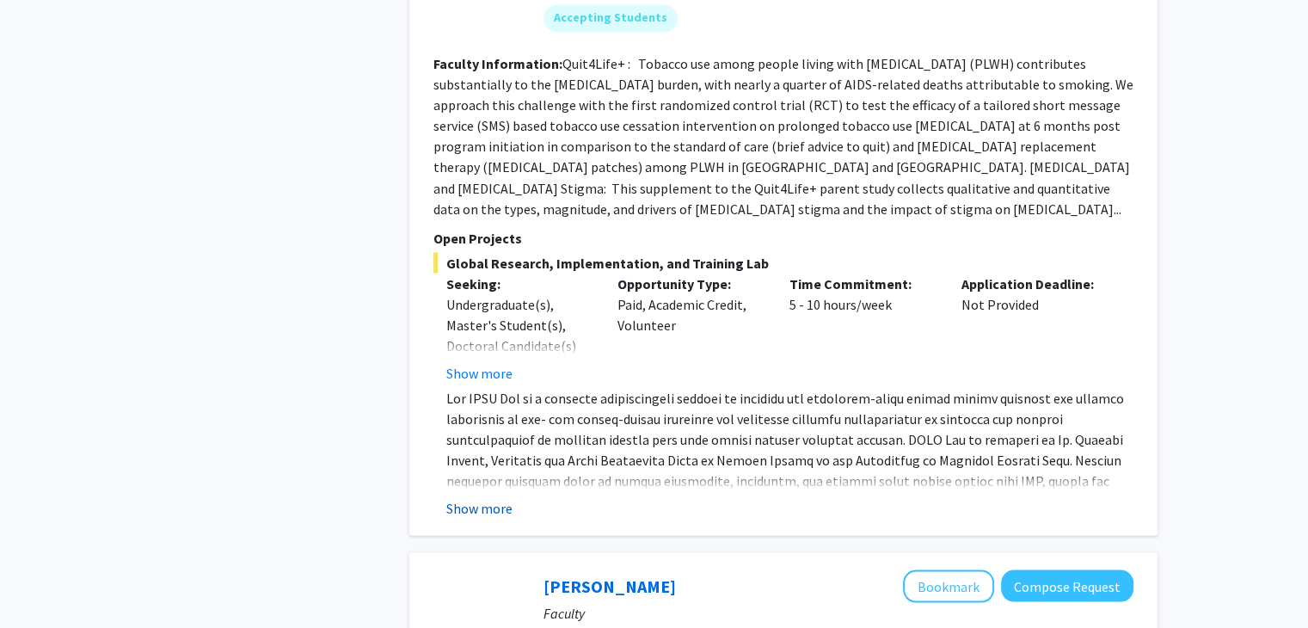
click at [488, 497] on button "Show more" at bounding box center [479, 507] width 66 height 21
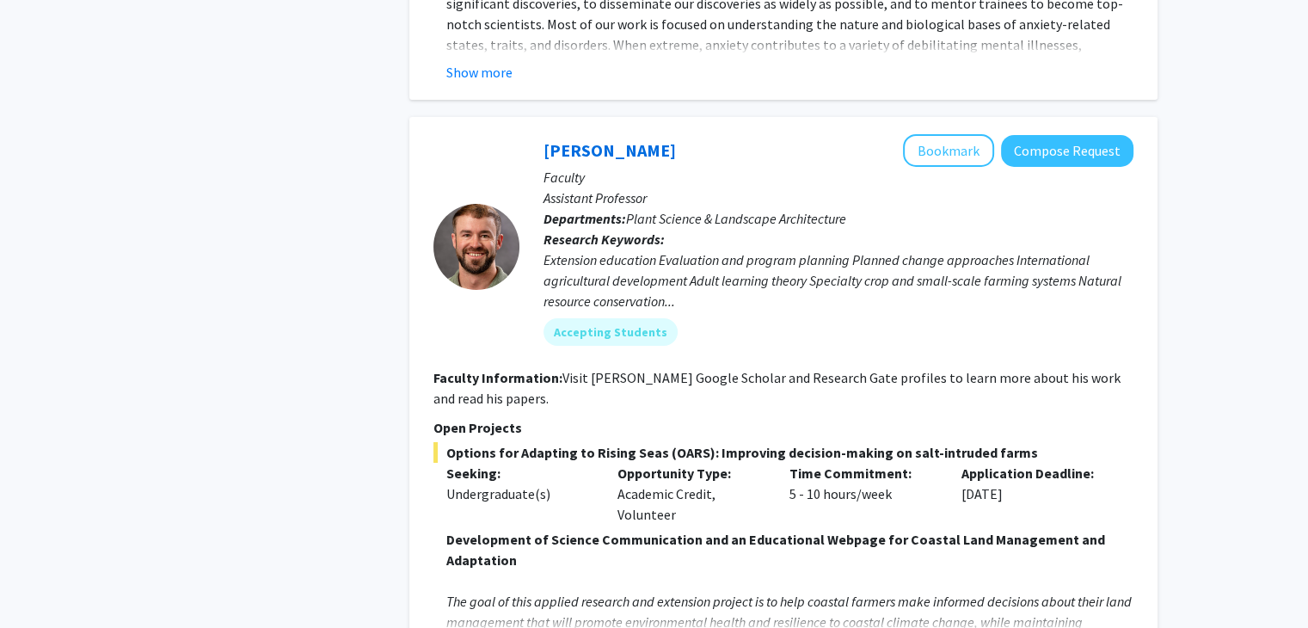
scroll to position [6316, 0]
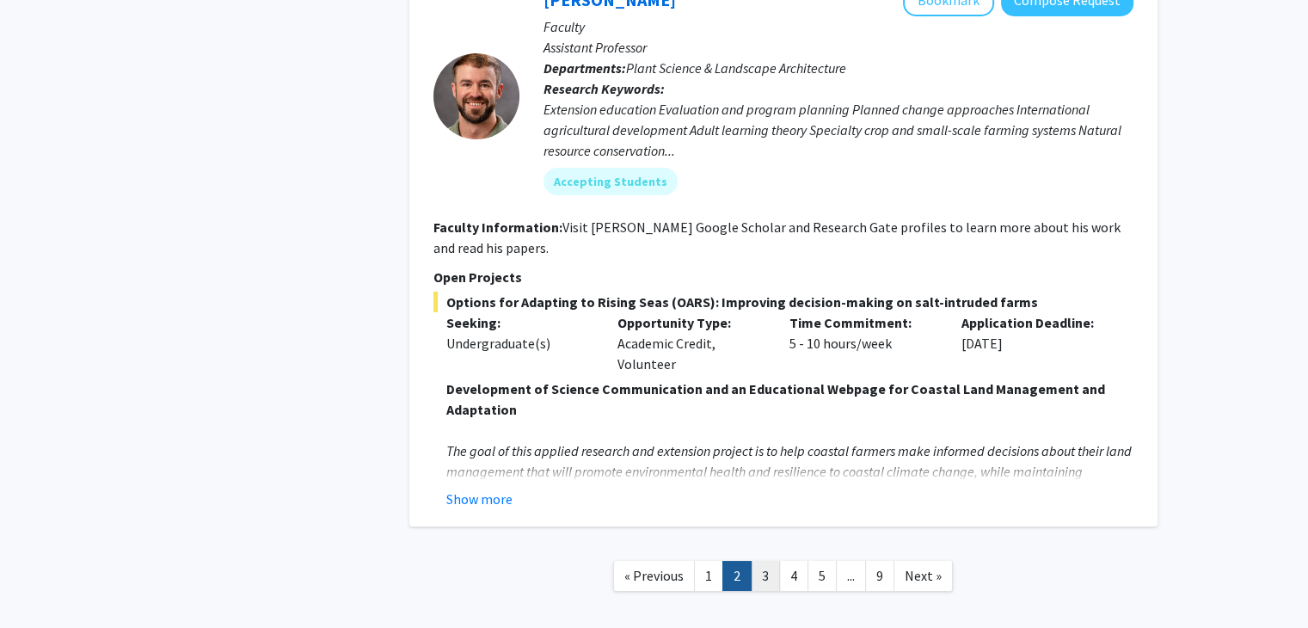
click at [757, 561] on link "3" at bounding box center [765, 576] width 29 height 30
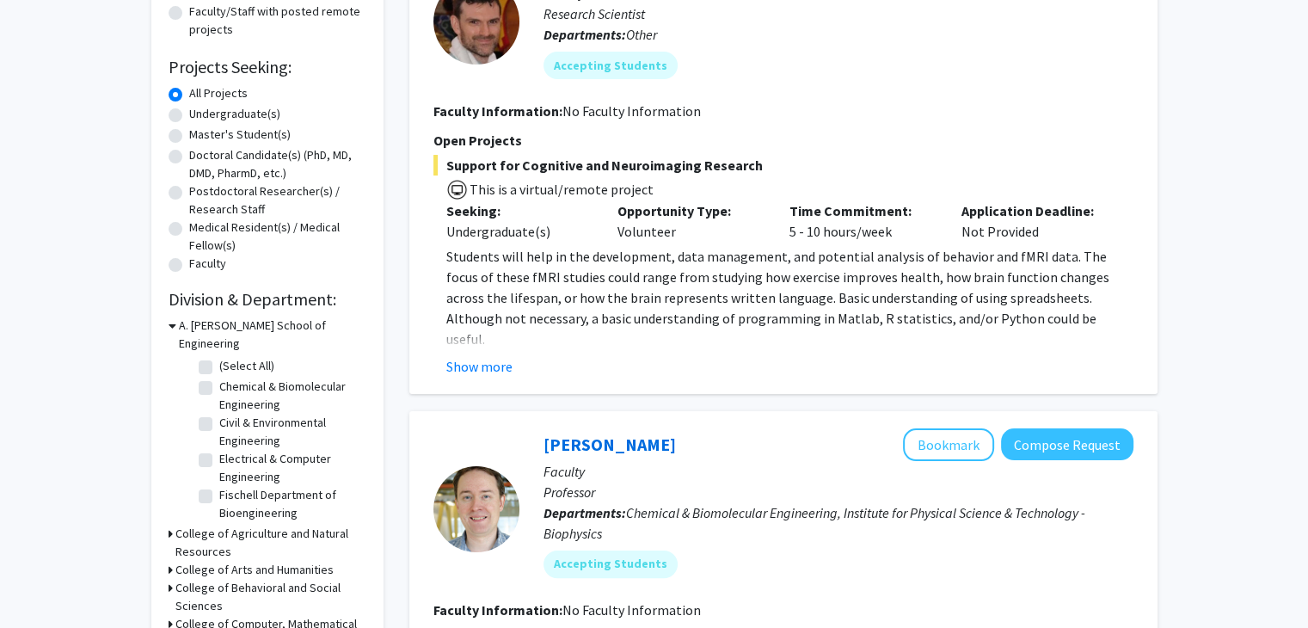
scroll to position [344, 0]
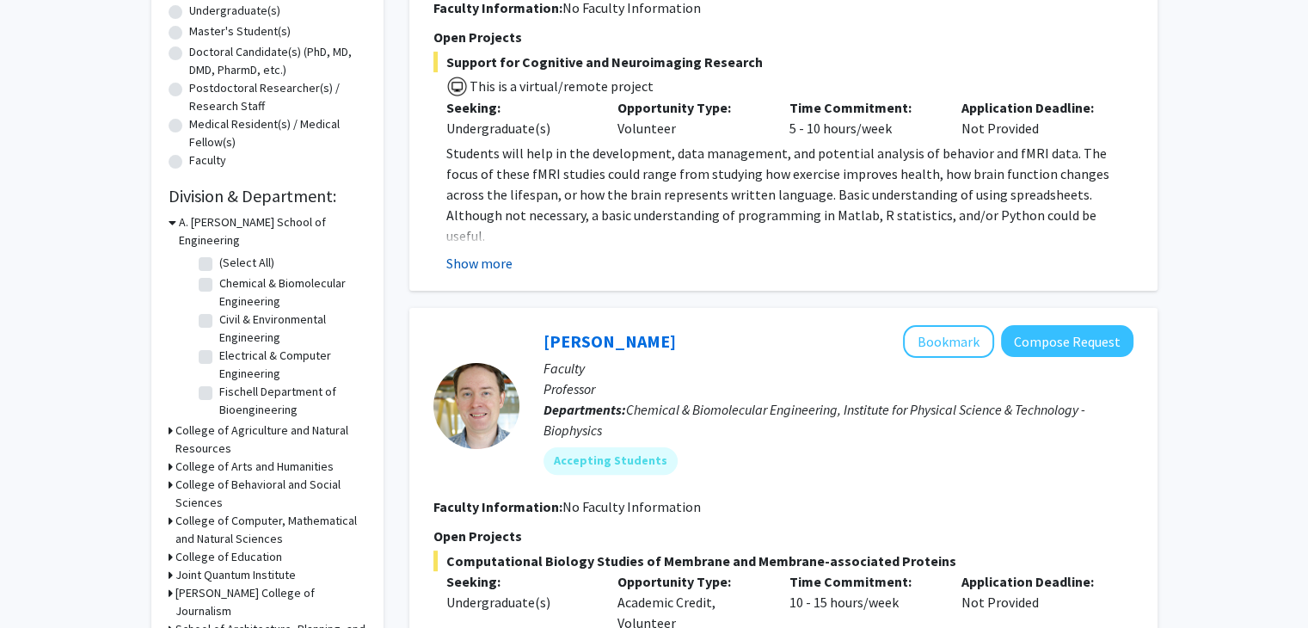
click at [464, 264] on button "Show more" at bounding box center [479, 263] width 66 height 21
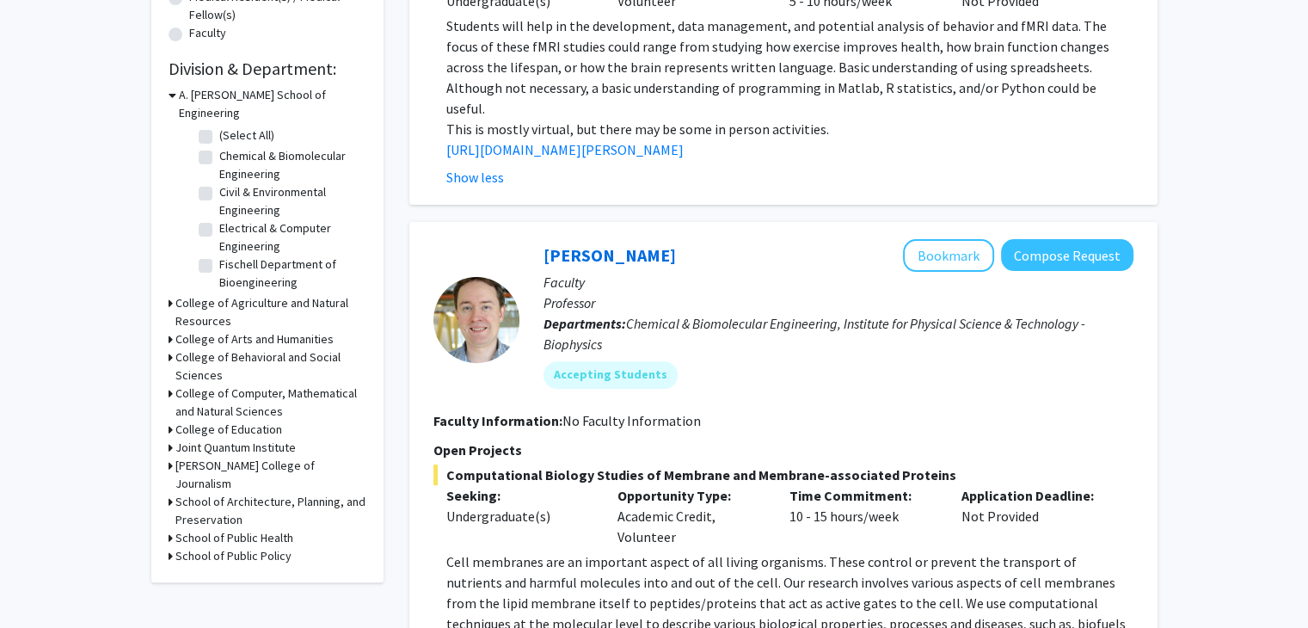
scroll to position [602, 0]
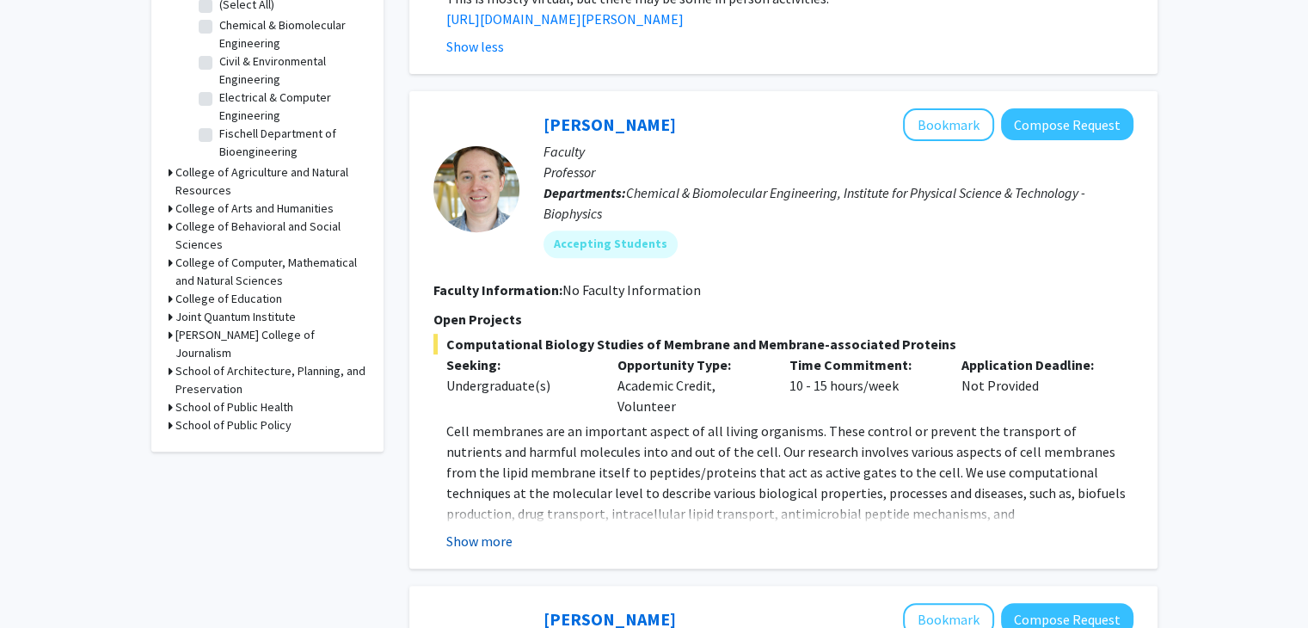
click at [466, 531] on button "Show more" at bounding box center [479, 541] width 66 height 21
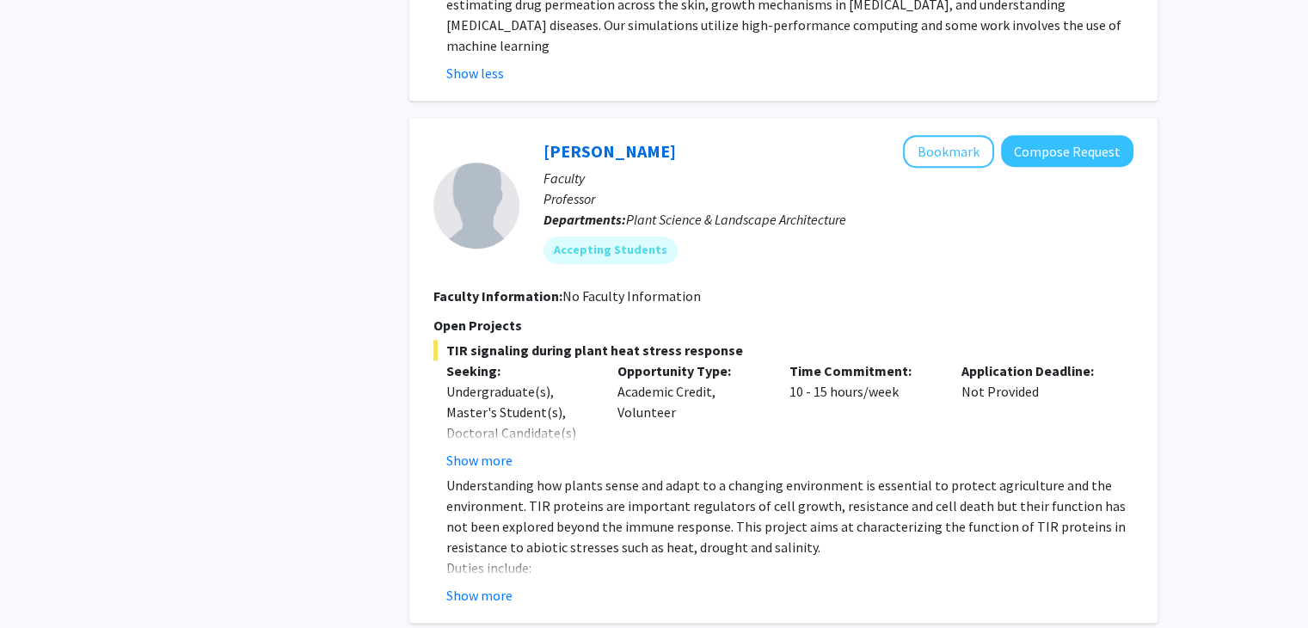
scroll to position [1204, 0]
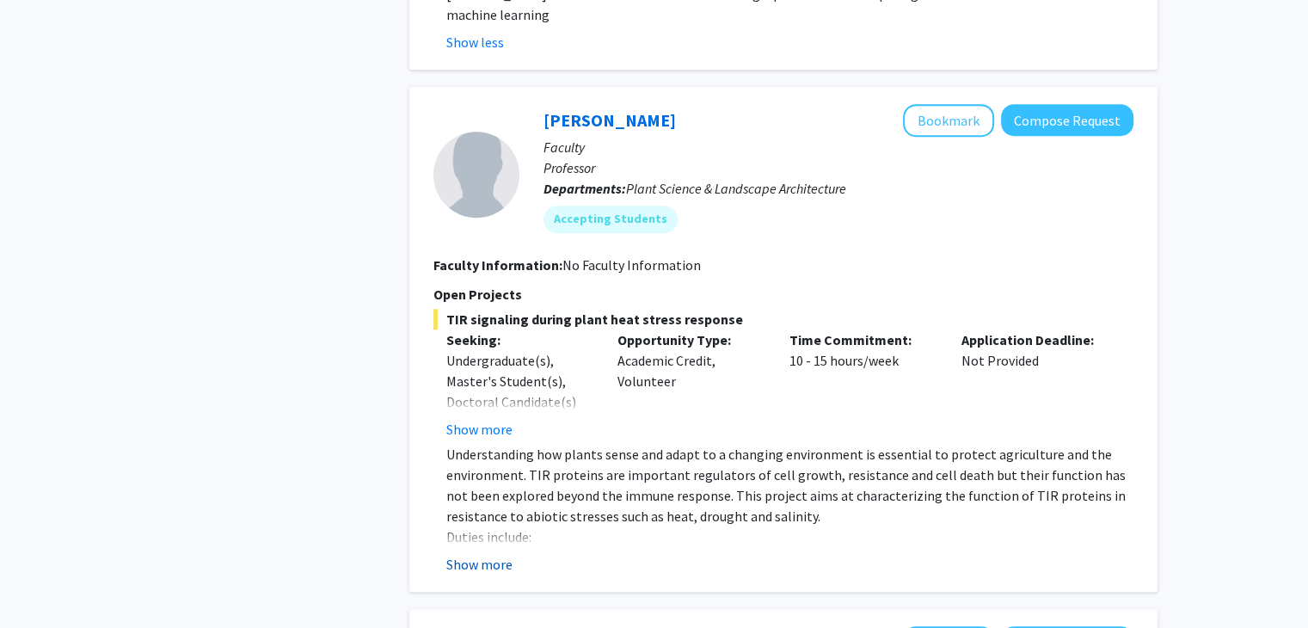
click at [471, 554] on button "Show more" at bounding box center [479, 564] width 66 height 21
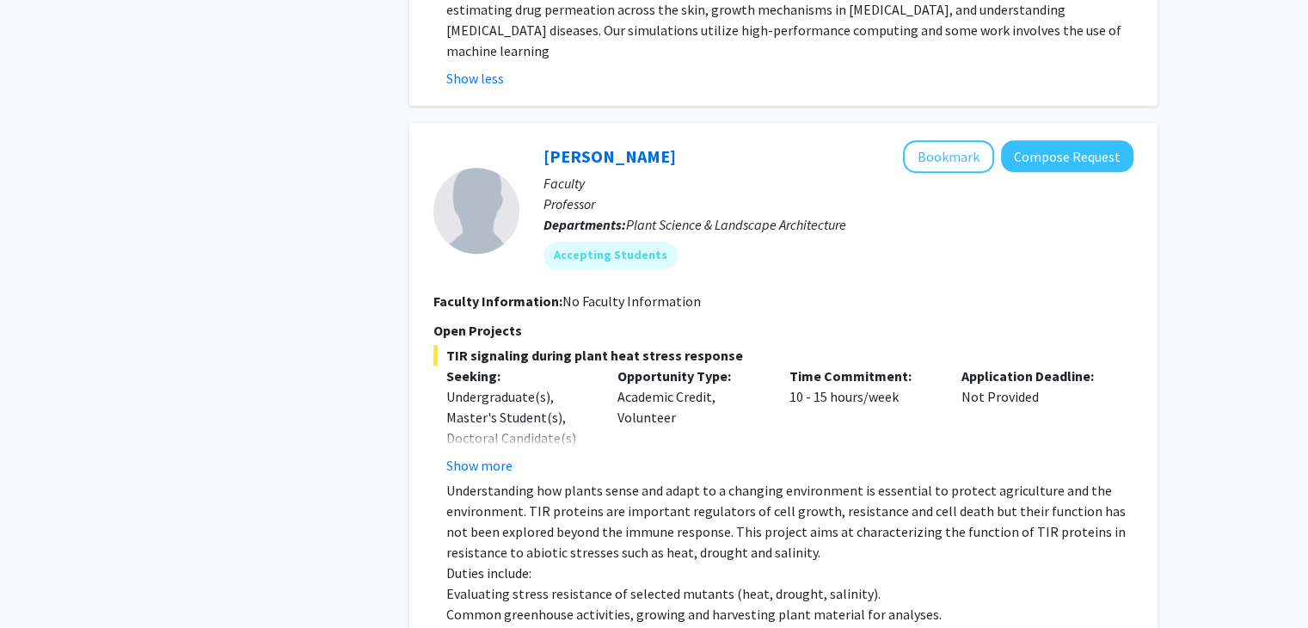
scroll to position [1032, 0]
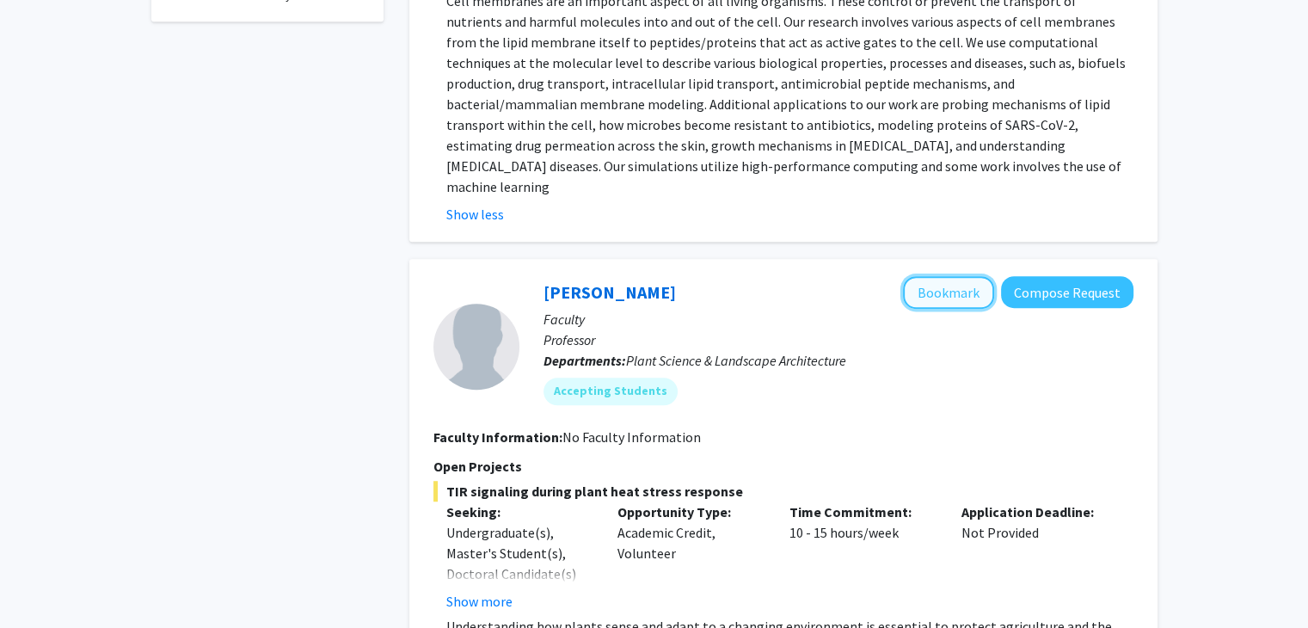
click at [956, 276] on button "Bookmark" at bounding box center [948, 292] width 91 height 33
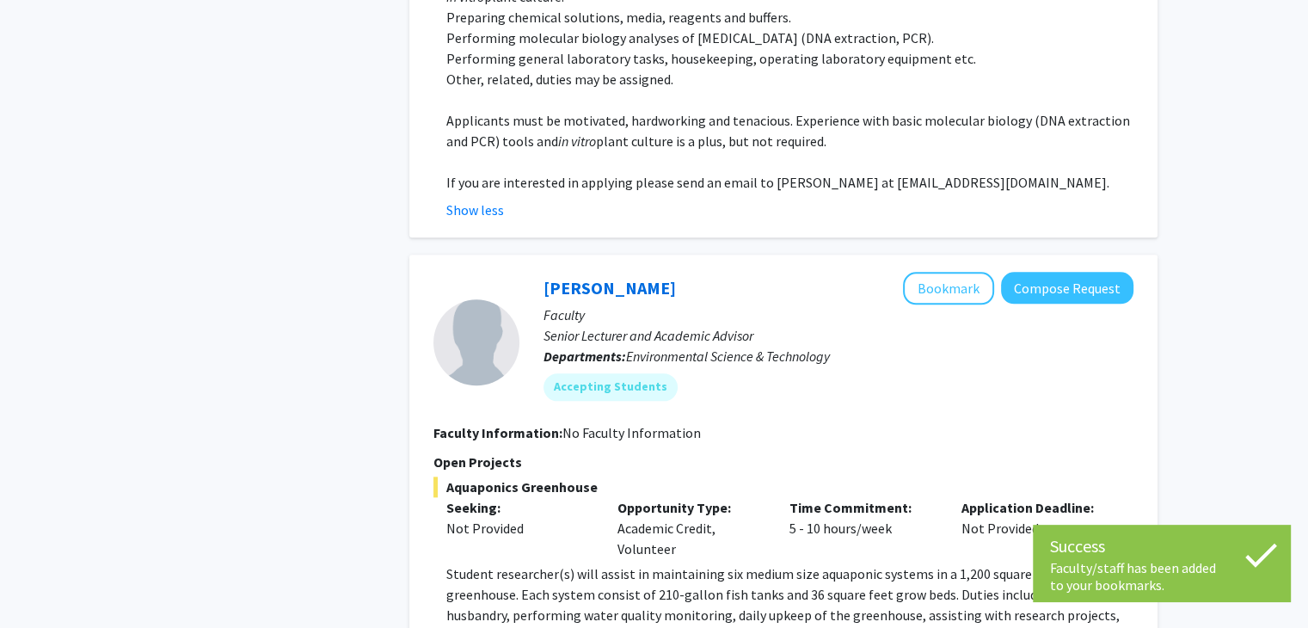
scroll to position [1892, 0]
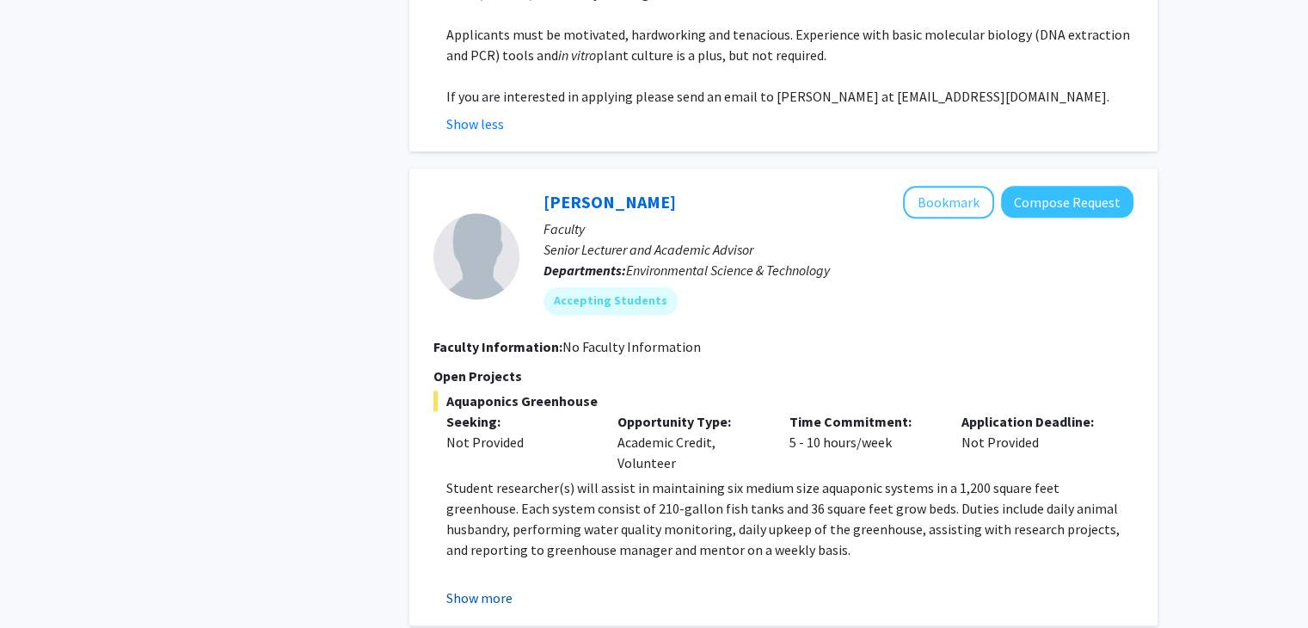
click at [464, 587] on button "Show more" at bounding box center [479, 597] width 66 height 21
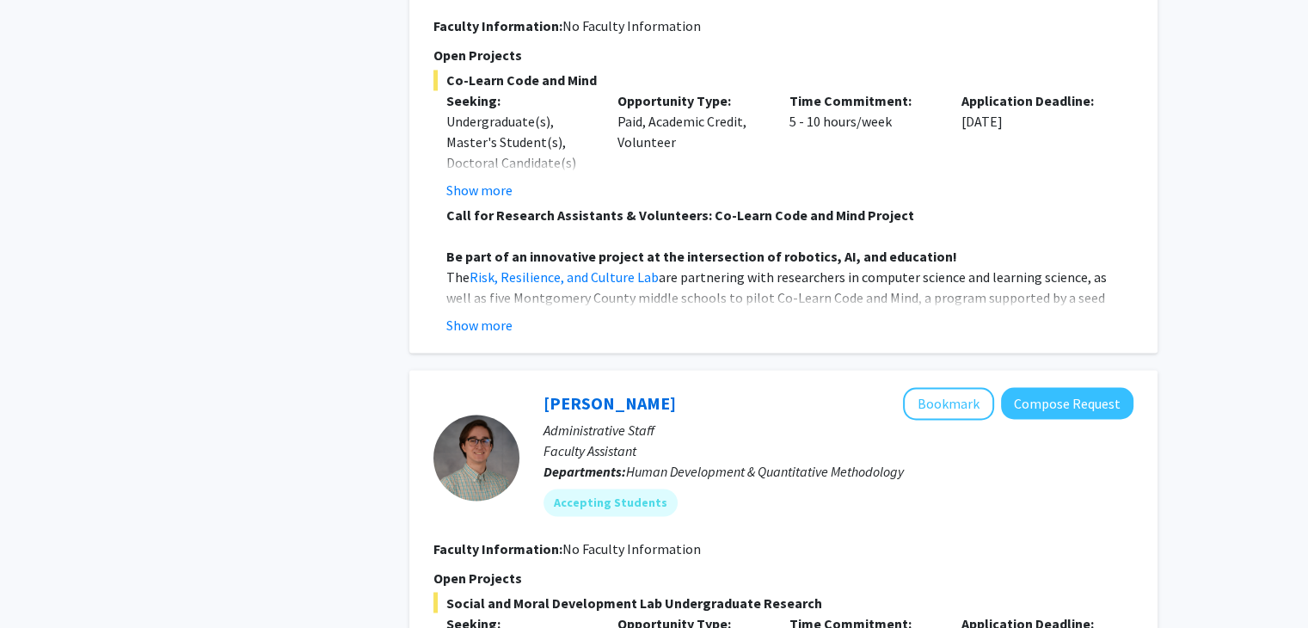
scroll to position [2924, 0]
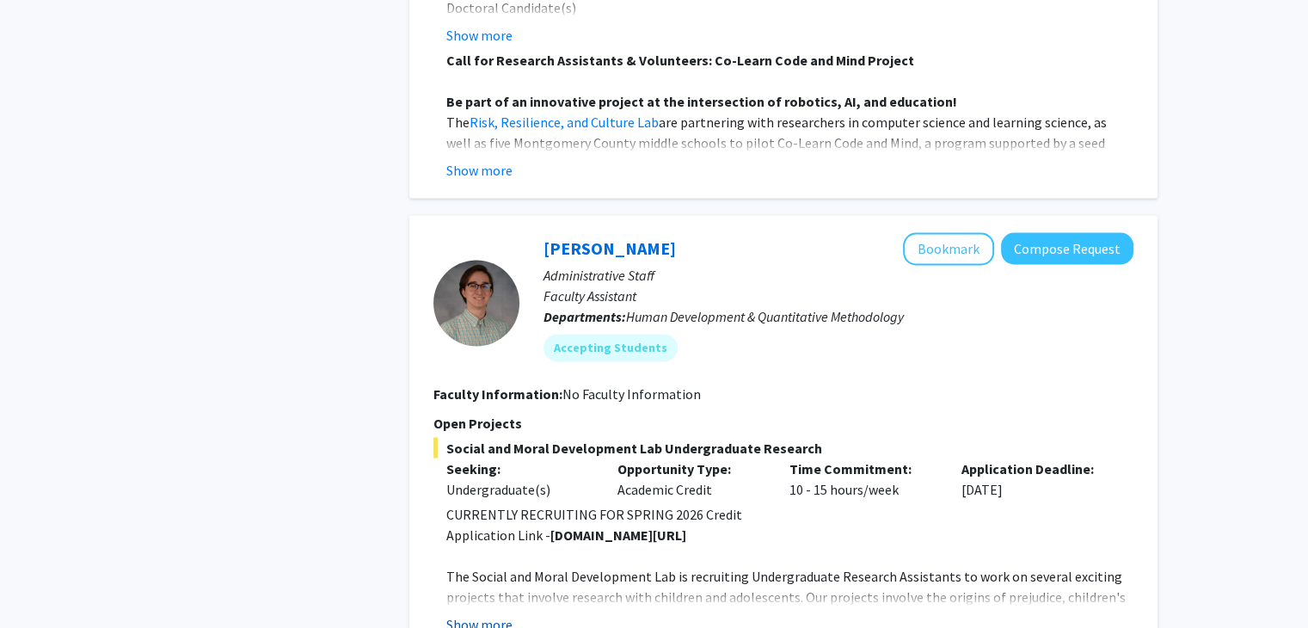
click at [480, 613] on button "Show more" at bounding box center [479, 623] width 66 height 21
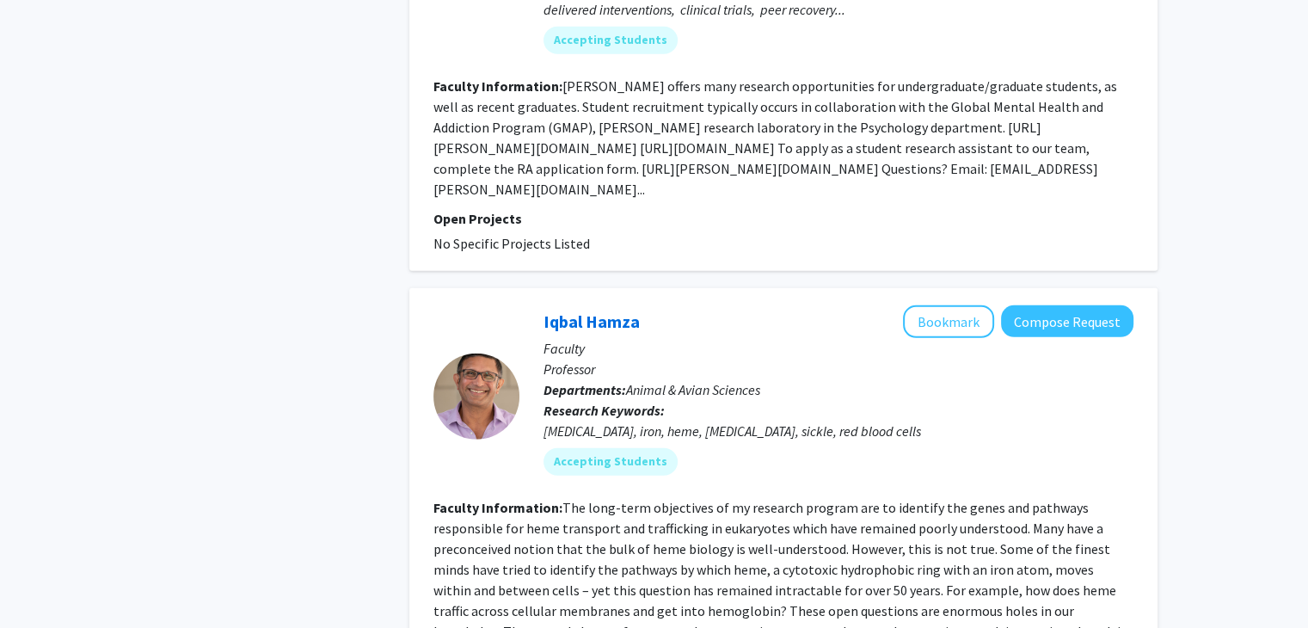
scroll to position [4902, 0]
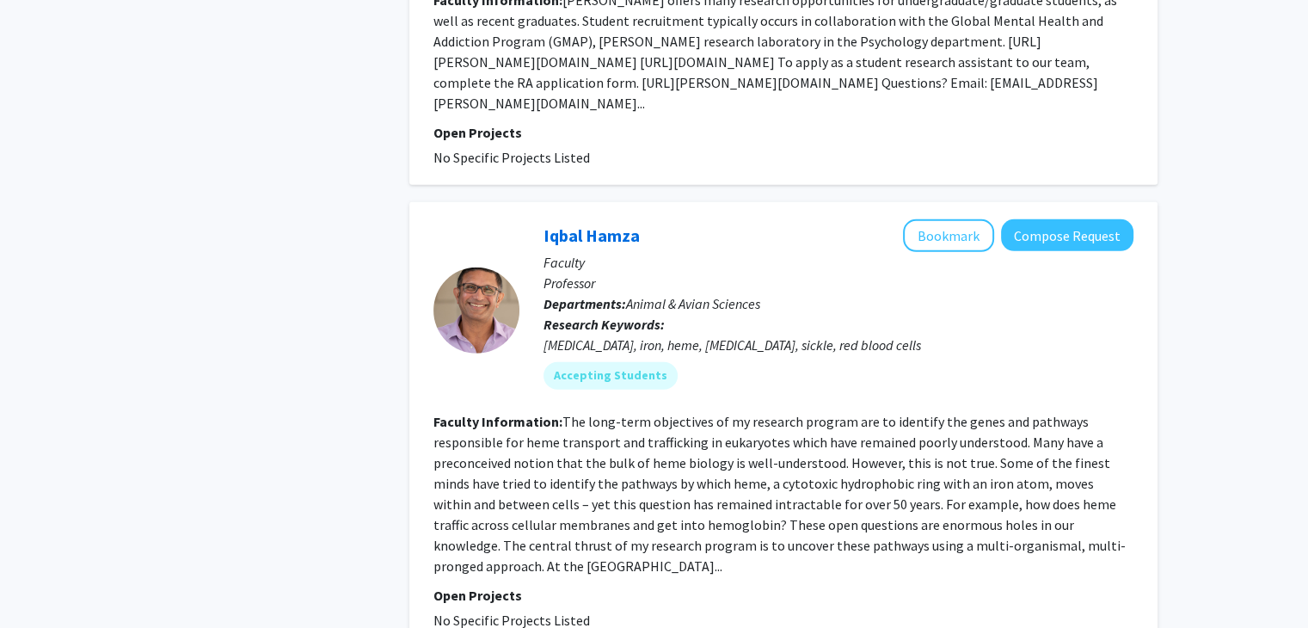
click at [538, 454] on fg-read-more "The long-term objectives of my research program are to identify the genes and p…" at bounding box center [779, 494] width 692 height 162
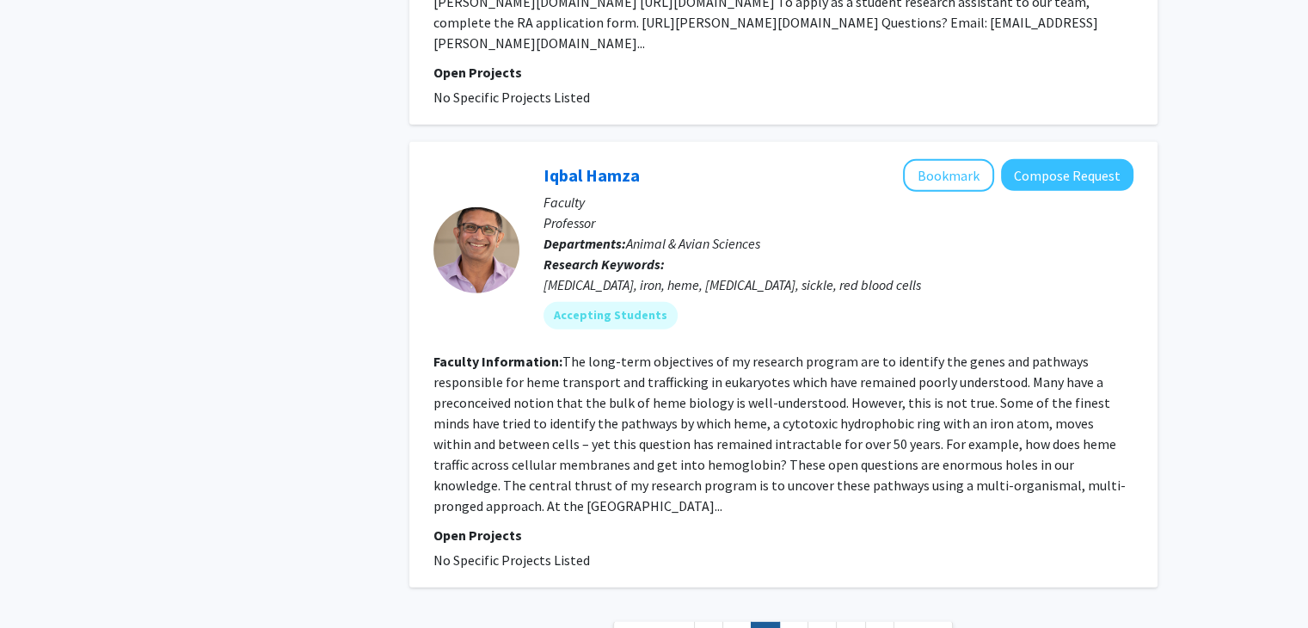
scroll to position [5043, 0]
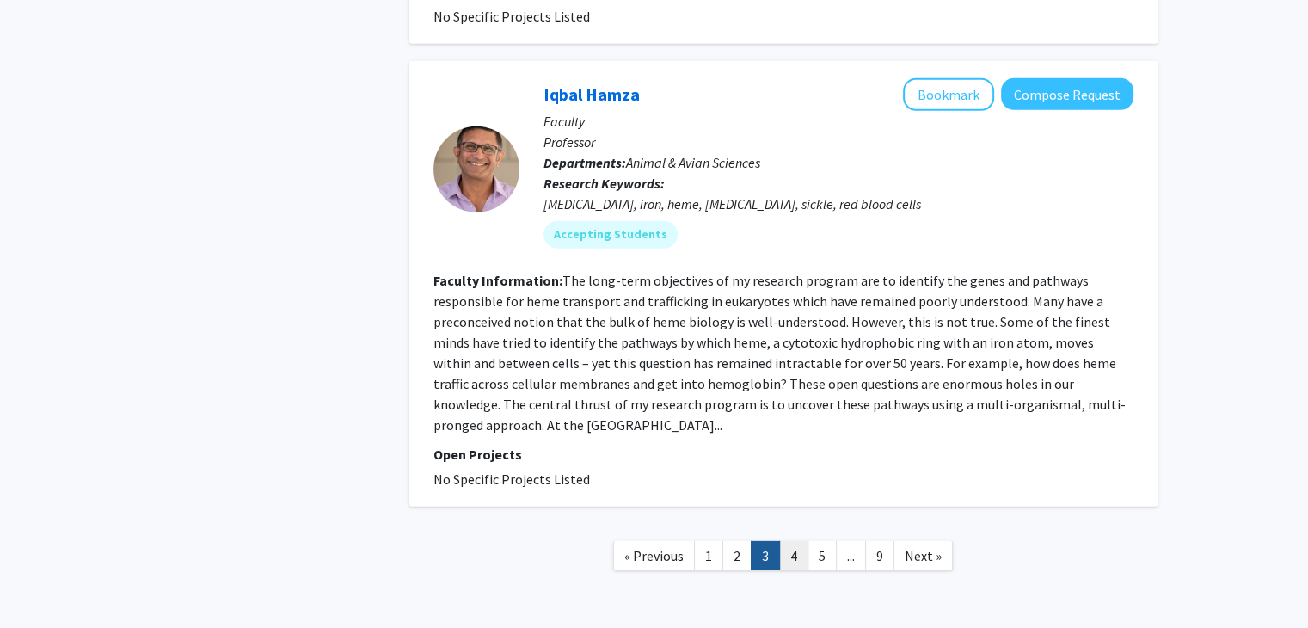
click at [791, 541] on link "4" at bounding box center [793, 556] width 29 height 30
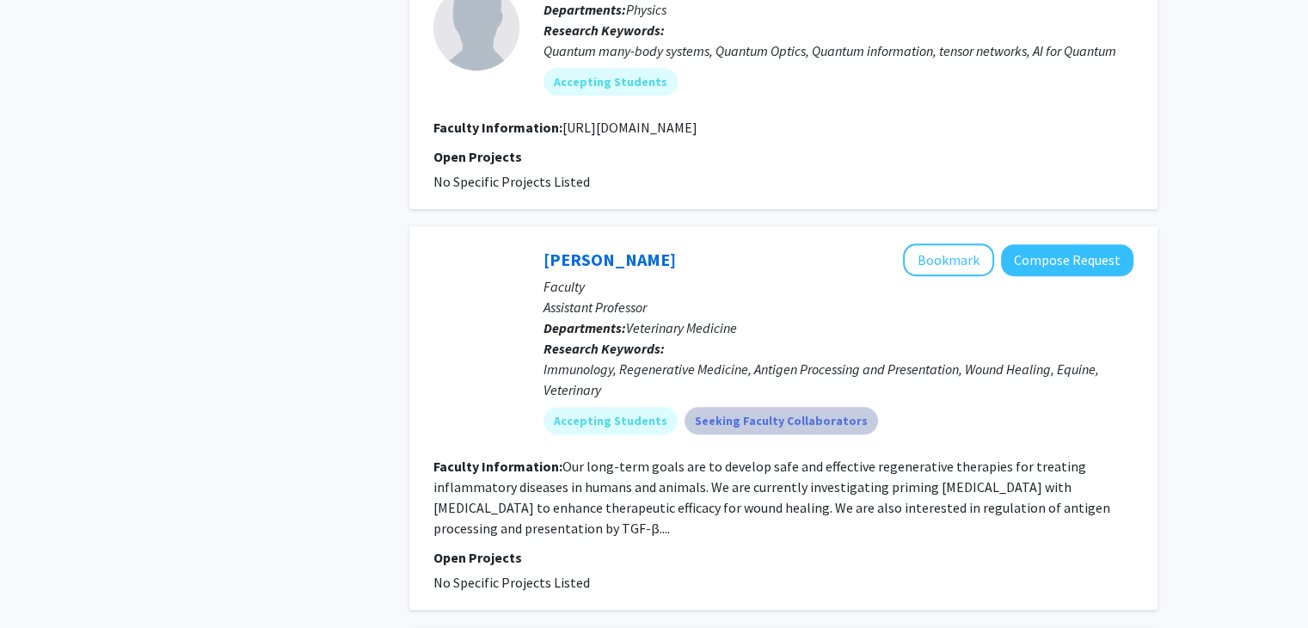
scroll to position [1118, 0]
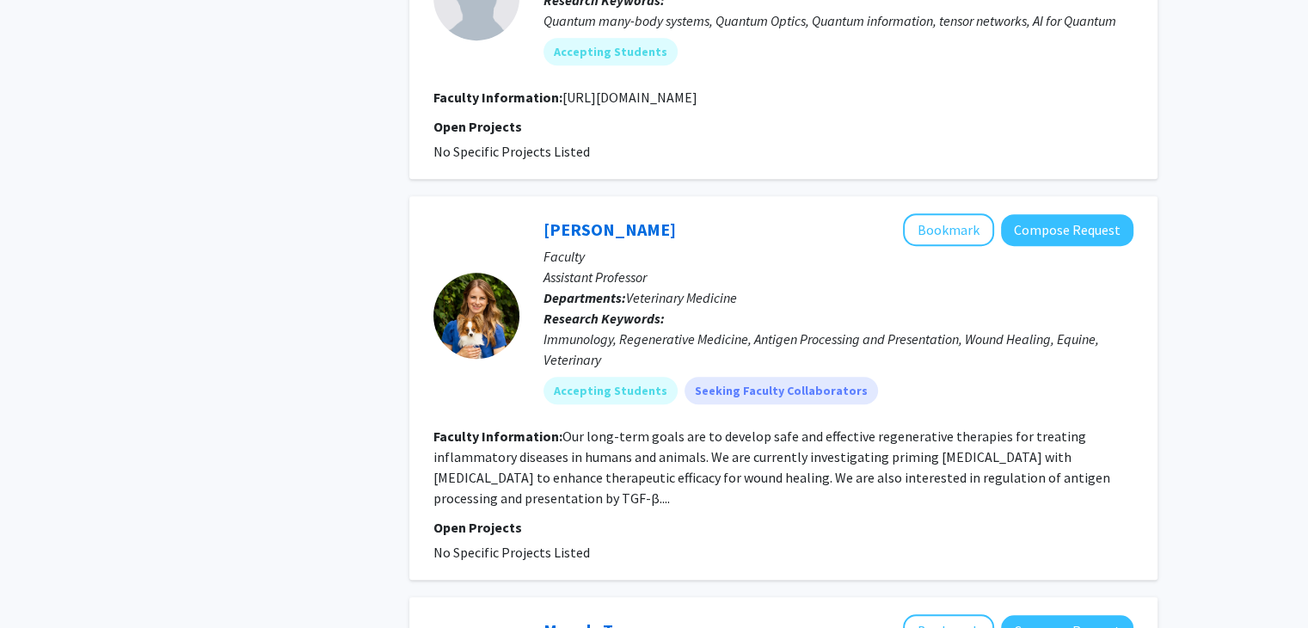
click at [673, 451] on fg-read-more "Our long-term goals are to develop safe and effective regenerative therapies fo…" at bounding box center [771, 466] width 677 height 79
click at [618, 437] on fg-read-more "Our long-term goals are to develop safe and effective regenerative therapies fo…" at bounding box center [771, 466] width 677 height 79
drag, startPoint x: 553, startPoint y: 441, endPoint x: 523, endPoint y: 388, distance: 61.2
click at [550, 426] on section "Faculty Information: Our long-term goals are to develop safe and effective rege…" at bounding box center [783, 467] width 700 height 83
click at [476, 427] on b "Faculty Information:" at bounding box center [497, 435] width 129 height 17
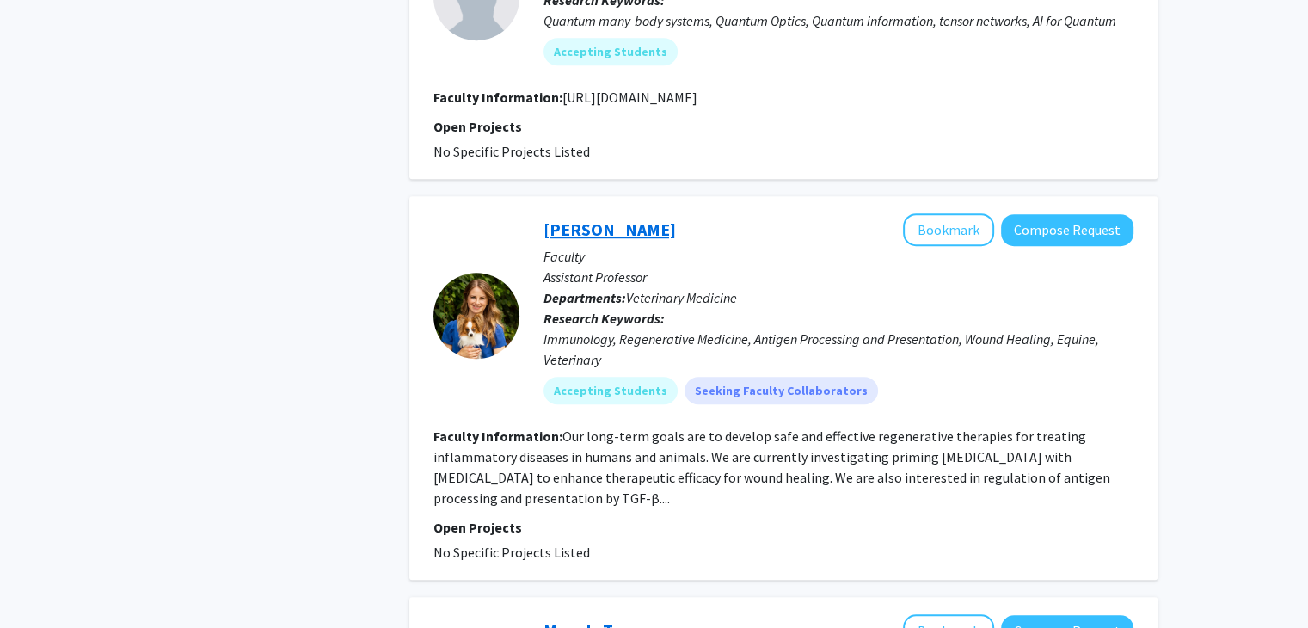
click at [594, 218] on link "[PERSON_NAME]" at bounding box center [609, 228] width 132 height 21
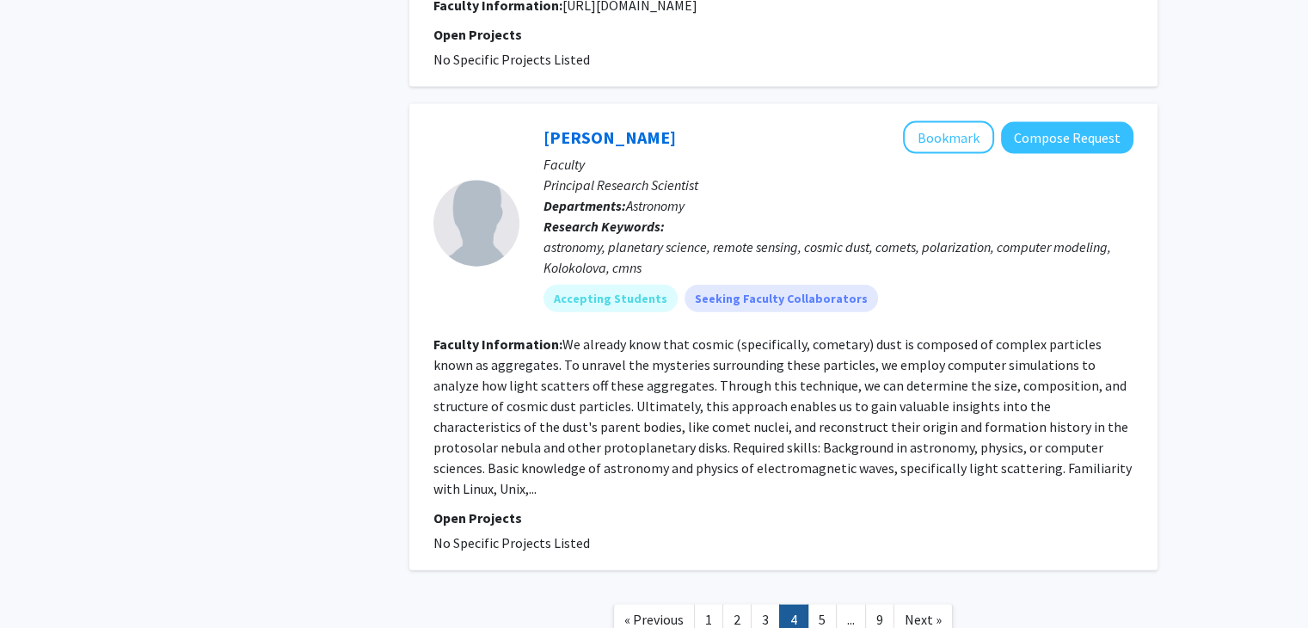
scroll to position [3939, 0]
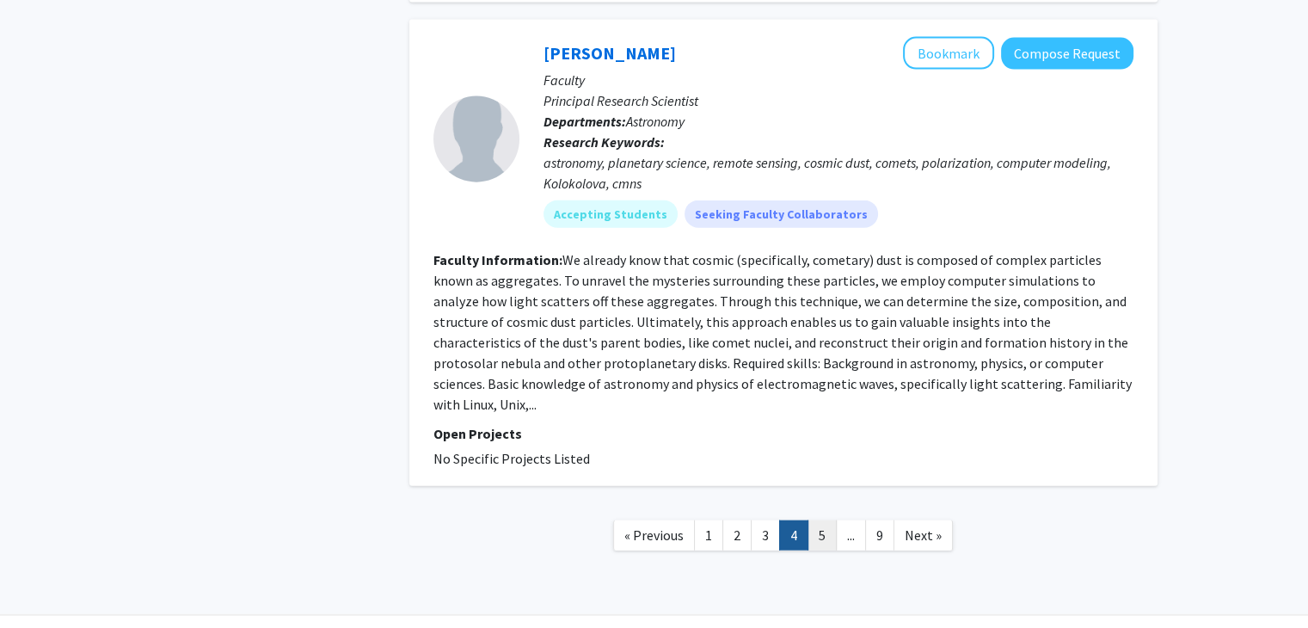
click at [815, 520] on link "5" at bounding box center [821, 535] width 29 height 30
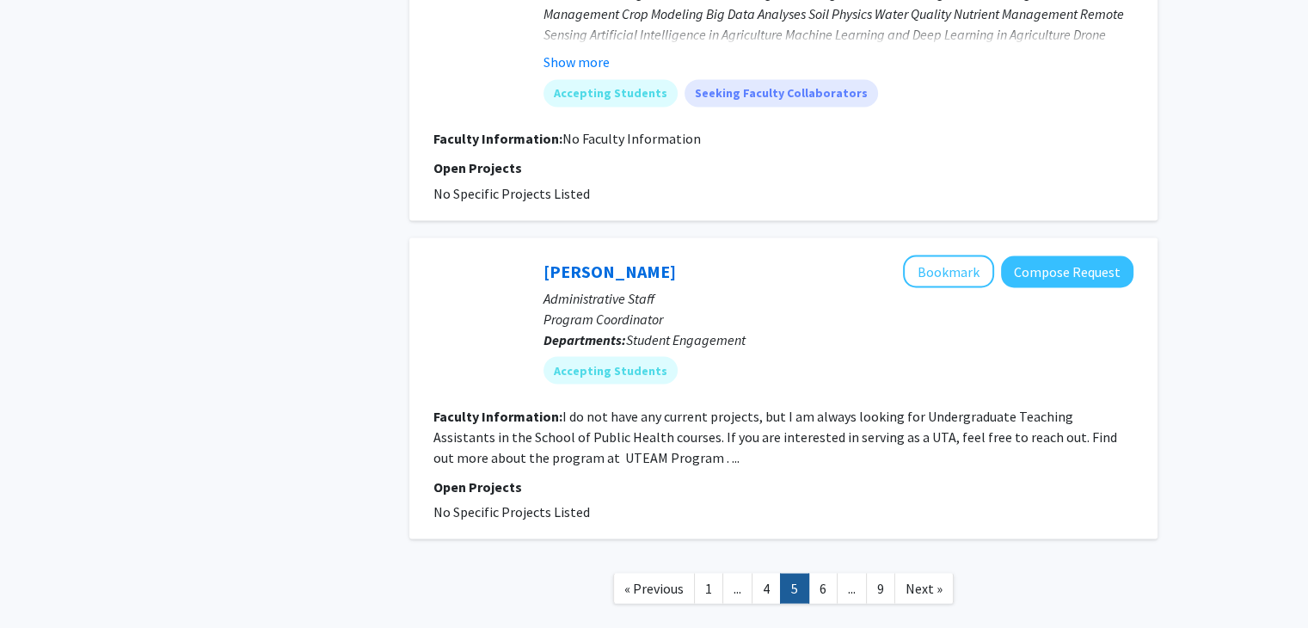
scroll to position [3189, 0]
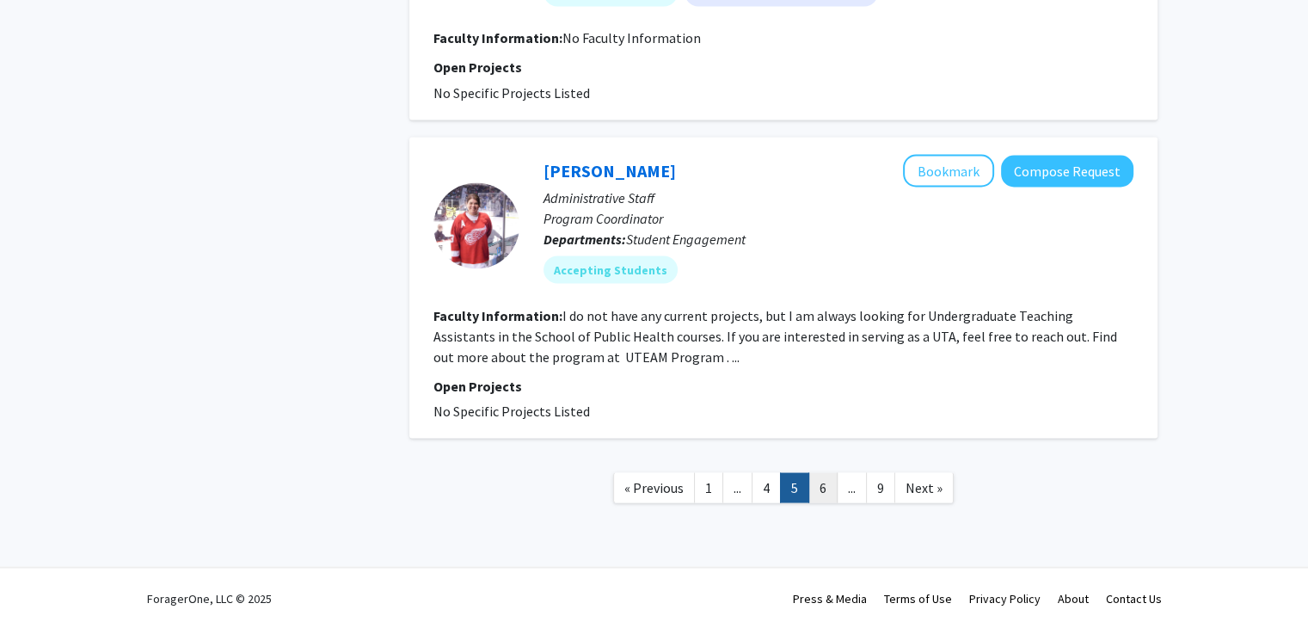
click at [821, 490] on link "6" at bounding box center [822, 487] width 29 height 30
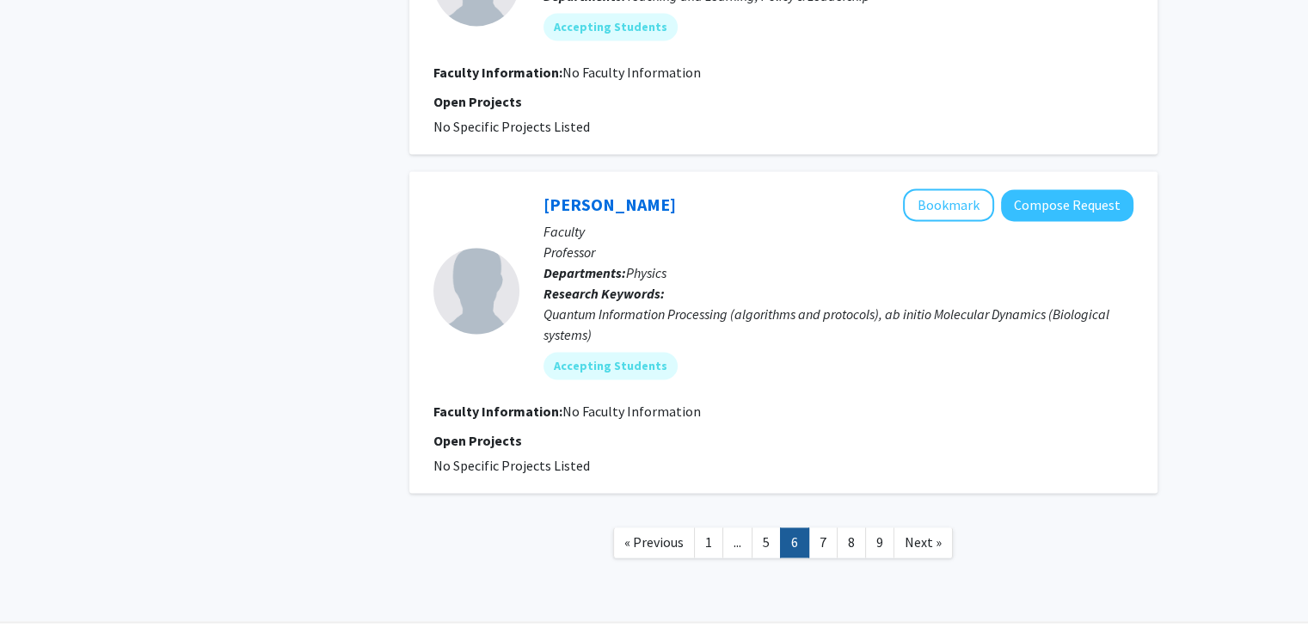
scroll to position [2646, 0]
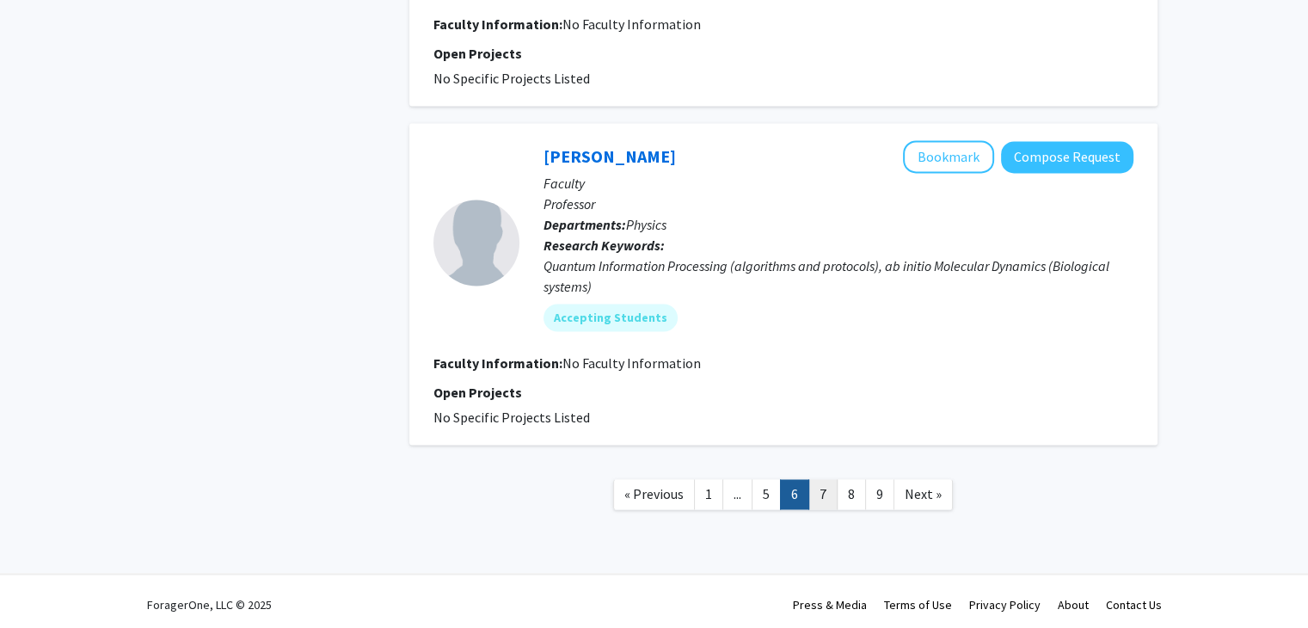
click at [820, 483] on link "7" at bounding box center [822, 494] width 29 height 30
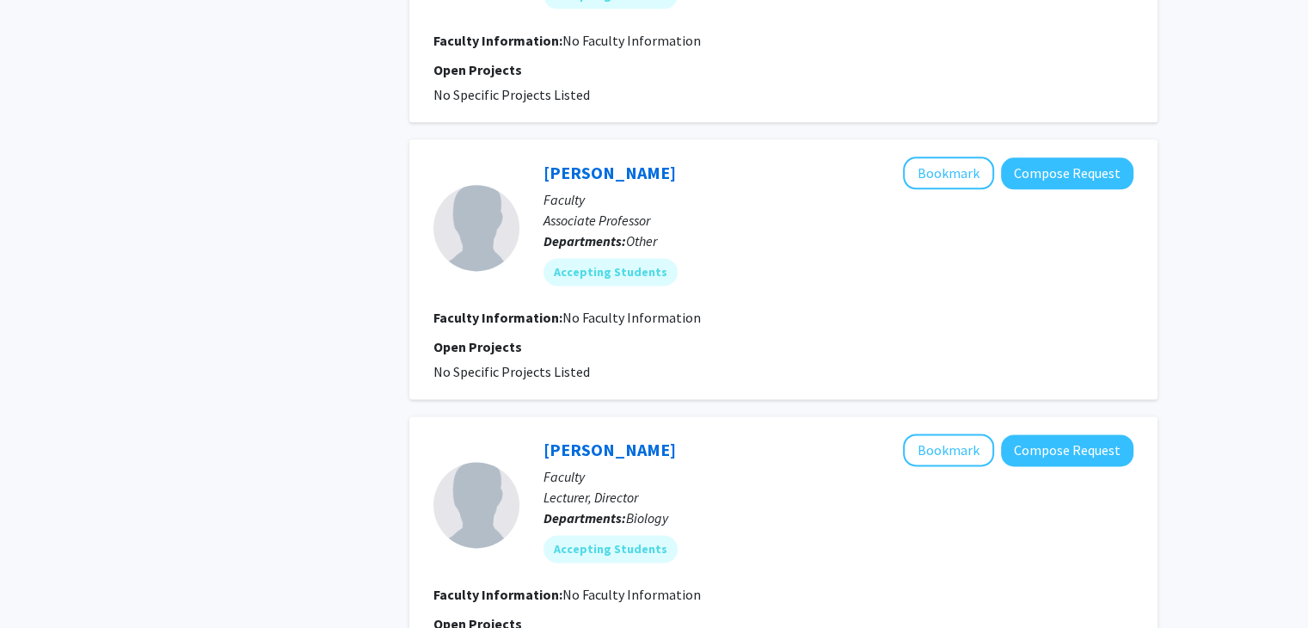
scroll to position [2481, 0]
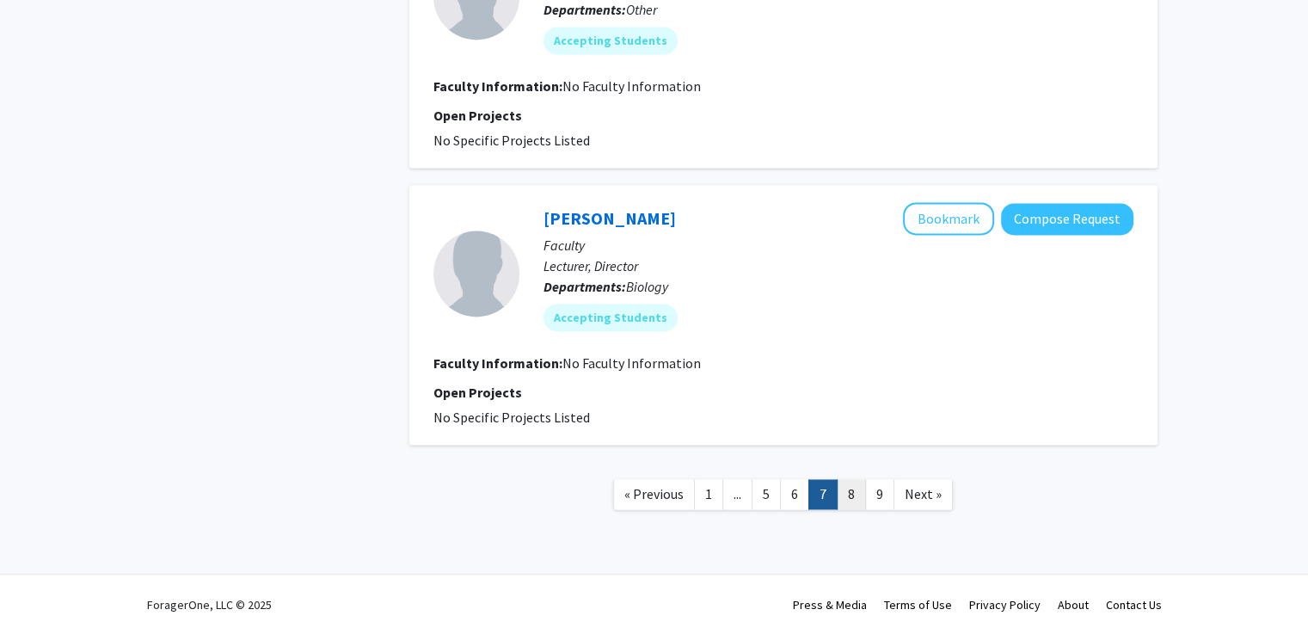
click at [863, 489] on link "8" at bounding box center [851, 494] width 29 height 30
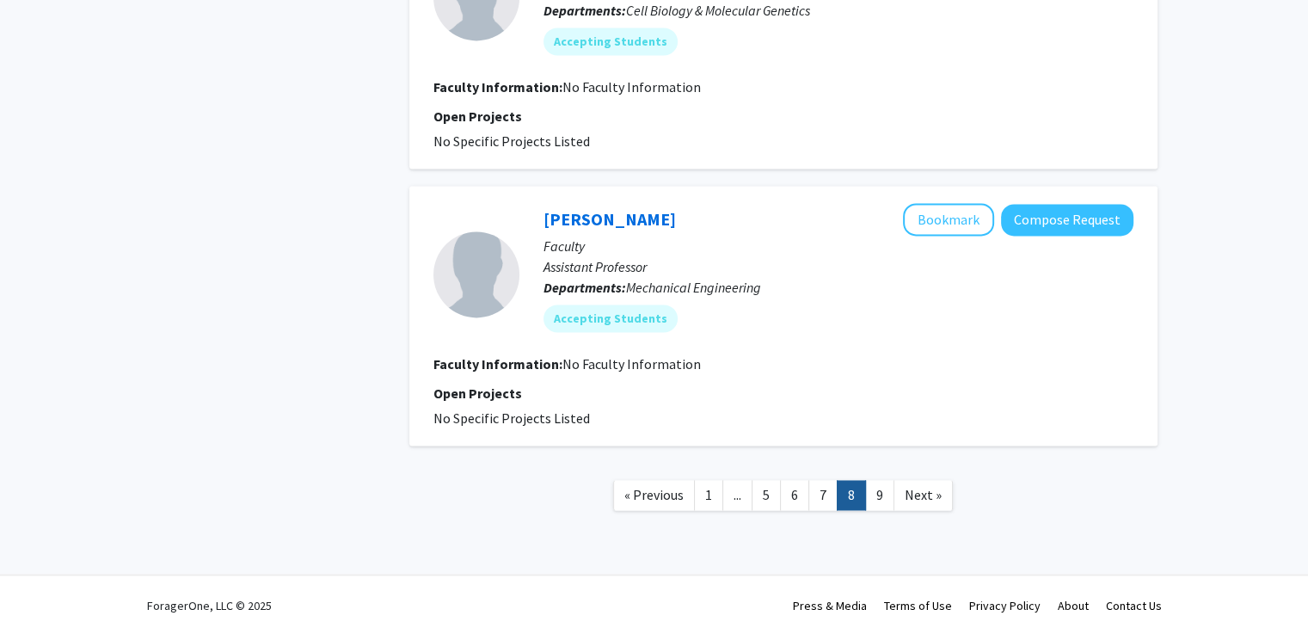
scroll to position [2481, 0]
click at [881, 487] on link "9" at bounding box center [879, 494] width 29 height 30
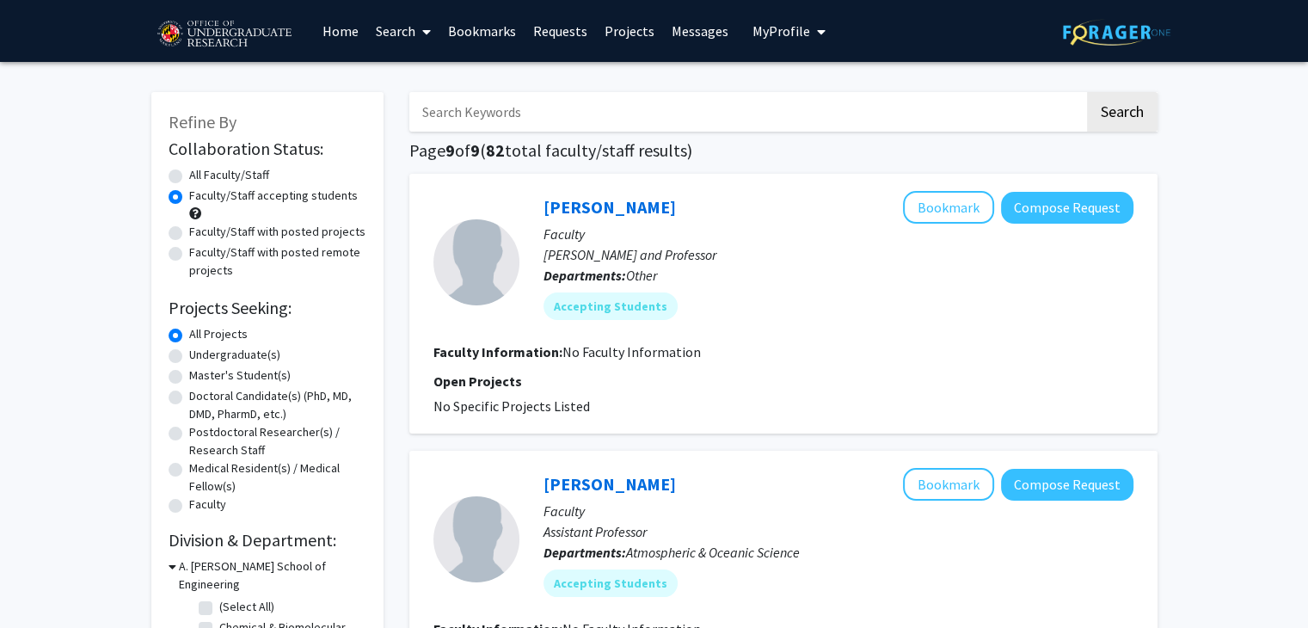
click at [501, 36] on link "Bookmarks" at bounding box center [481, 31] width 85 height 60
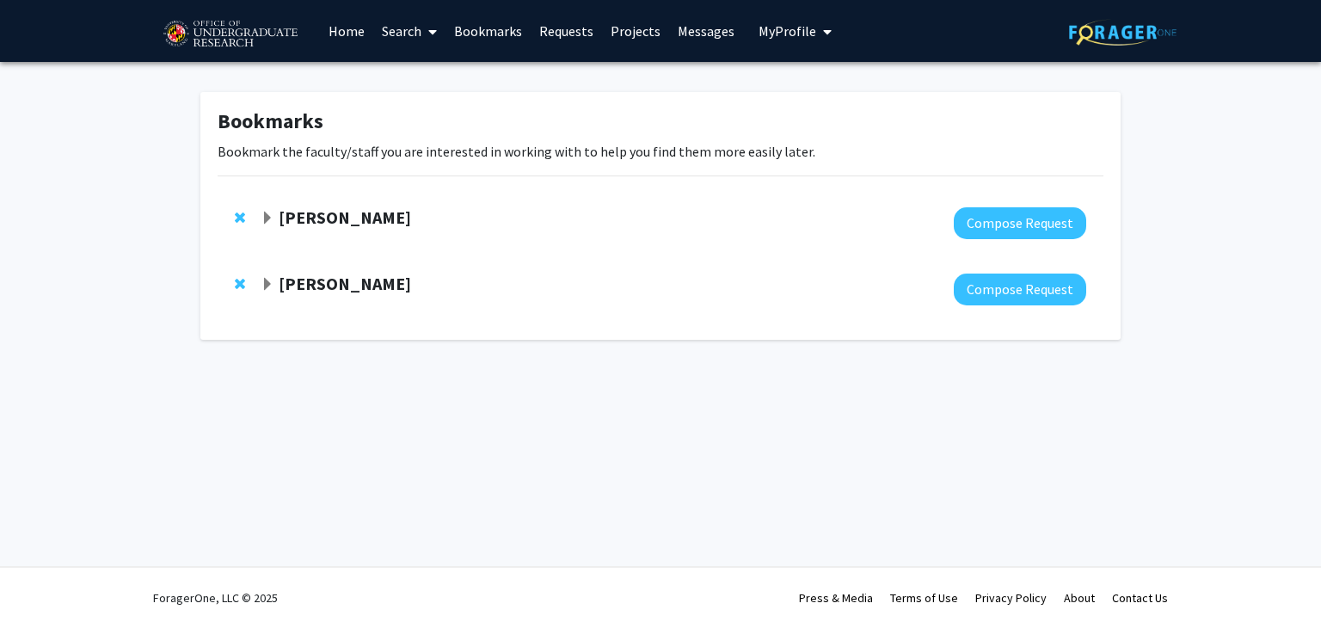
click at [273, 212] on span "Expand Macarena Farcuh Yuri Bookmark" at bounding box center [268, 219] width 14 height 14
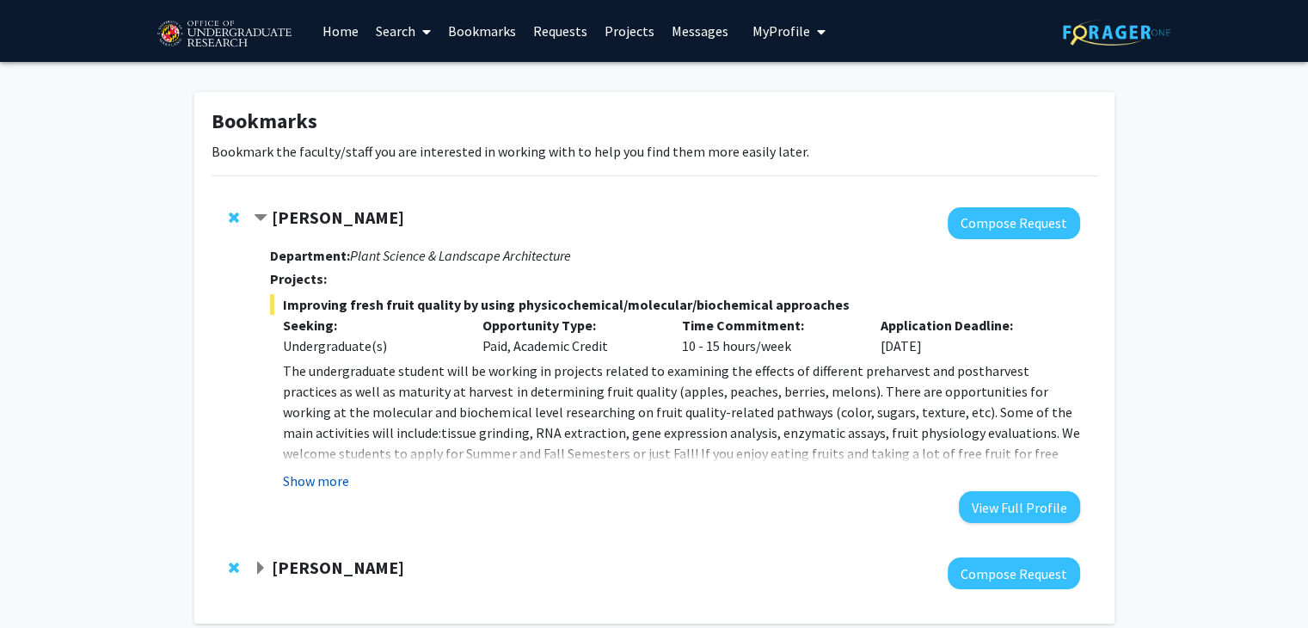
click at [316, 483] on button "Show more" at bounding box center [316, 480] width 66 height 21
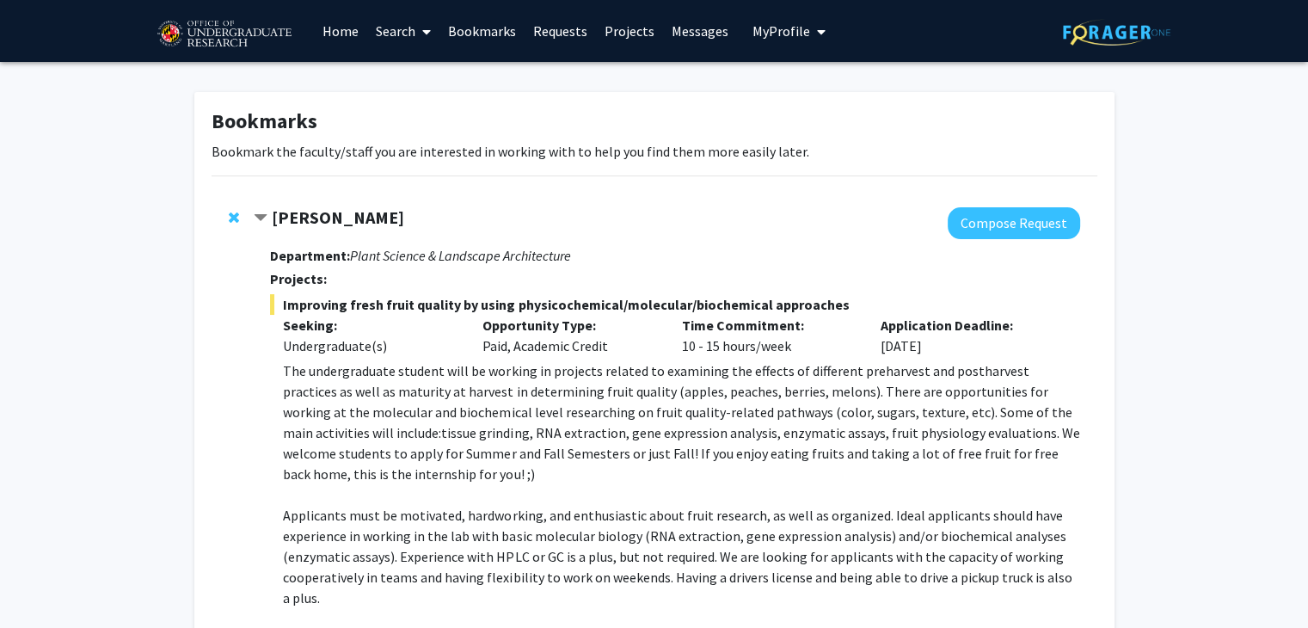
click at [265, 217] on span "Contract Macarena Farcuh Yuri Bookmark" at bounding box center [261, 219] width 14 height 14
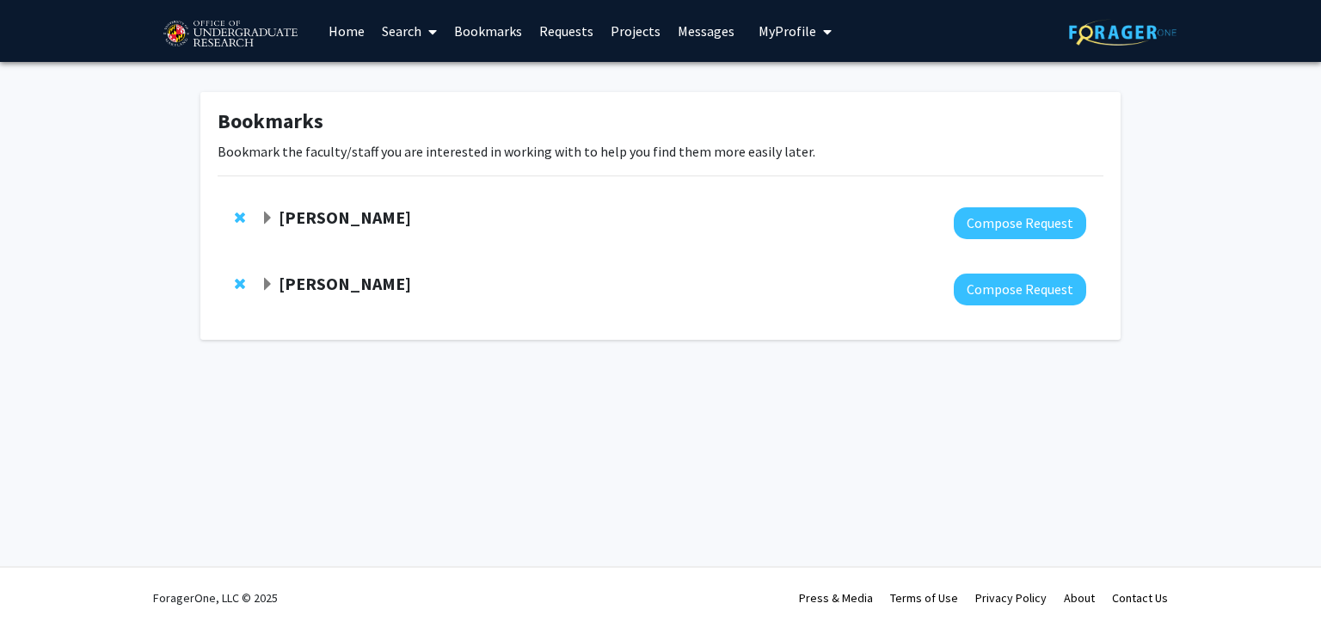
click at [263, 285] on span "Expand Pierre Jacob Bookmark" at bounding box center [268, 285] width 14 height 14
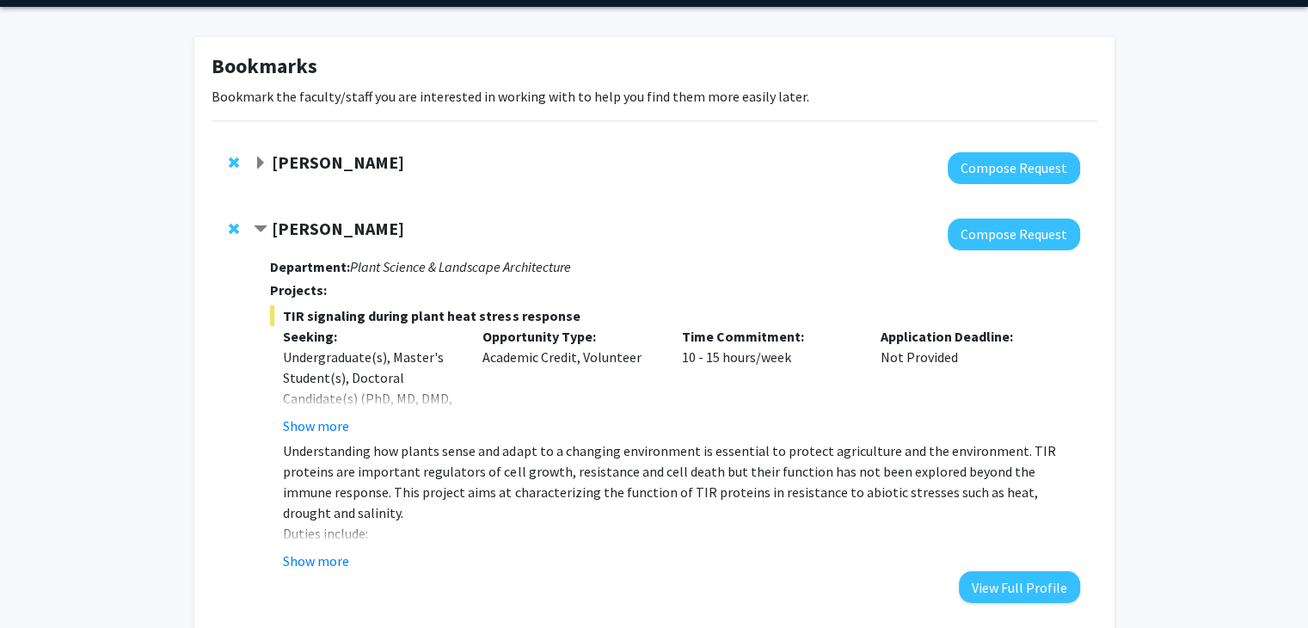
scroll to position [86, 0]
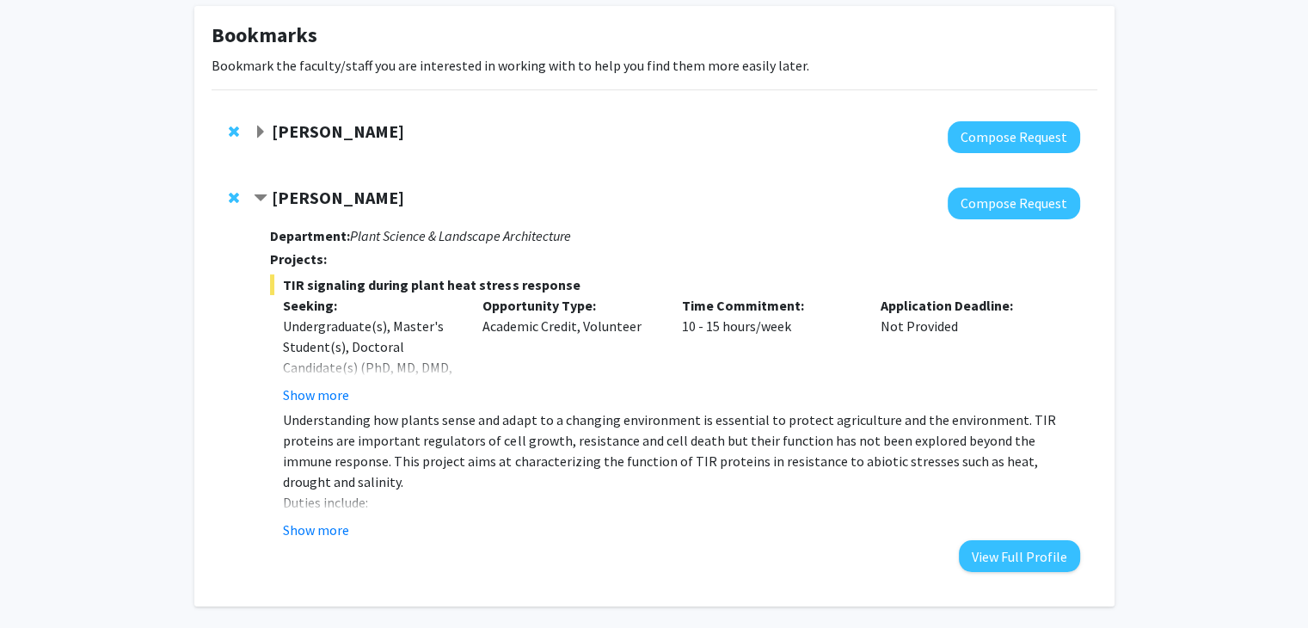
click at [256, 202] on span "Contract Pierre Jacob Bookmark" at bounding box center [261, 199] width 14 height 14
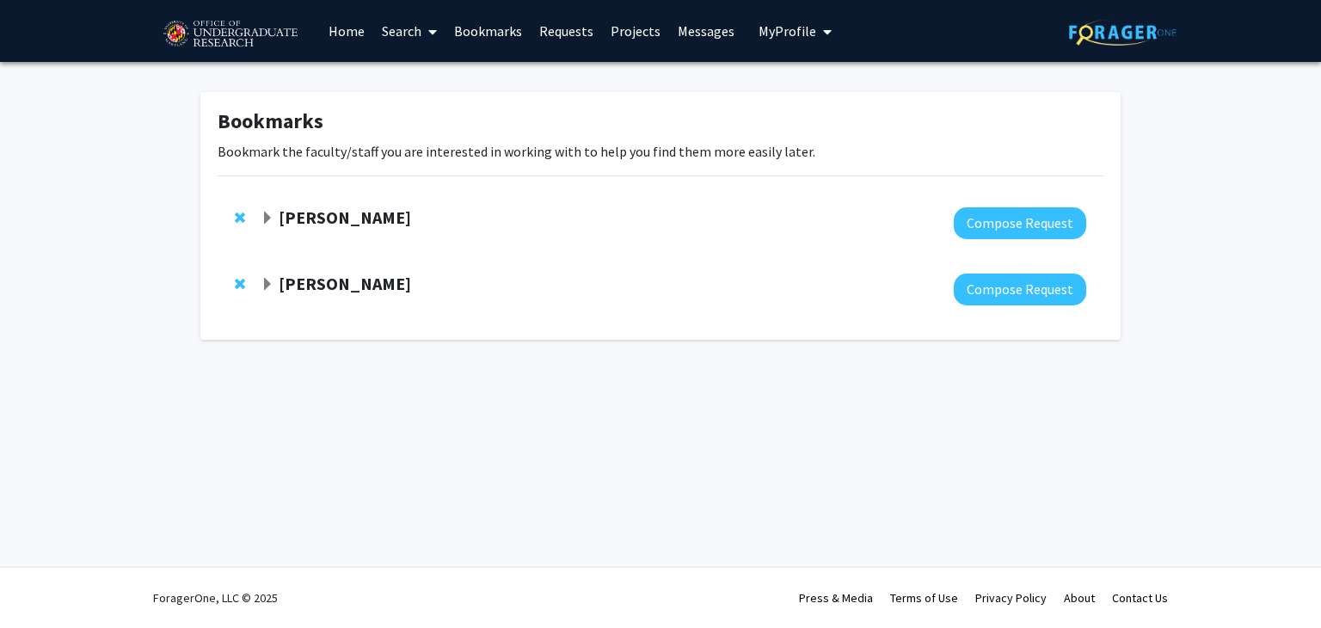
click at [397, 27] on link "Search" at bounding box center [409, 31] width 72 height 60
click at [433, 109] on span "Students" at bounding box center [425, 113] width 105 height 34
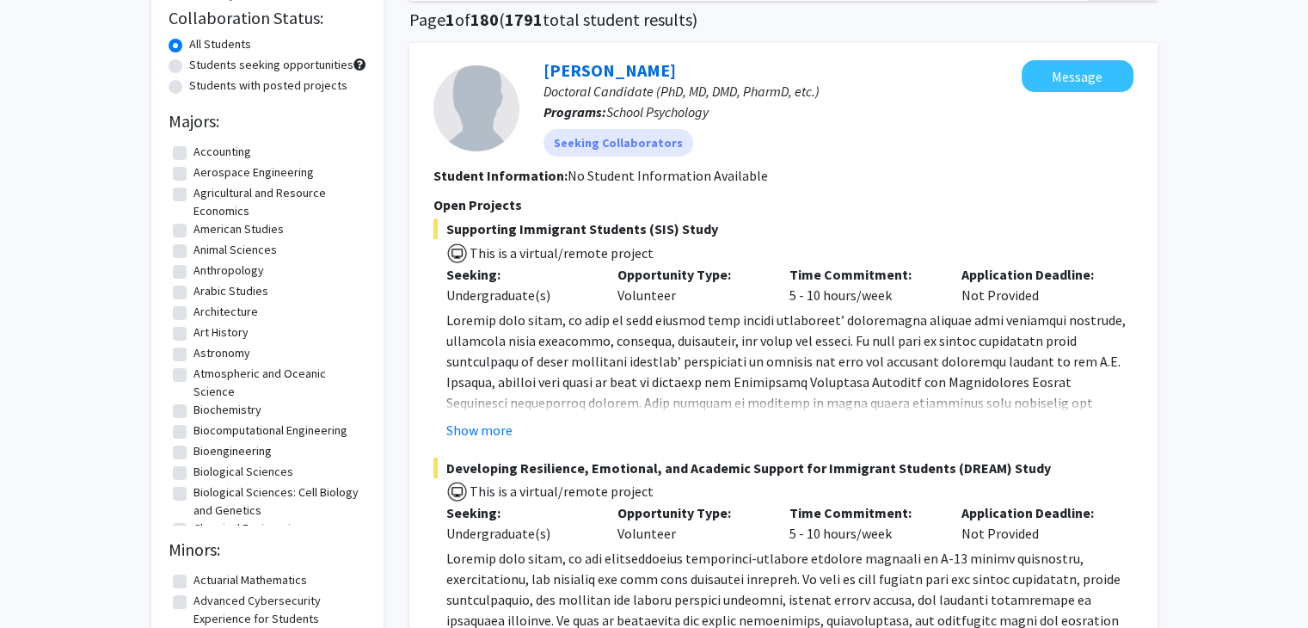
scroll to position [172, 0]
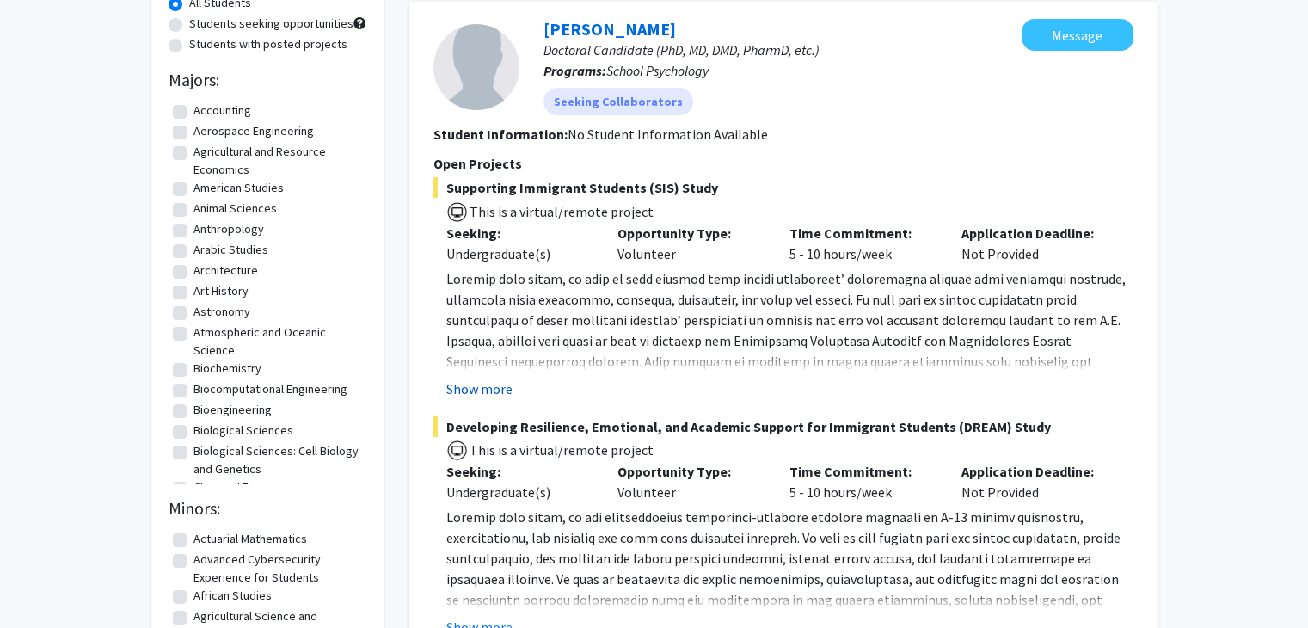
click at [501, 394] on button "Show more" at bounding box center [479, 388] width 66 height 21
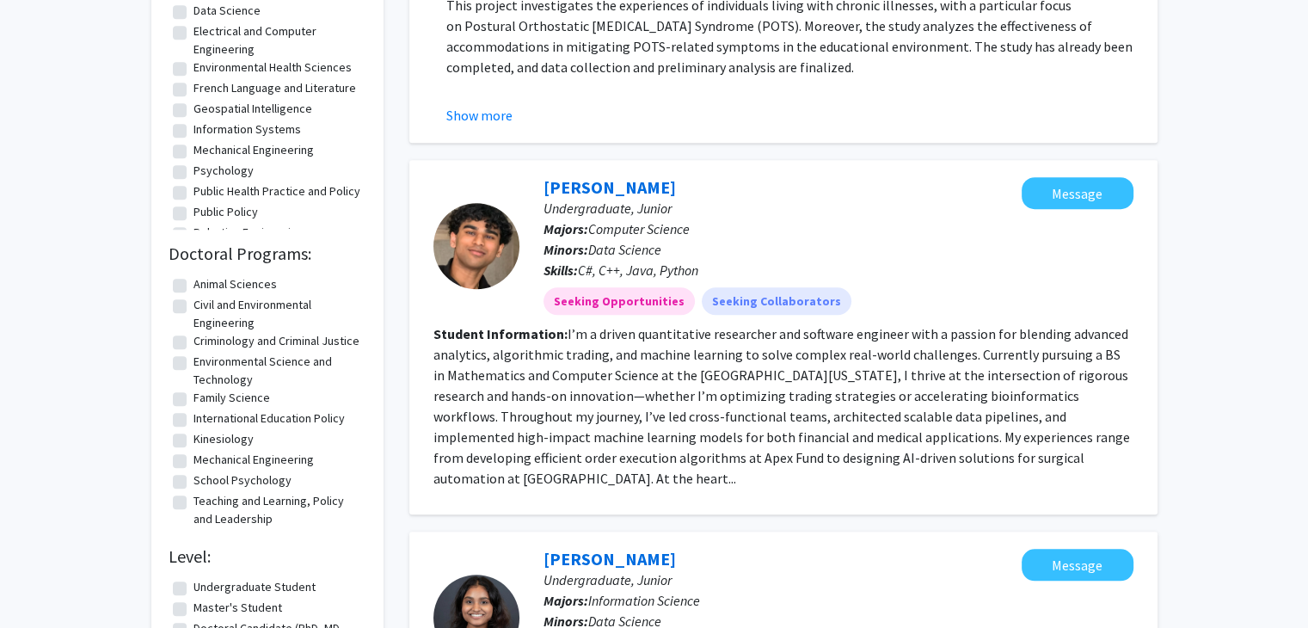
scroll to position [1290, 0]
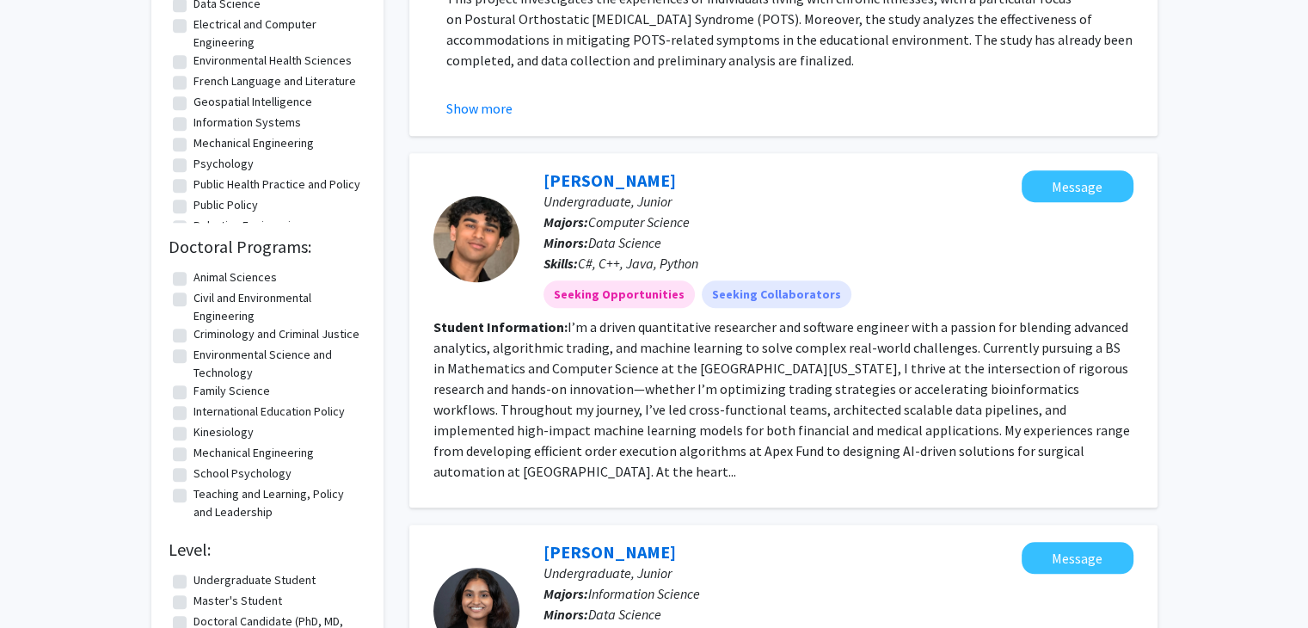
click at [596, 390] on fg-read-more "I’m a driven quantitative researcher and software engineer with a passion for b…" at bounding box center [781, 399] width 697 height 162
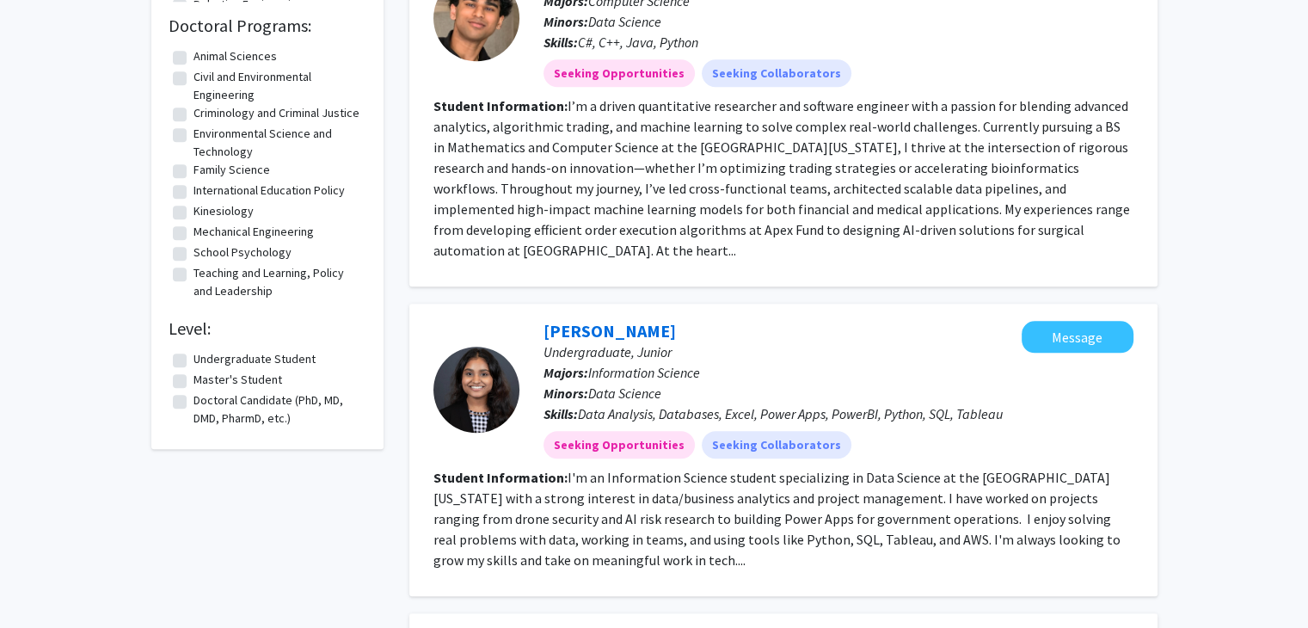
scroll to position [1548, 0]
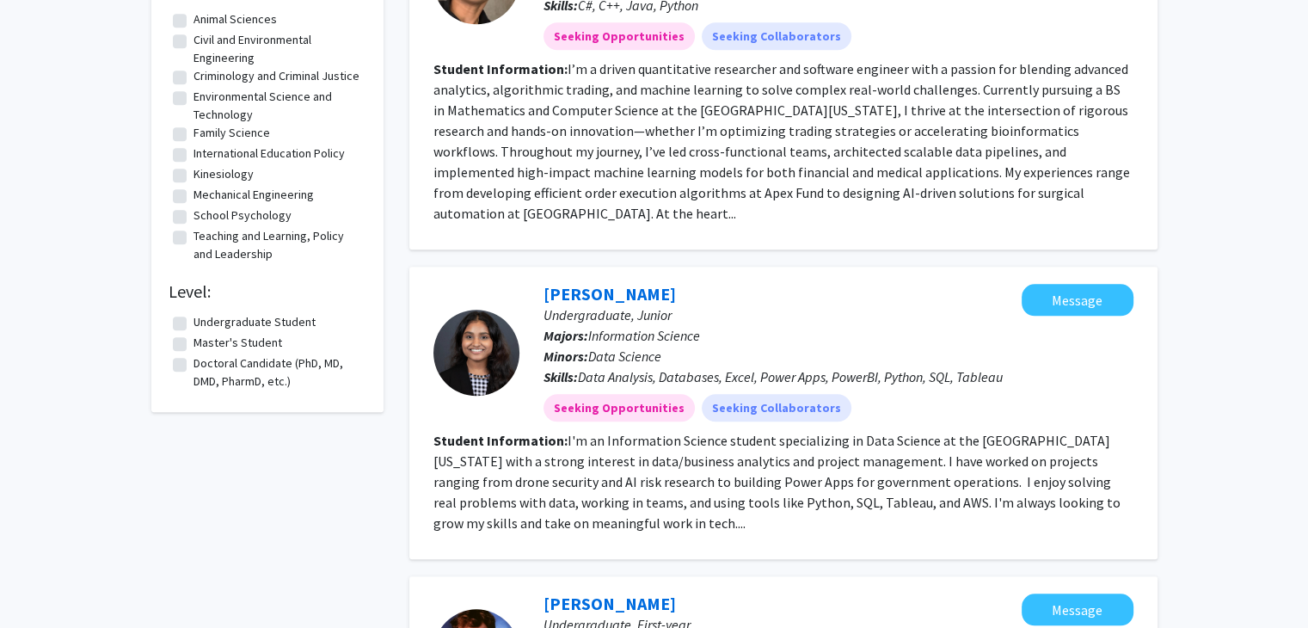
click at [733, 477] on fg-read-more "I'm an Information Science student specializing in Data Science at the [GEOGRAP…" at bounding box center [776, 482] width 687 height 100
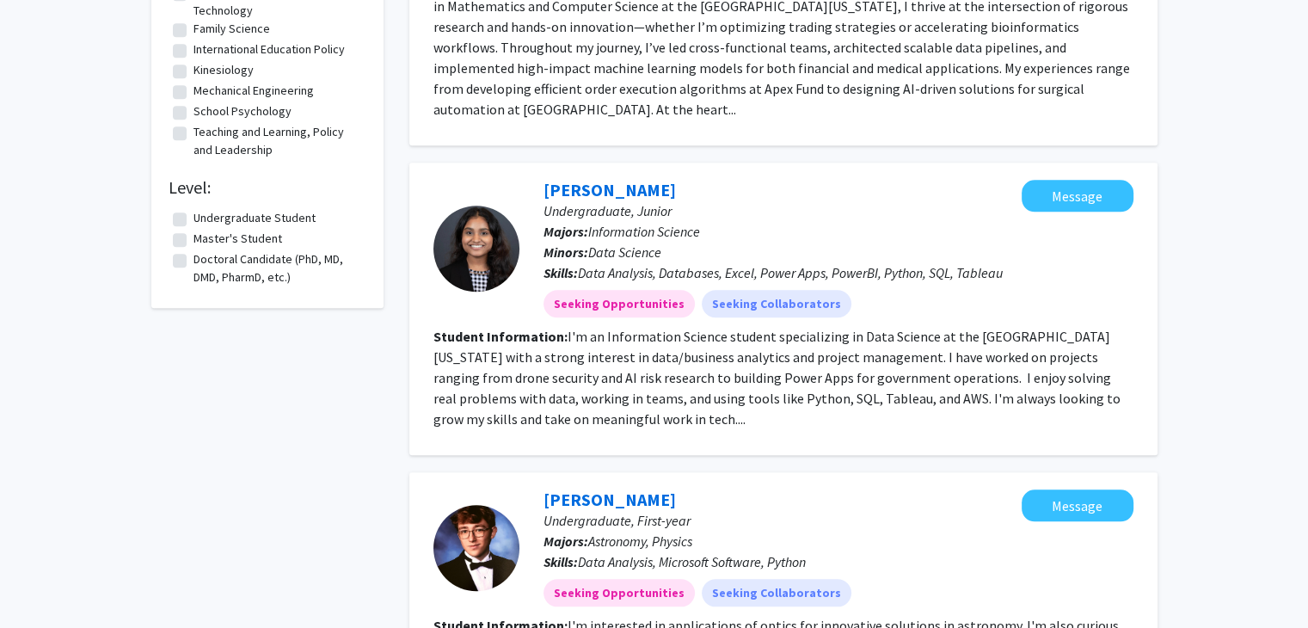
scroll to position [1634, 0]
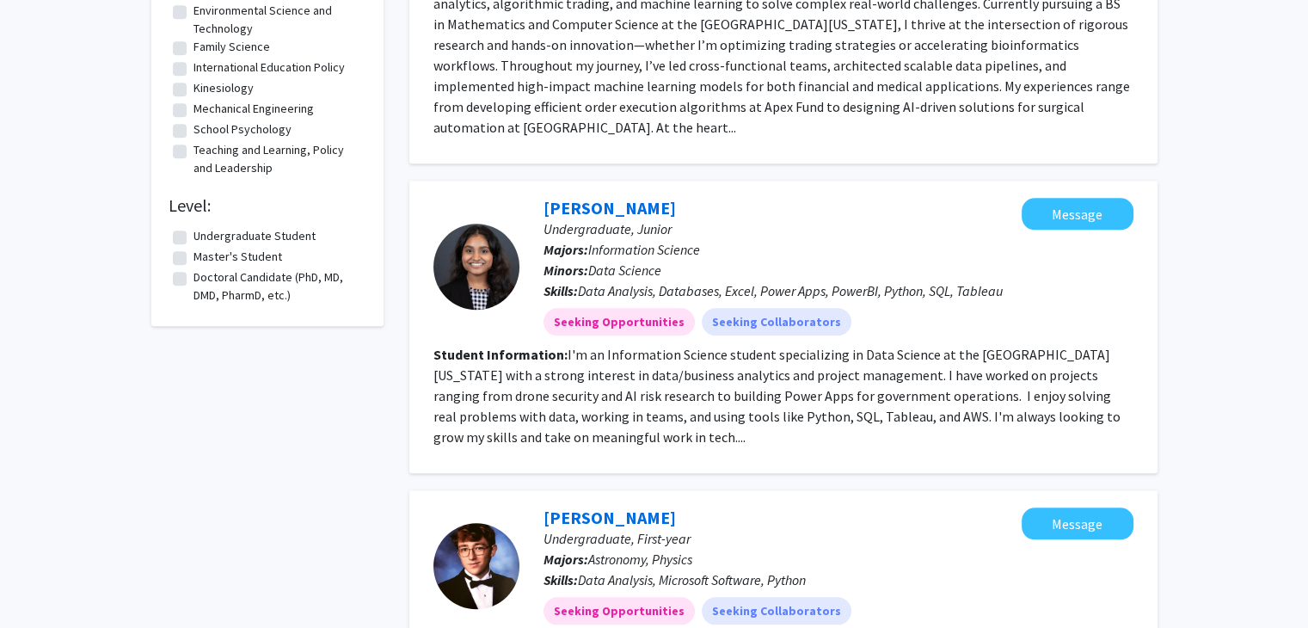
click at [503, 370] on fg-read-more "I'm an Information Science student specializing in Data Science at the [GEOGRAP…" at bounding box center [776, 396] width 687 height 100
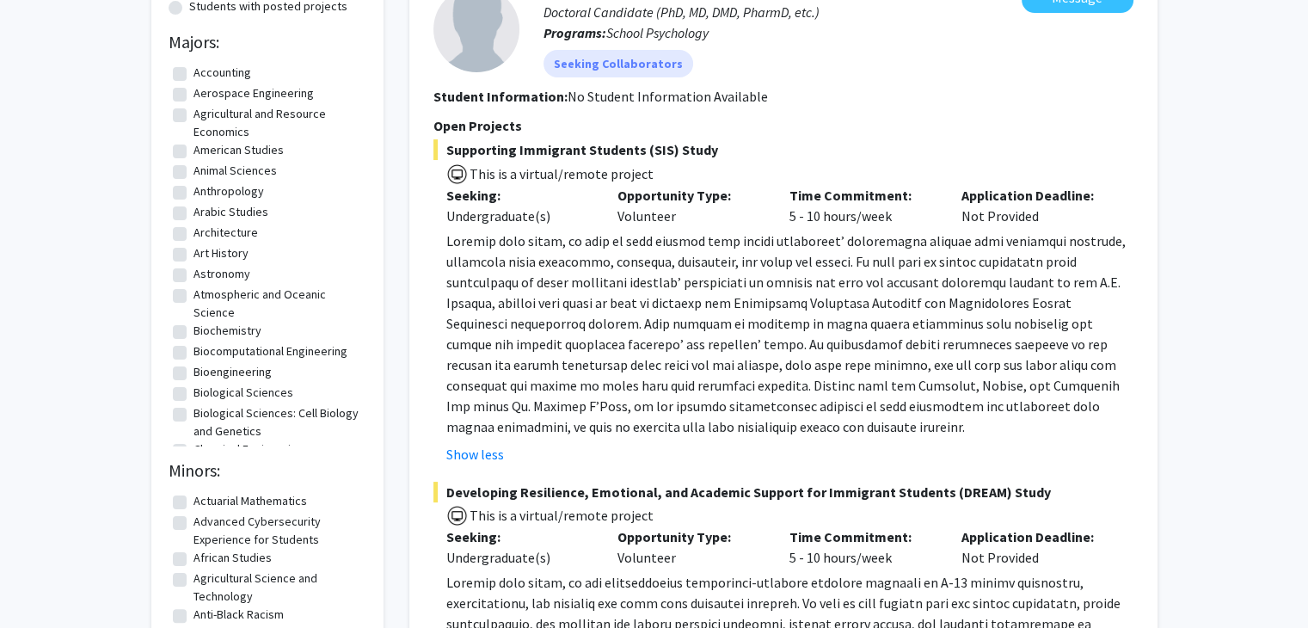
scroll to position [0, 0]
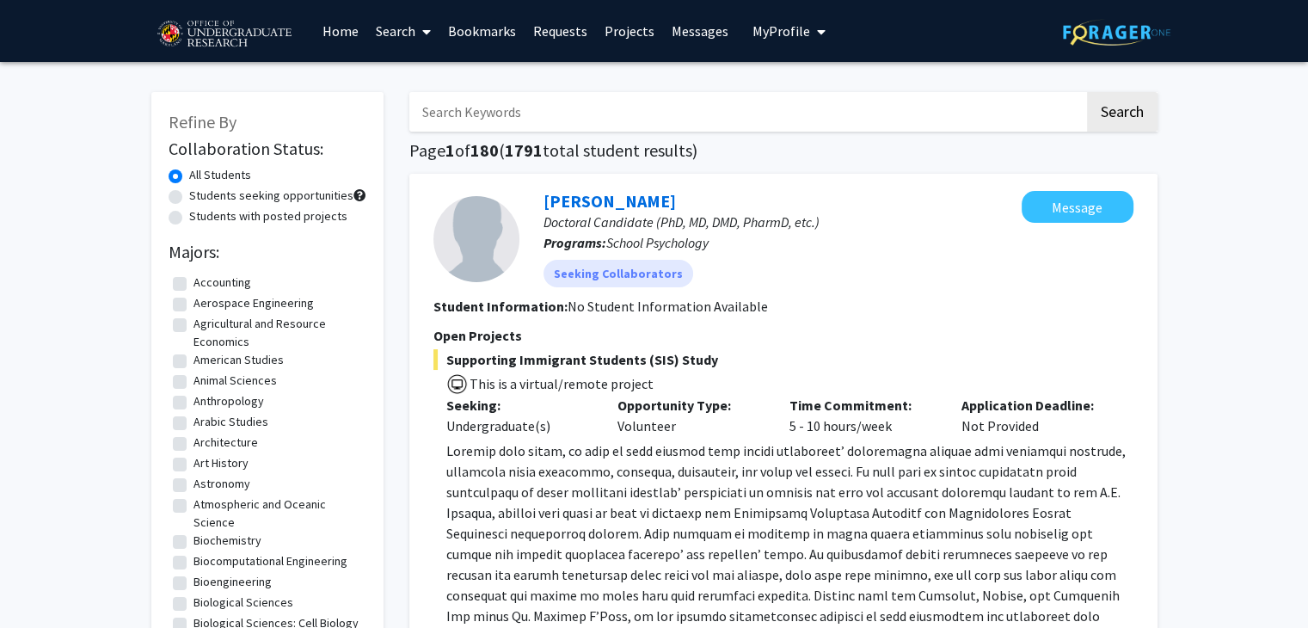
click at [403, 33] on link "Search" at bounding box center [403, 31] width 72 height 60
click at [430, 81] on span "Faculty/Staff" at bounding box center [430, 79] width 126 height 34
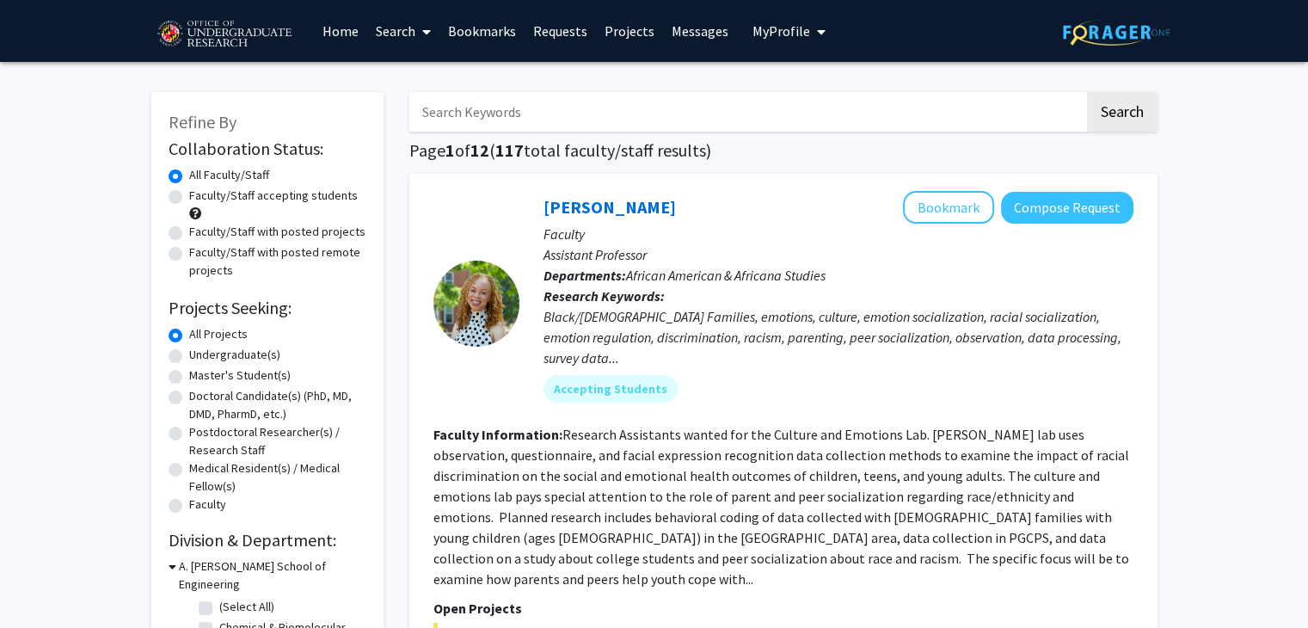
click at [255, 234] on label "Faculty/Staff with posted projects" at bounding box center [277, 232] width 176 height 18
click at [200, 234] on input "Faculty/Staff with posted projects" at bounding box center [194, 228] width 11 height 11
radio input "true"
click at [252, 354] on label "Undergraduate(s)" at bounding box center [234, 355] width 91 height 18
click at [200, 354] on input "Undergraduate(s)" at bounding box center [194, 351] width 11 height 11
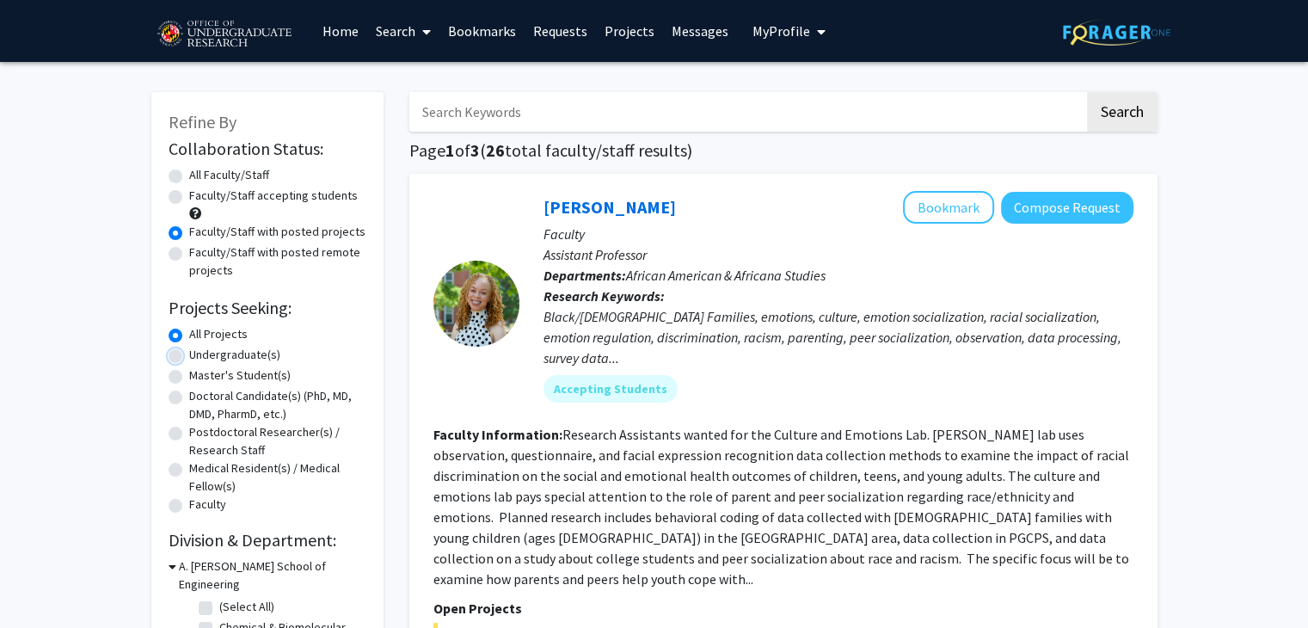
radio input "true"
click at [479, 28] on link "Bookmarks" at bounding box center [481, 31] width 85 height 60
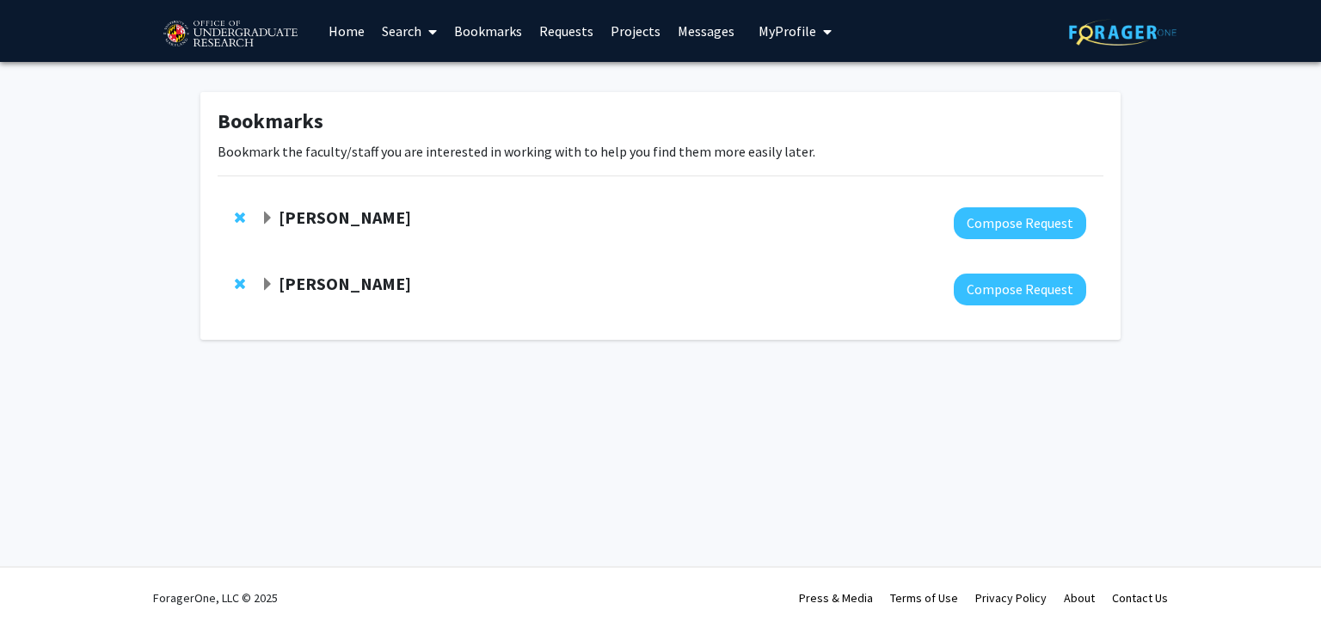
click at [267, 218] on span "Expand Macarena Farcuh Yuri Bookmark" at bounding box center [268, 219] width 14 height 14
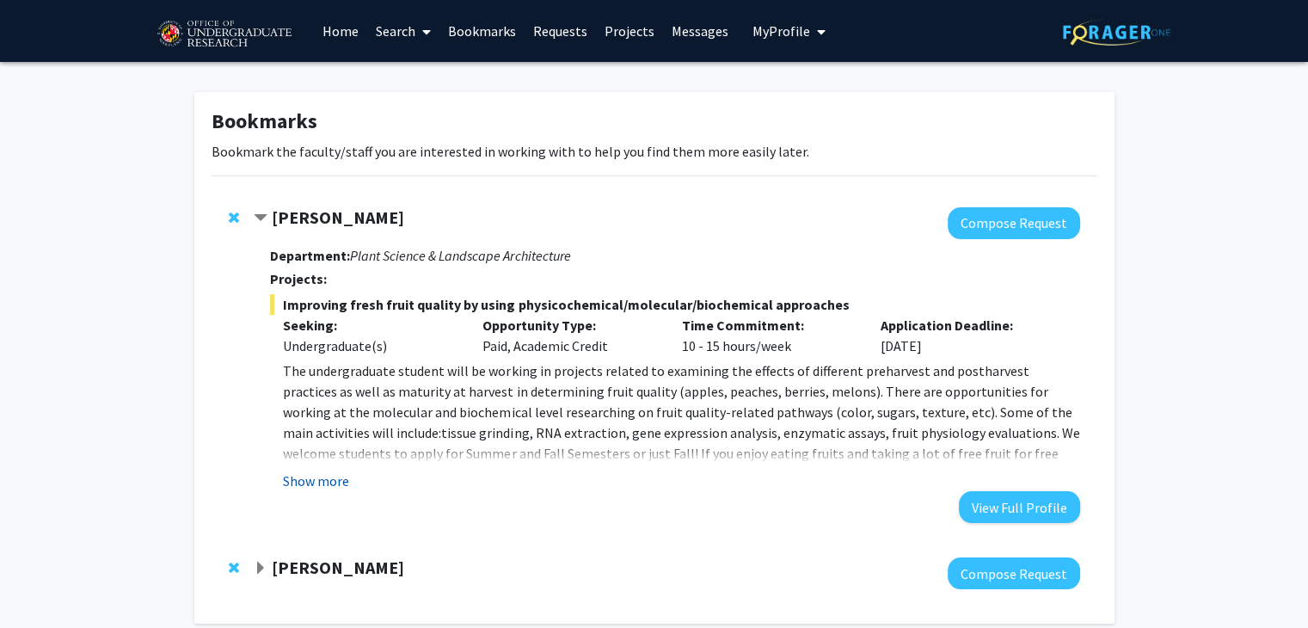
click at [327, 482] on button "Show more" at bounding box center [316, 480] width 66 height 21
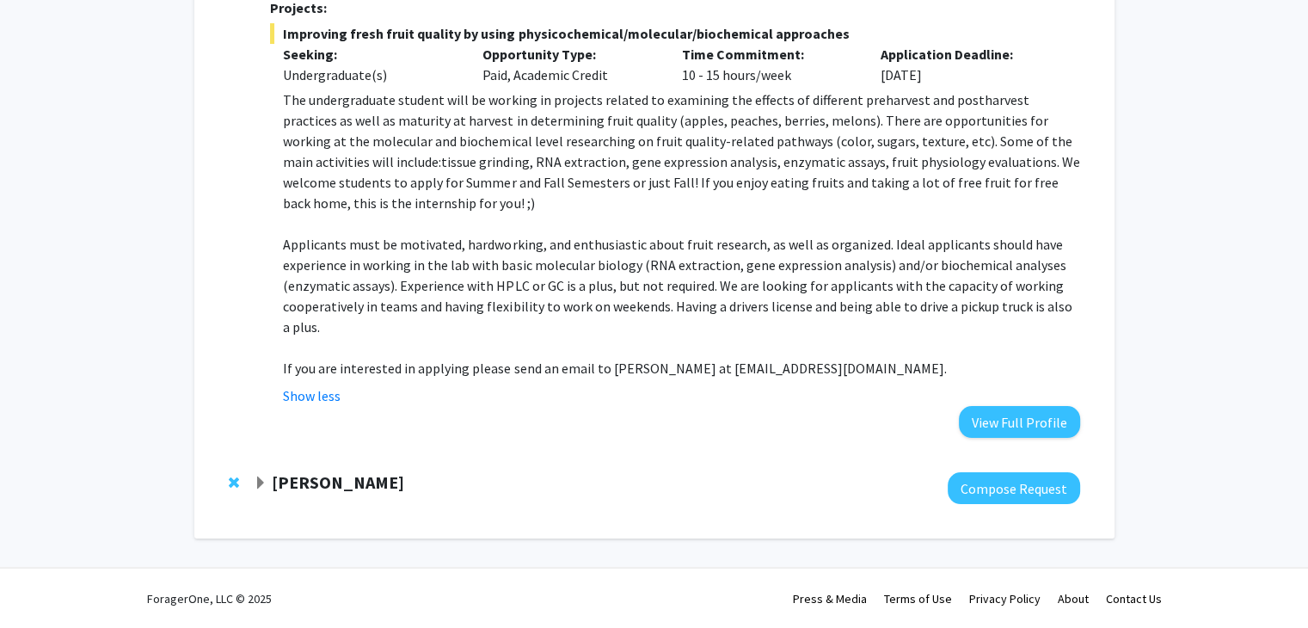
scroll to position [272, 0]
drag, startPoint x: 267, startPoint y: 486, endPoint x: 258, endPoint y: 483, distance: 9.0
click at [258, 483] on span "Expand Pierre Jacob Bookmark" at bounding box center [261, 483] width 14 height 14
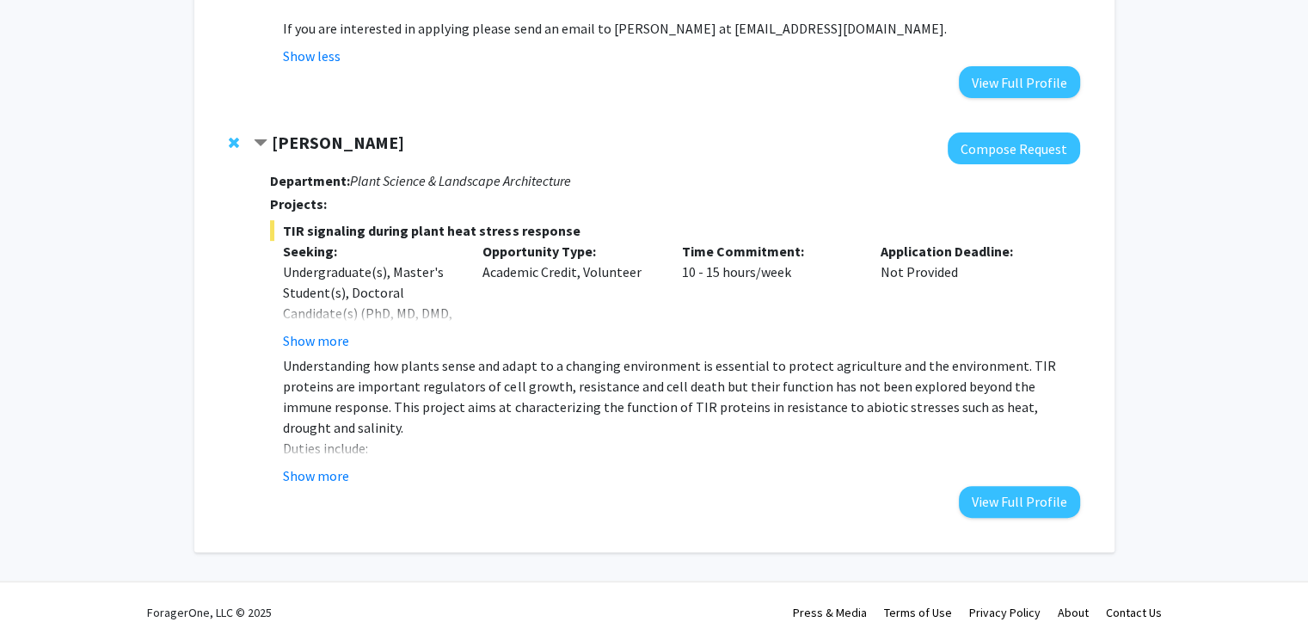
scroll to position [616, 0]
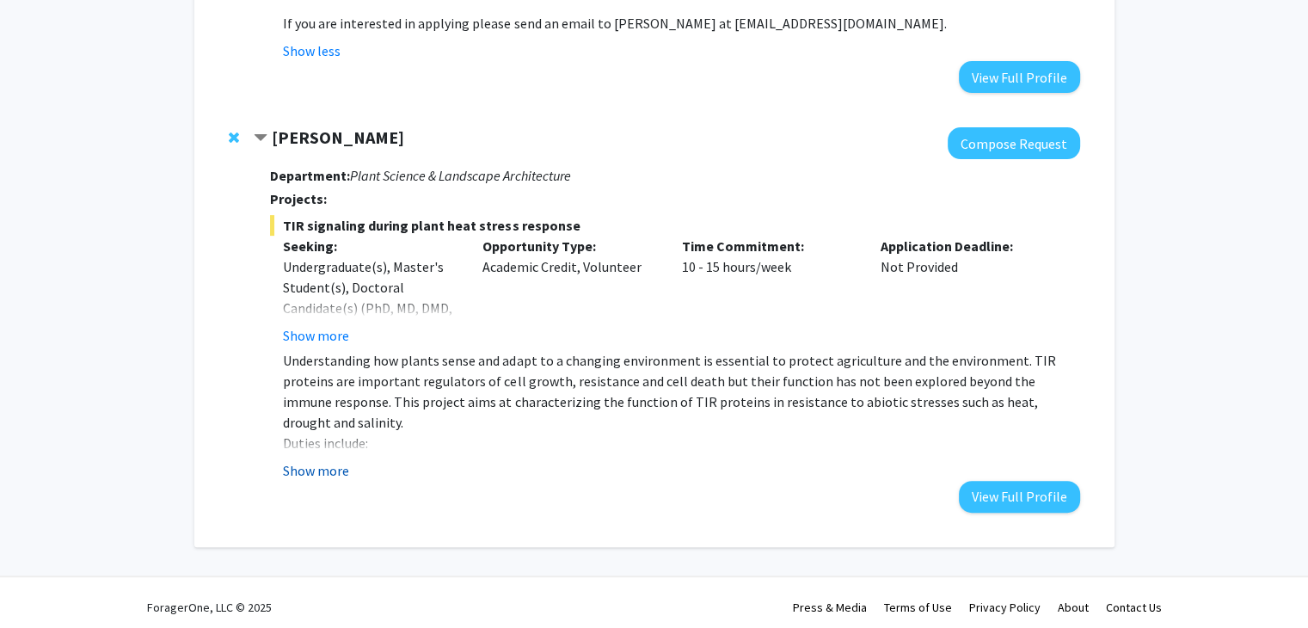
click at [314, 469] on button "Show more" at bounding box center [316, 470] width 66 height 21
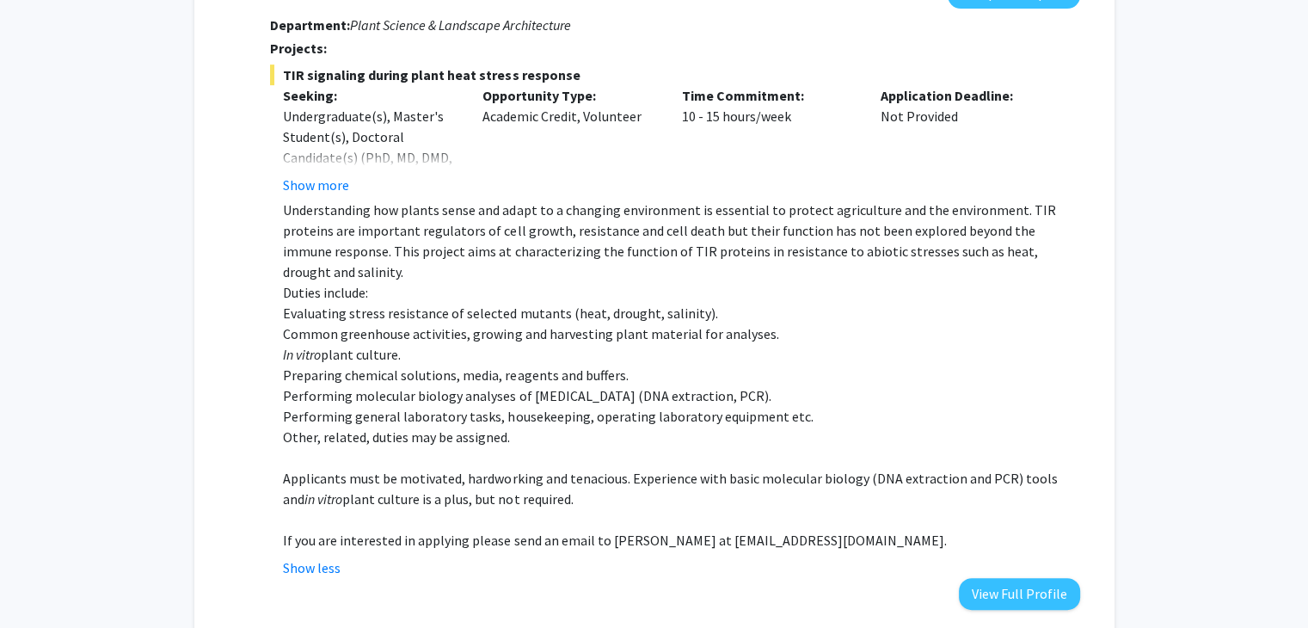
scroll to position [0, 0]
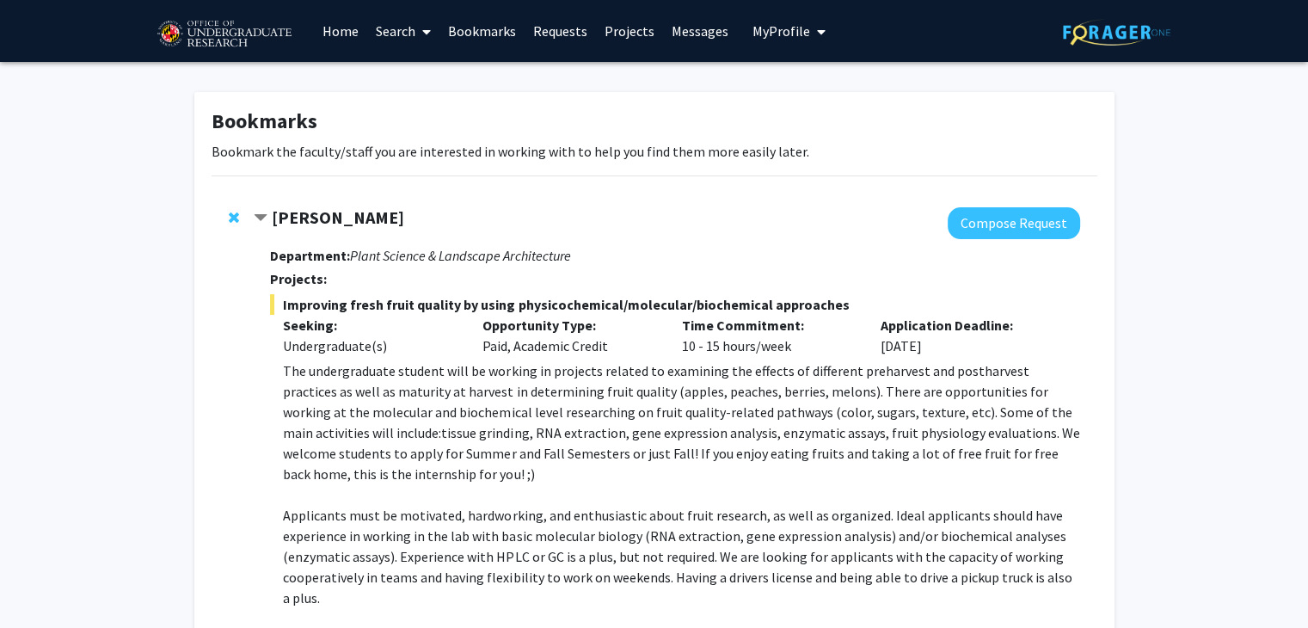
drag, startPoint x: 1204, startPoint y: 403, endPoint x: 1112, endPoint y: 341, distance: 110.9
click at [717, 28] on link "Messages" at bounding box center [700, 31] width 74 height 60
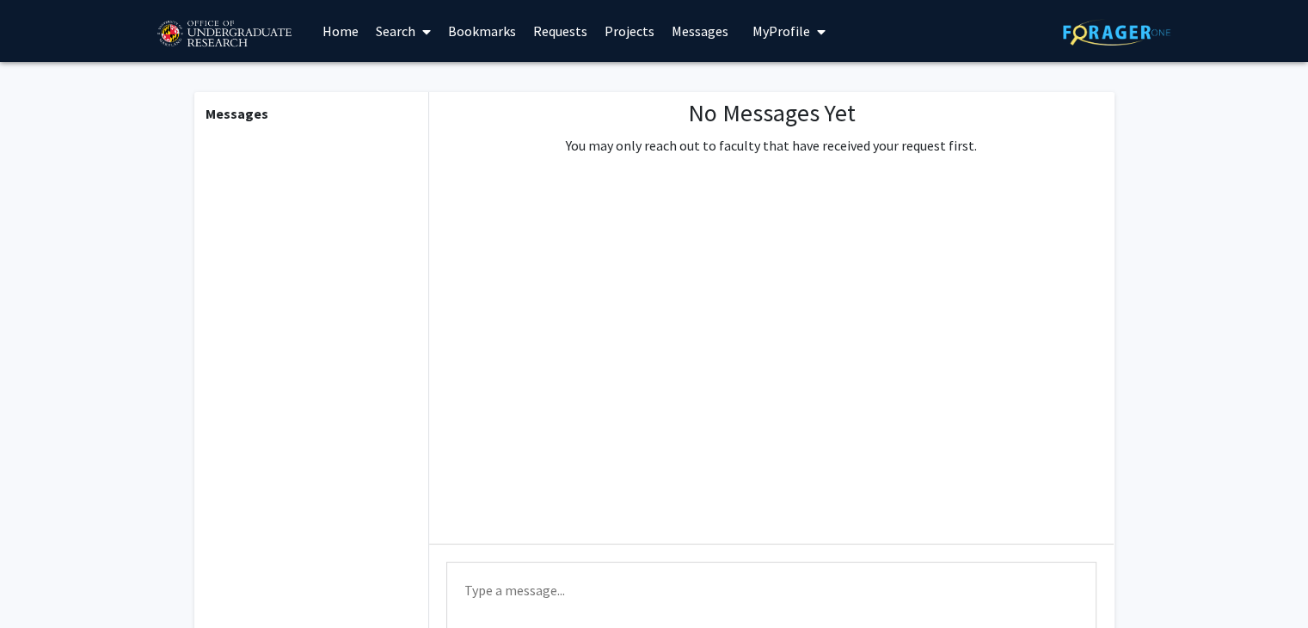
click at [795, 22] on span "My Profile" at bounding box center [781, 30] width 58 height 17
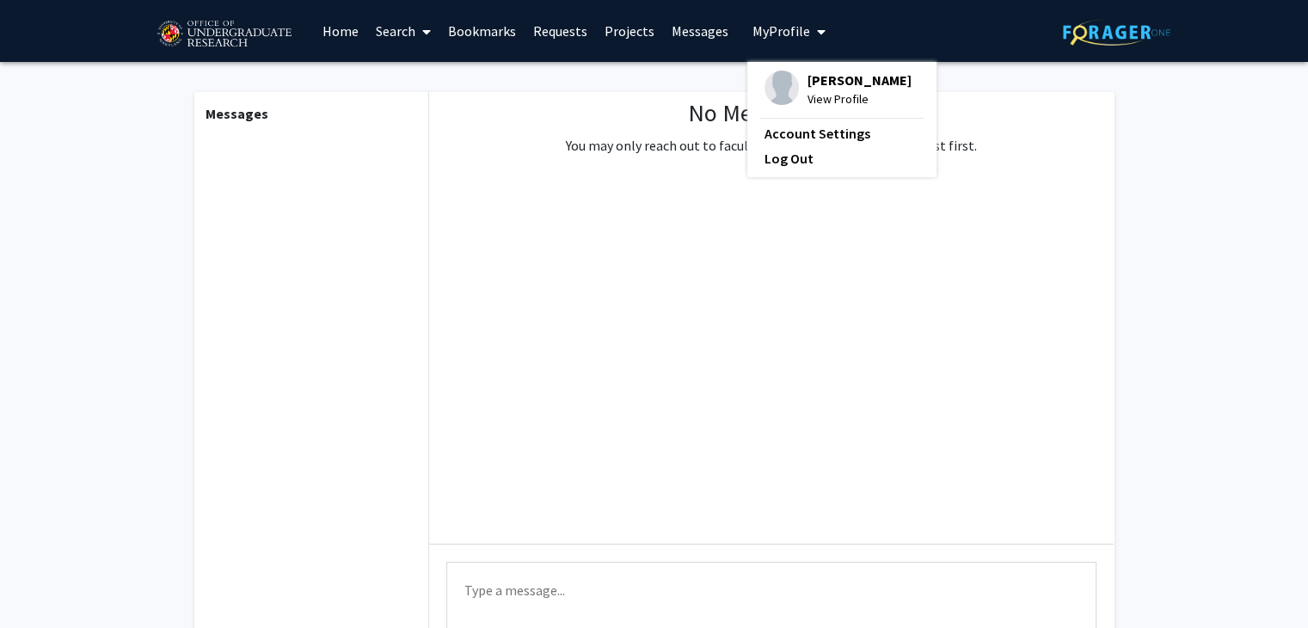
click at [771, 90] on img at bounding box center [781, 88] width 34 height 34
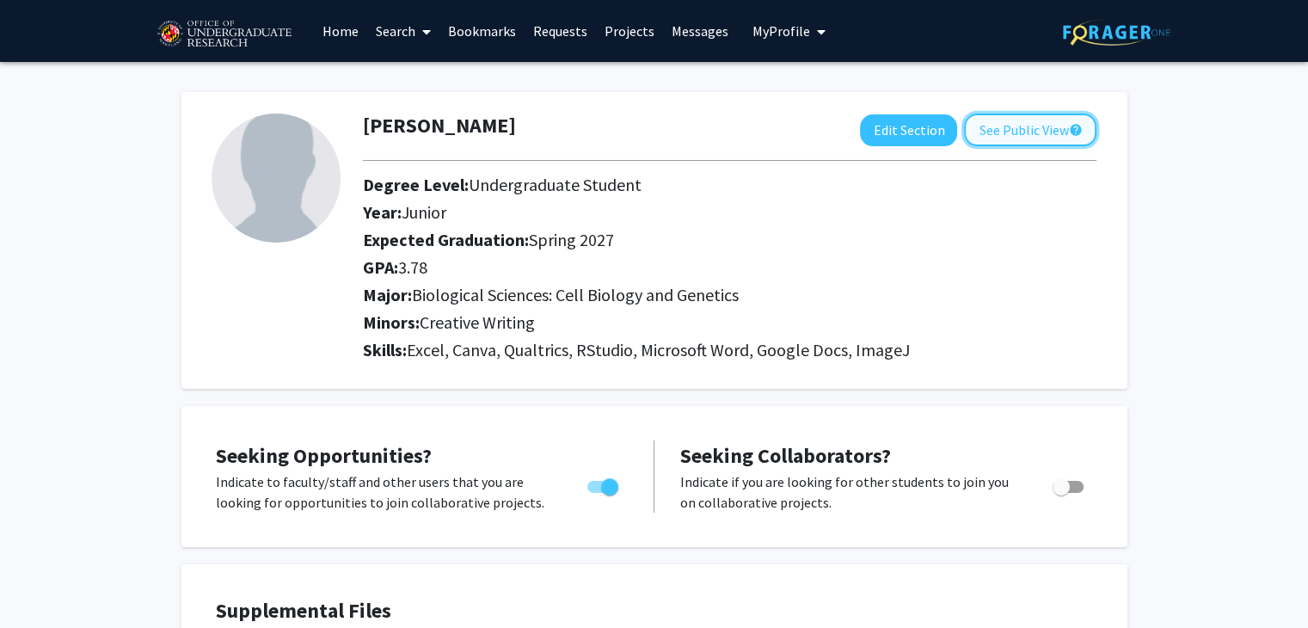
click at [1013, 124] on button "See Public View help" at bounding box center [1030, 130] width 132 height 33
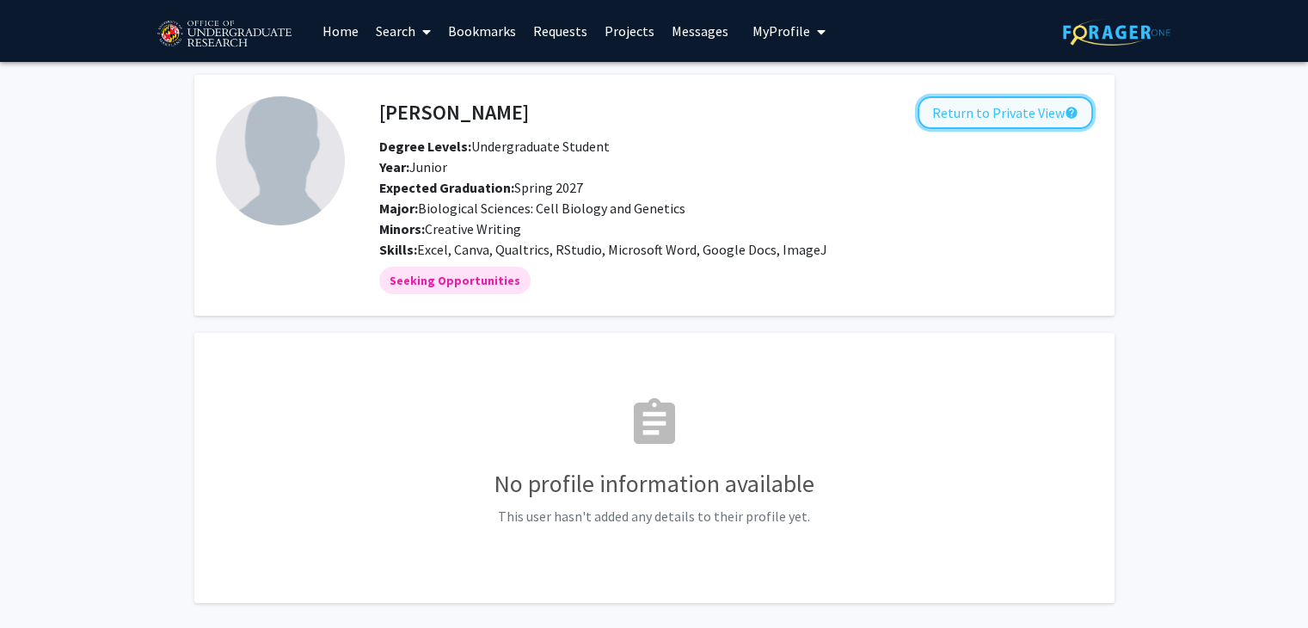
click at [996, 107] on button "Return to Private View help" at bounding box center [1005, 112] width 175 height 33
